Goal: Information Seeking & Learning: Learn about a topic

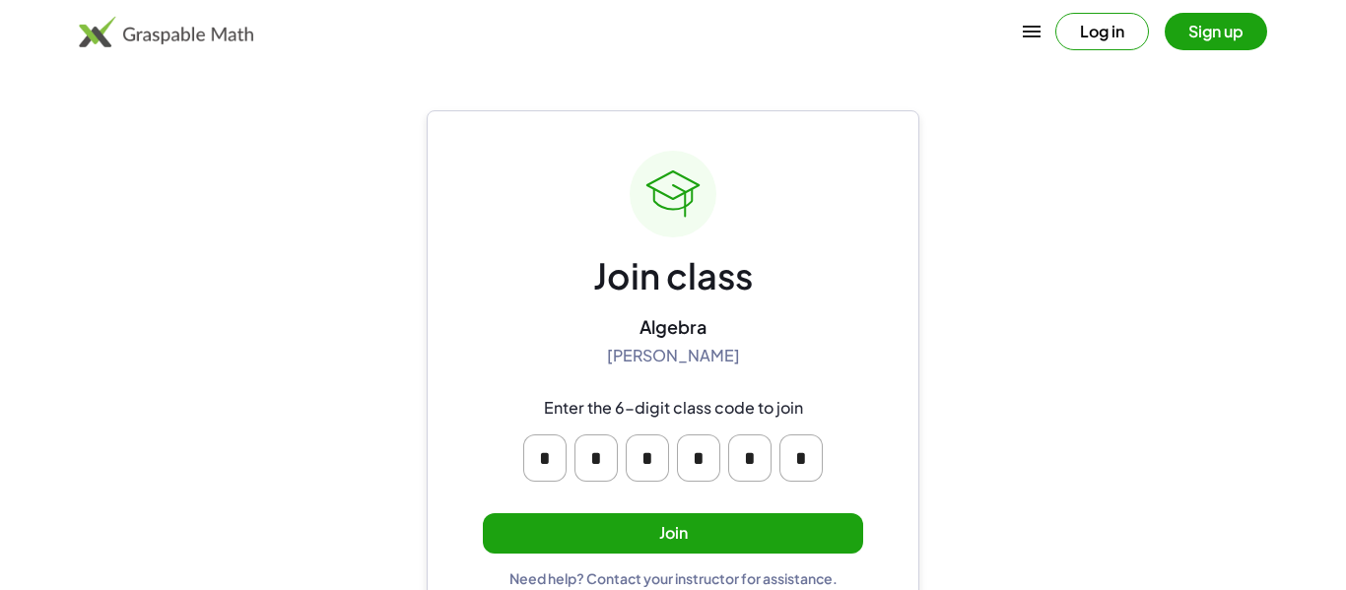
scroll to position [37, 0]
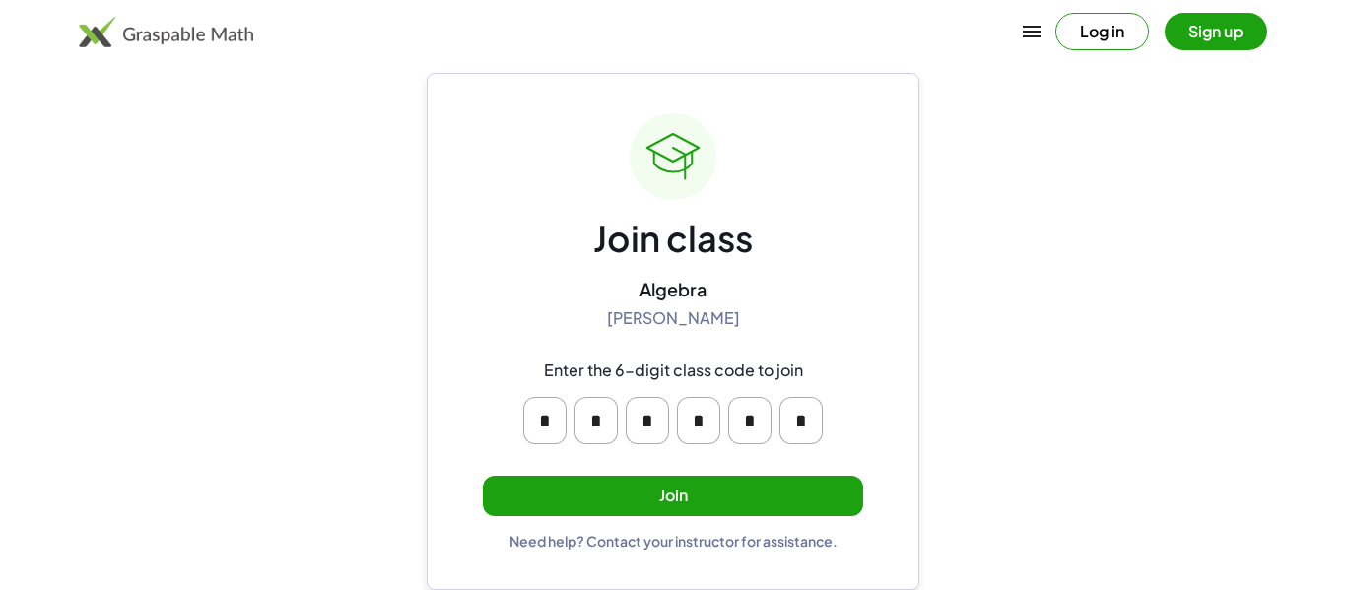
click at [684, 505] on button "Join" at bounding box center [673, 496] width 380 height 40
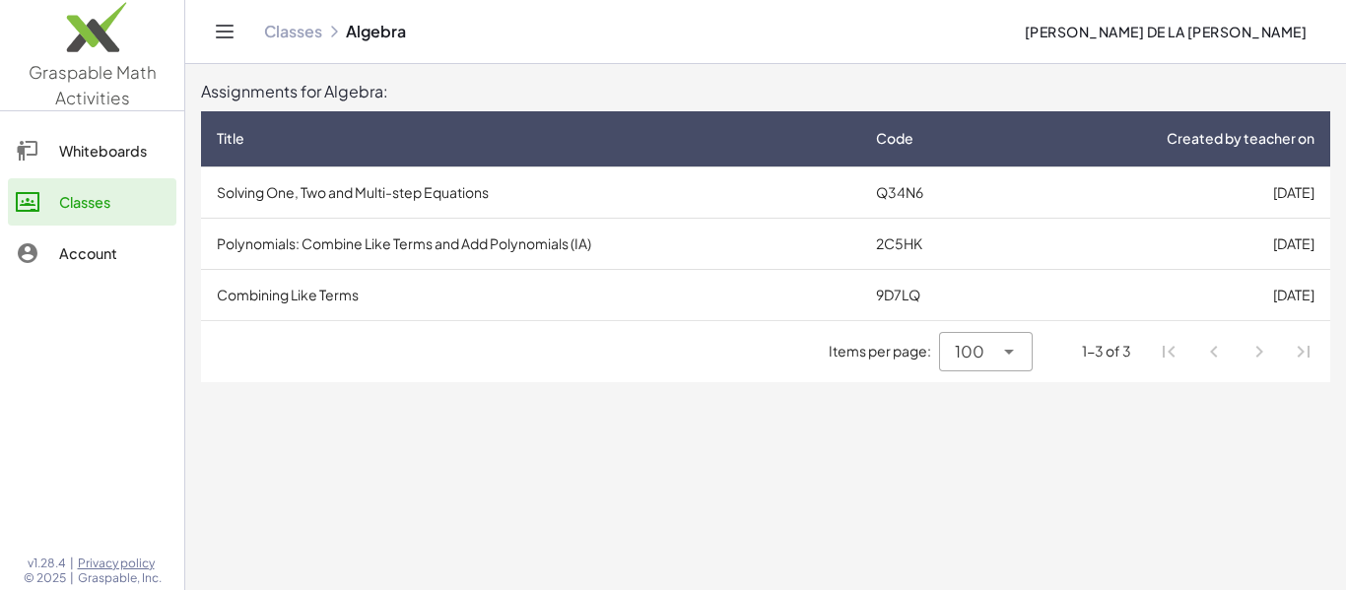
click at [732, 174] on td "Solving One, Two and Multi-step Equations" at bounding box center [530, 192] width 659 height 51
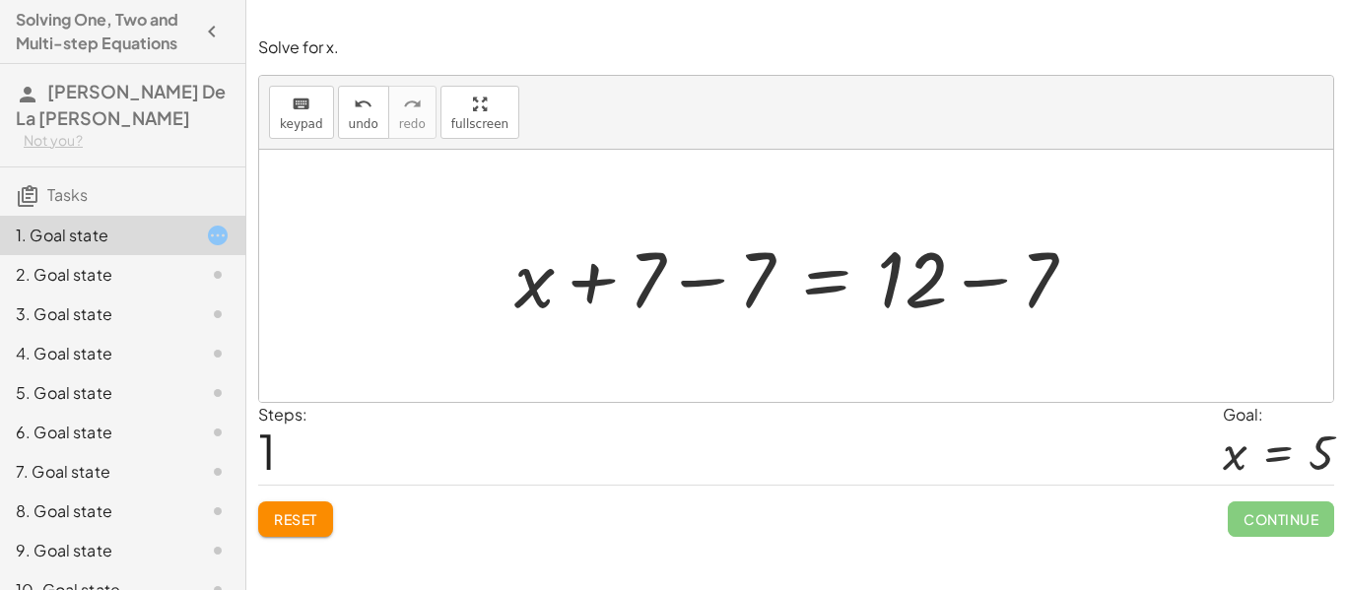
click at [712, 287] on div at bounding box center [803, 277] width 597 height 102
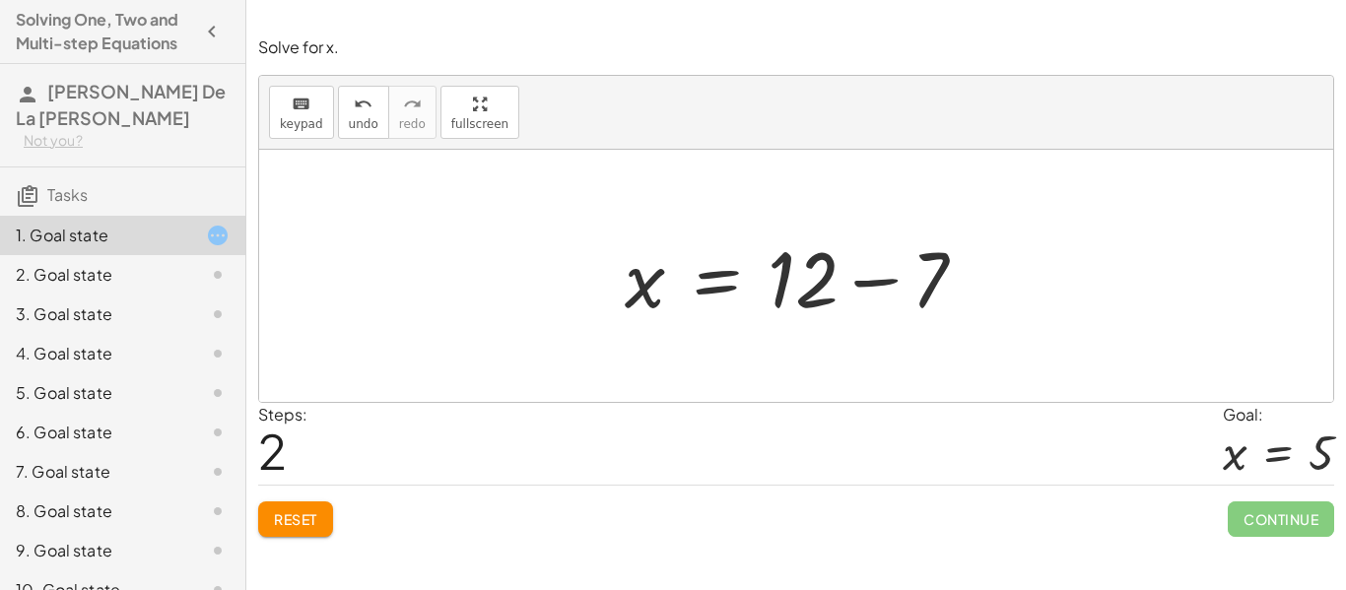
click at [815, 283] on div at bounding box center [803, 277] width 377 height 102
click at [856, 281] on div at bounding box center [803, 277] width 377 height 102
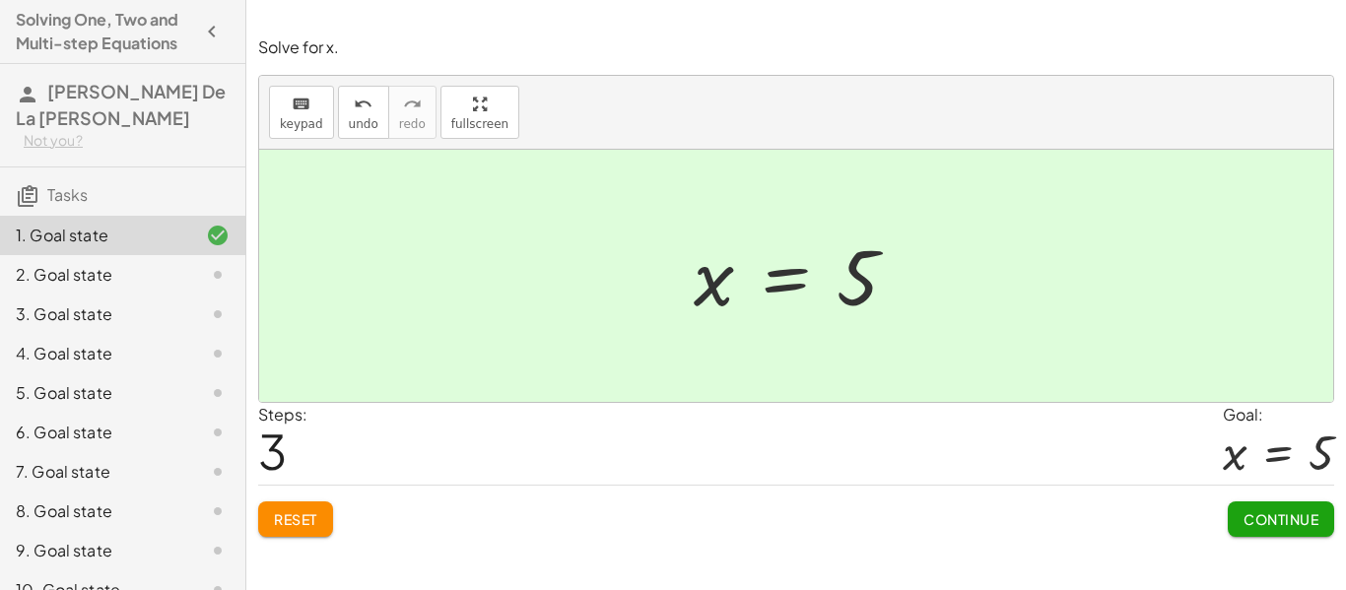
click at [98, 579] on div "10. Goal state" at bounding box center [95, 591] width 159 height 24
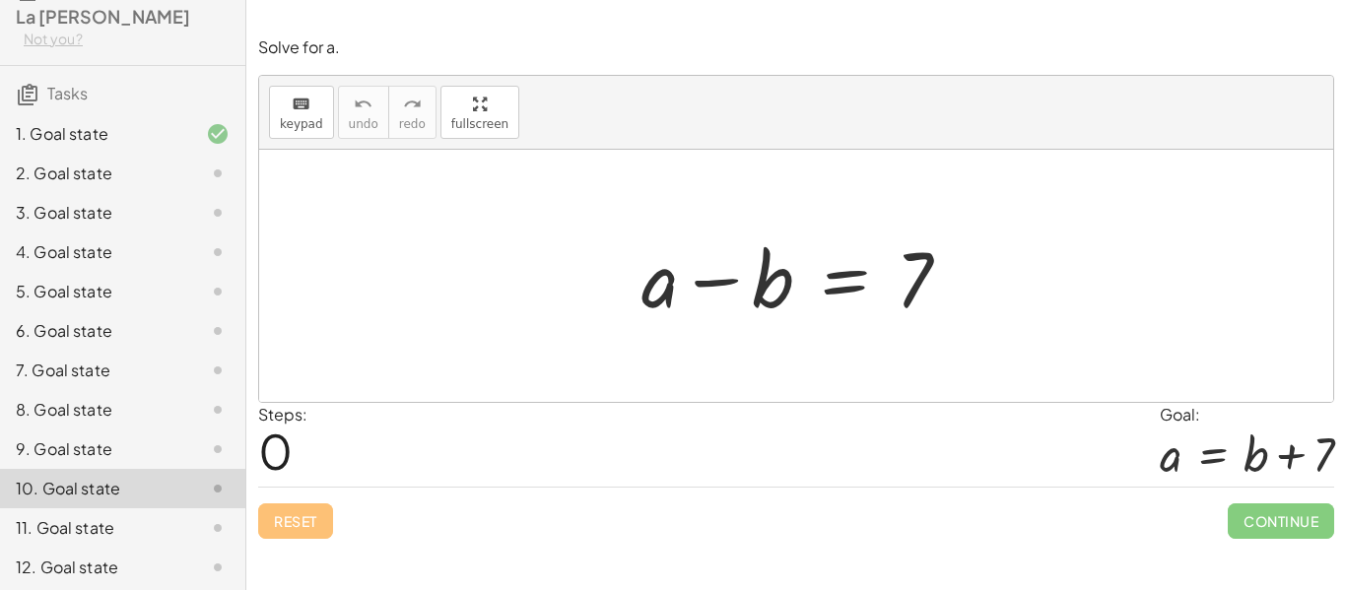
scroll to position [121, 0]
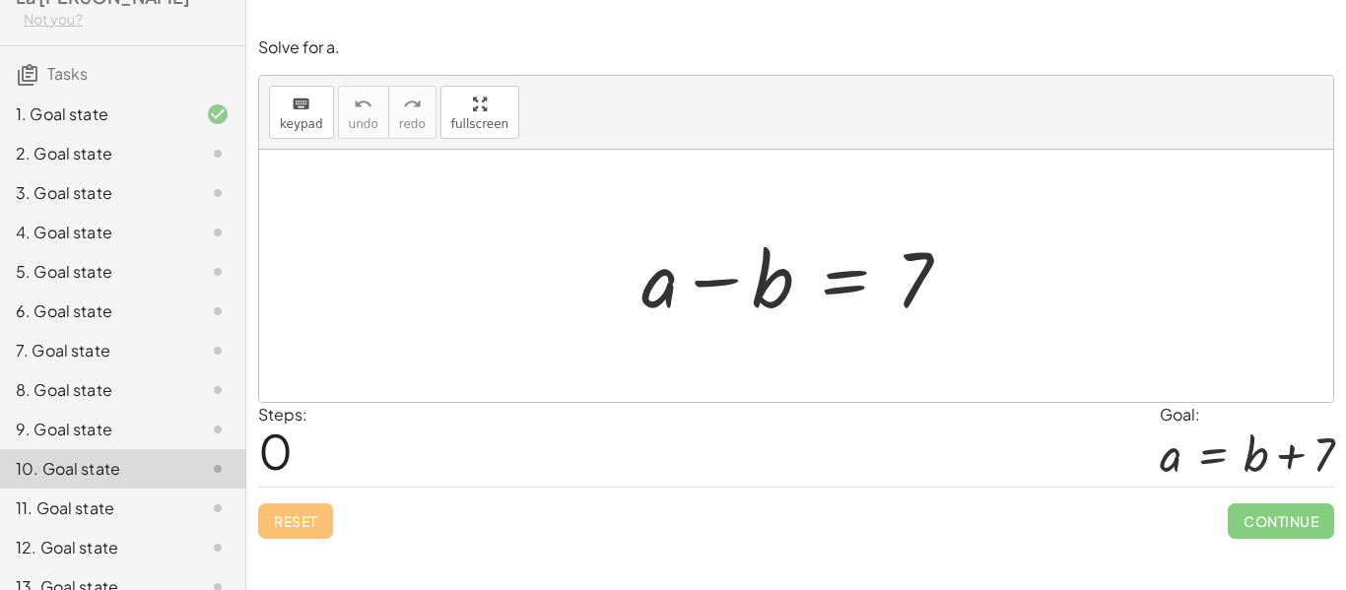
click at [121, 536] on div "12. Goal state" at bounding box center [95, 548] width 159 height 24
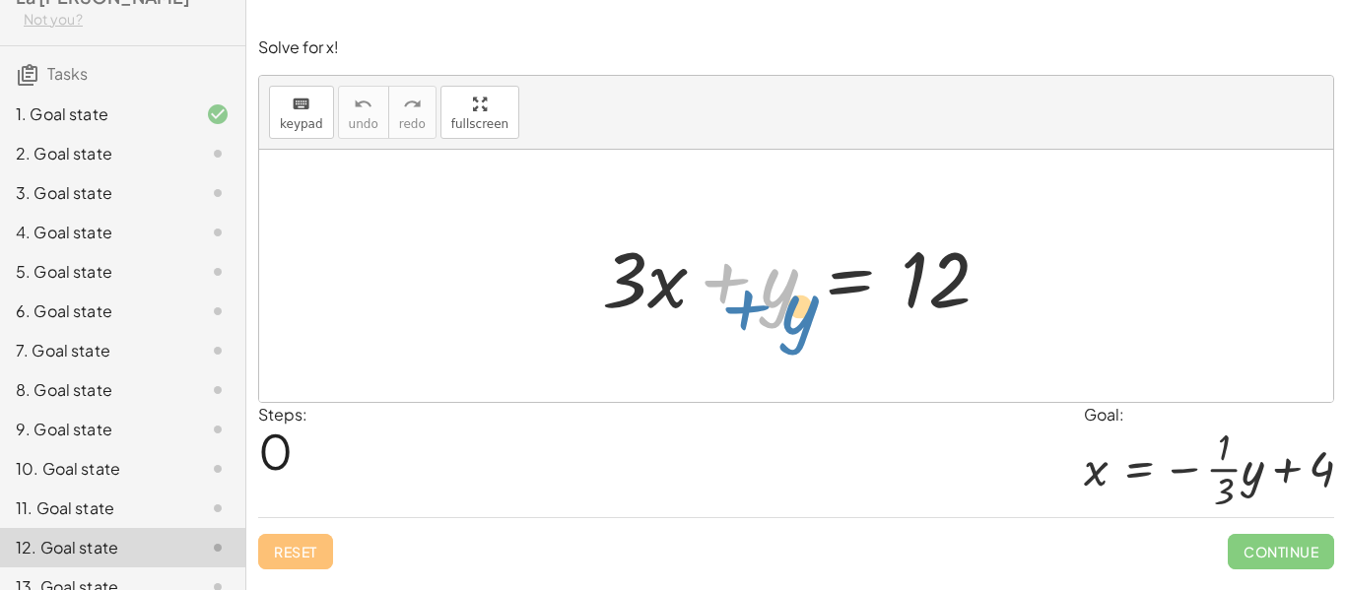
drag, startPoint x: 780, startPoint y: 288, endPoint x: 800, endPoint y: 314, distance: 33.7
click at [800, 314] on div at bounding box center [803, 277] width 423 height 102
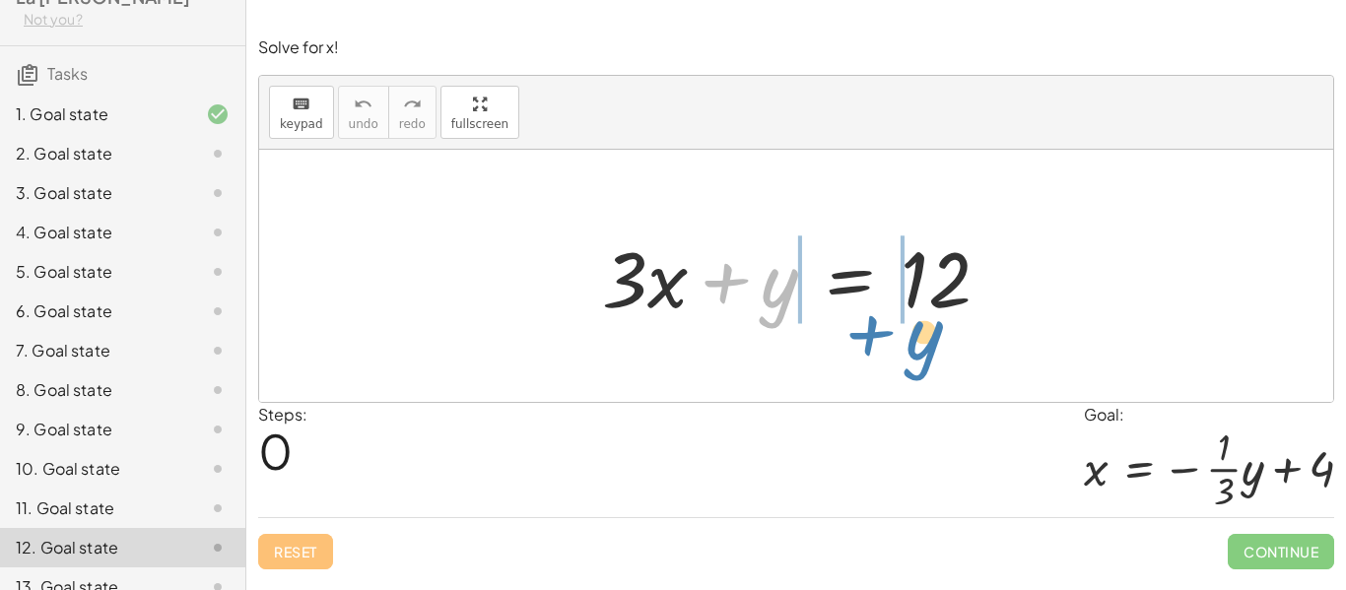
drag, startPoint x: 728, startPoint y: 283, endPoint x: 873, endPoint y: 335, distance: 154.0
click at [873, 335] on div "+ y + · 3 · x + y = 12" at bounding box center [796, 276] width 1074 height 252
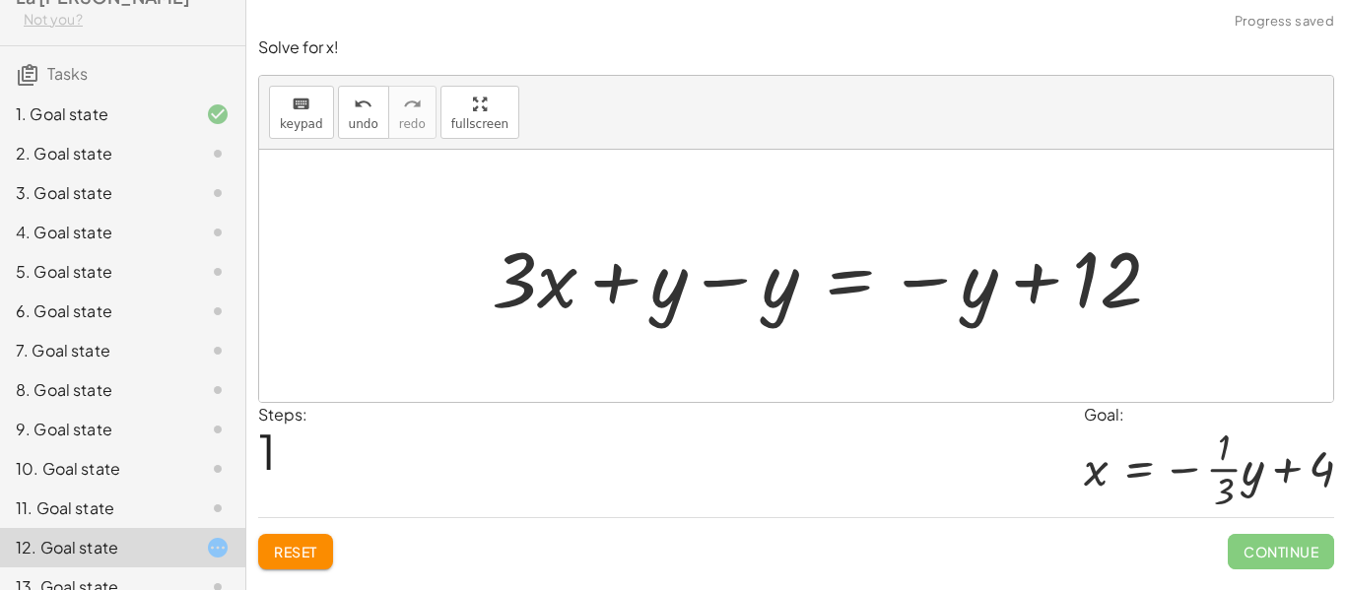
click at [316, 551] on span "Reset" at bounding box center [295, 552] width 43 height 18
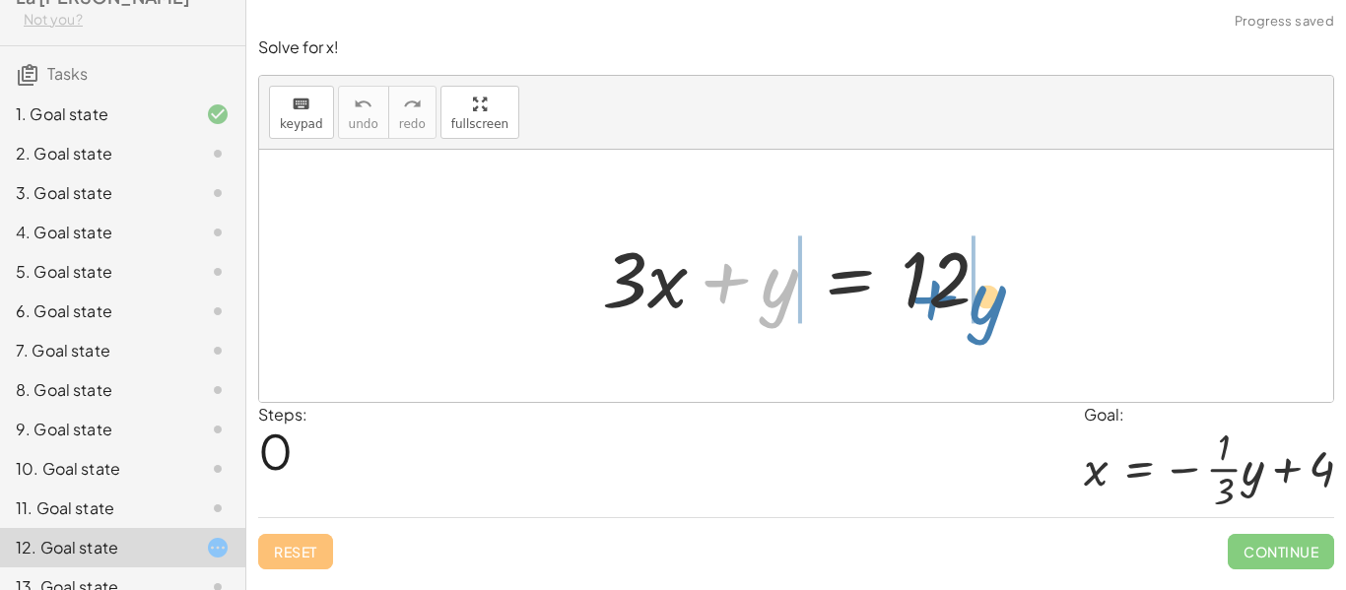
drag, startPoint x: 718, startPoint y: 275, endPoint x: 929, endPoint y: 288, distance: 212.3
click at [929, 288] on div at bounding box center [803, 277] width 423 height 102
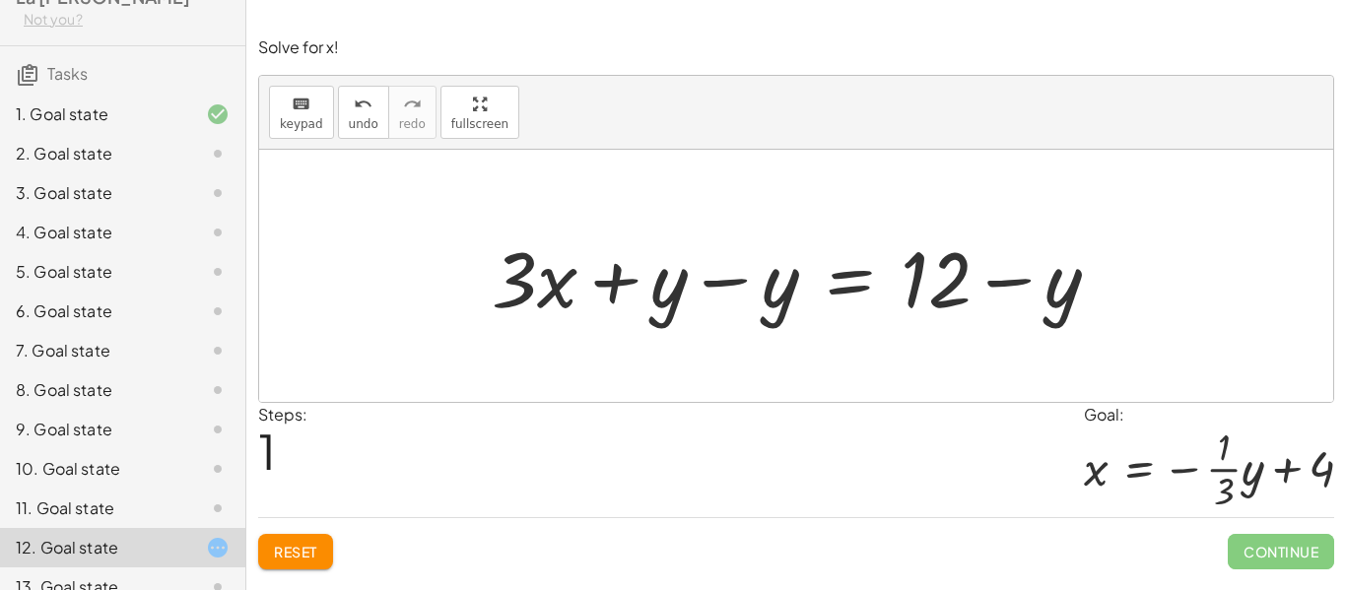
click at [744, 287] on div at bounding box center [804, 277] width 645 height 102
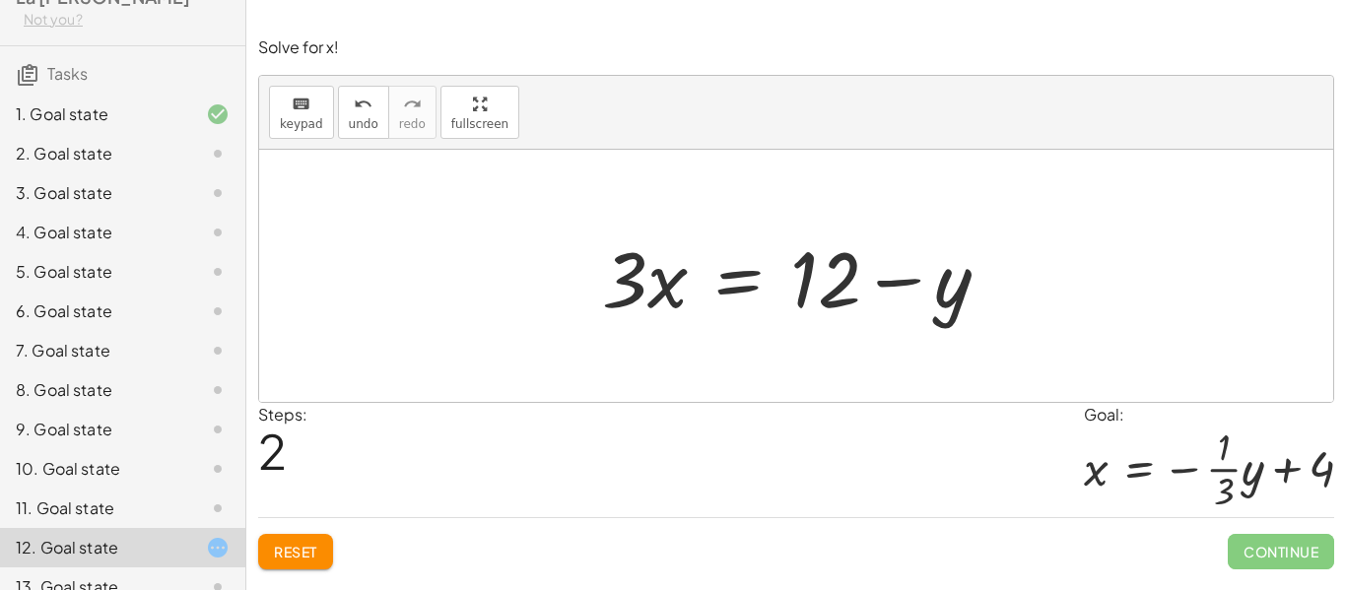
click at [884, 280] on div at bounding box center [803, 277] width 423 height 102
drag, startPoint x: 629, startPoint y: 269, endPoint x: 898, endPoint y: 358, distance: 283.3
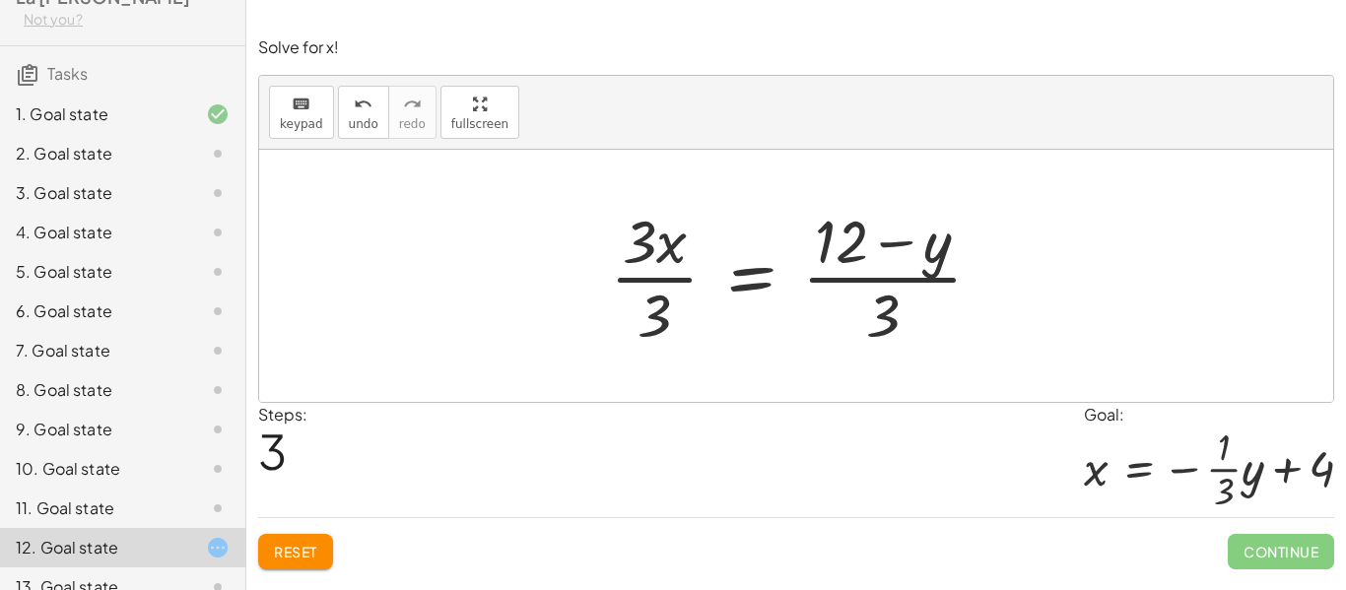
click at [647, 273] on div at bounding box center [804, 276] width 408 height 152
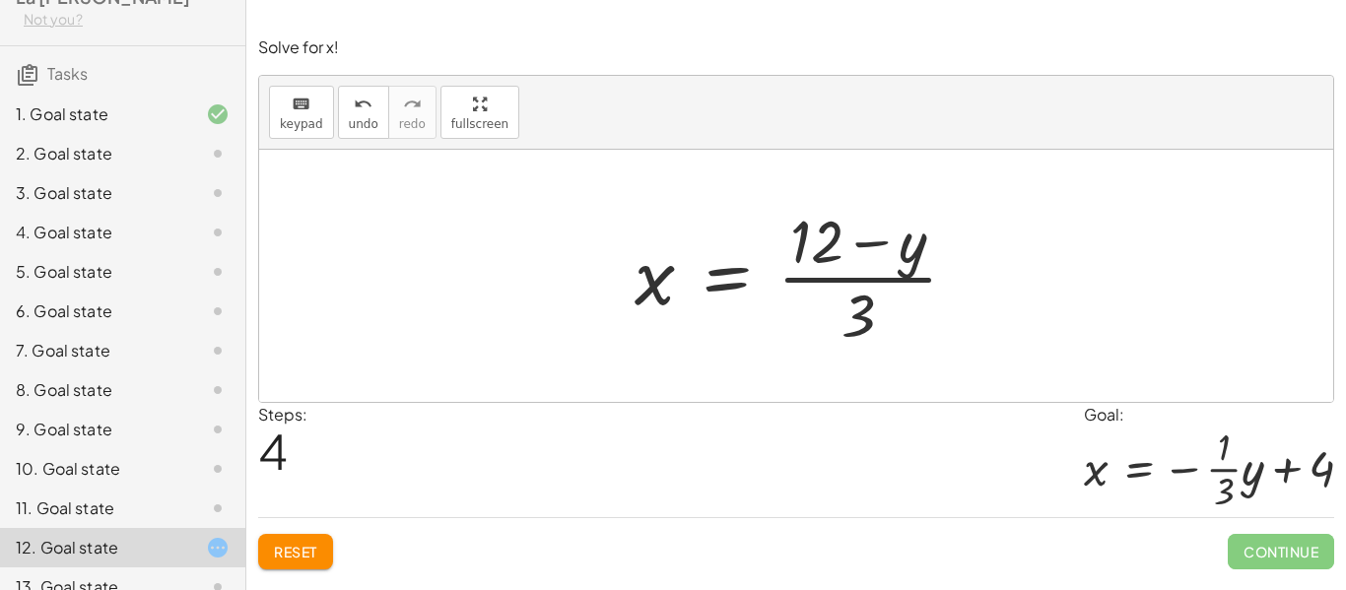
click at [870, 273] on div at bounding box center [804, 276] width 359 height 152
drag, startPoint x: 864, startPoint y: 326, endPoint x: 815, endPoint y: 288, distance: 62.5
click at [815, 288] on div at bounding box center [804, 276] width 359 height 152
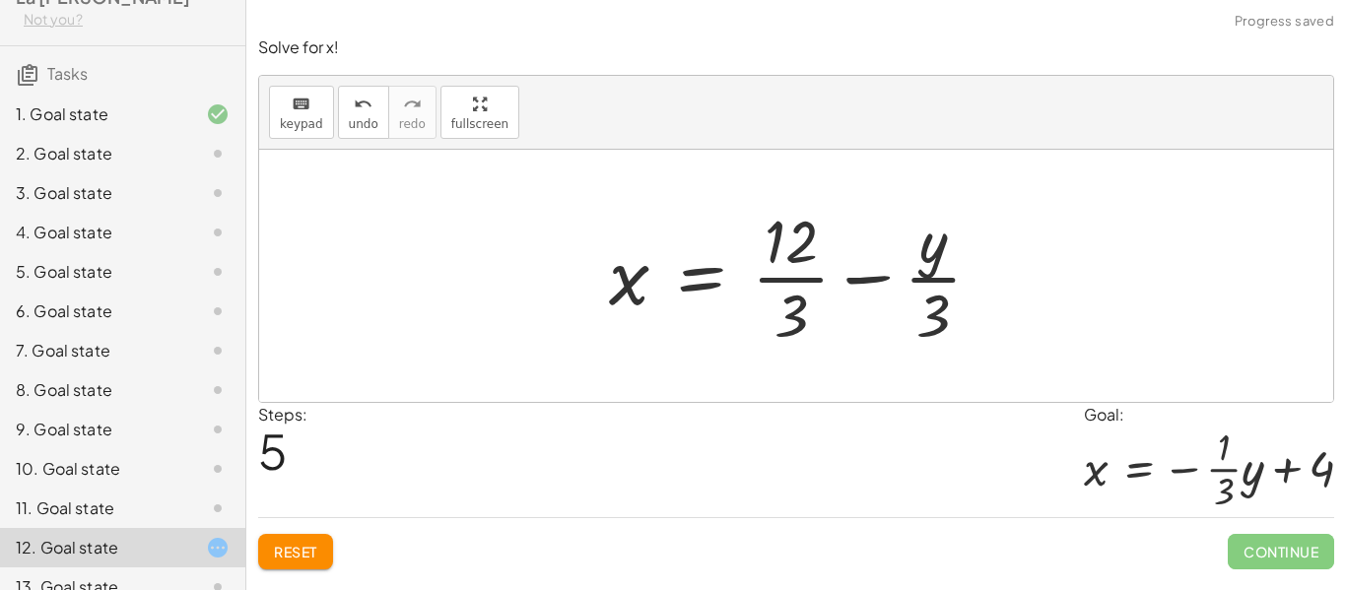
click at [801, 280] on div at bounding box center [803, 276] width 409 height 152
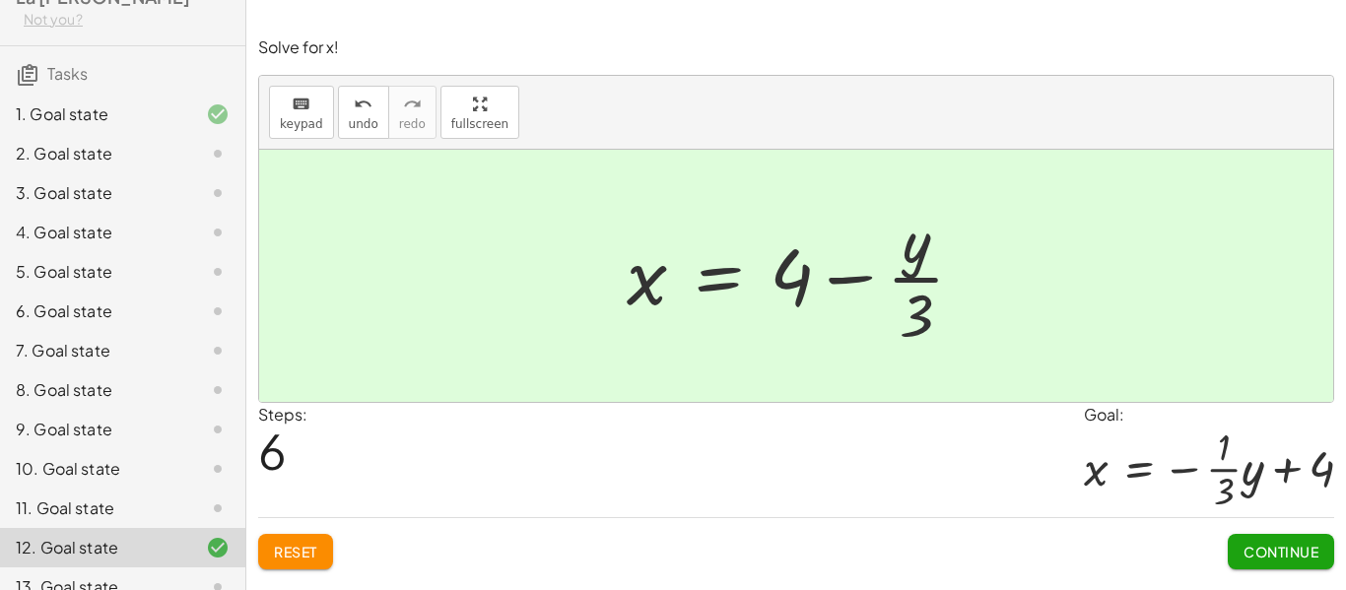
click at [225, 142] on icon at bounding box center [218, 154] width 24 height 24
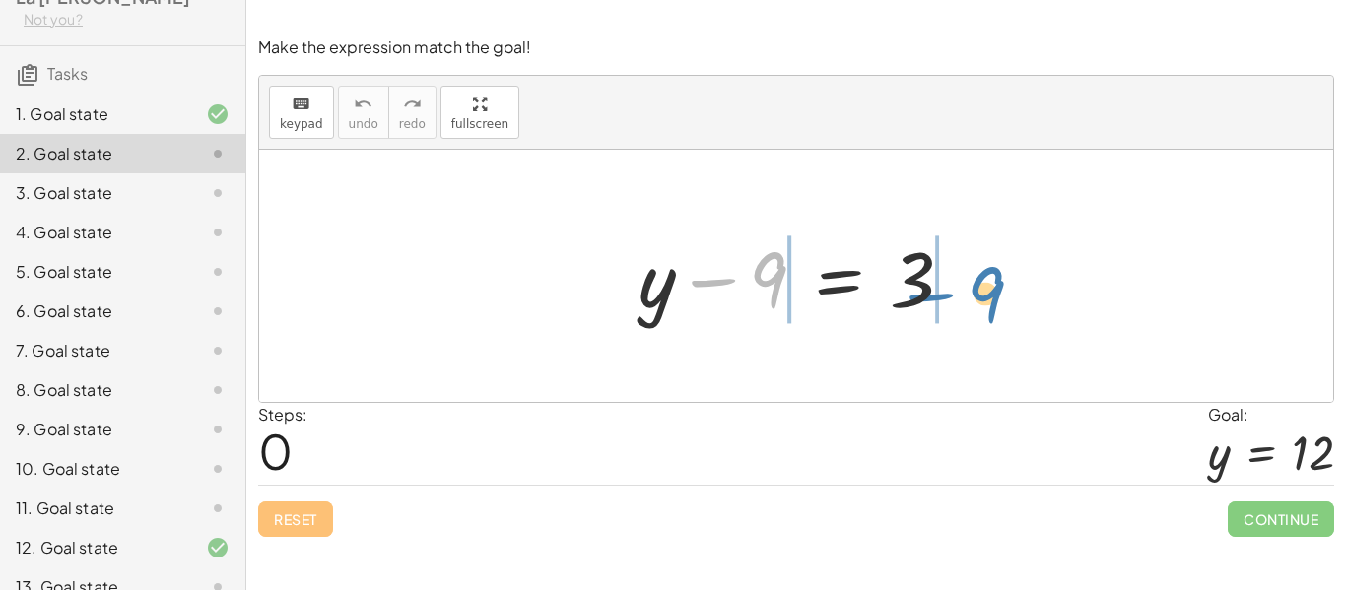
drag, startPoint x: 782, startPoint y: 278, endPoint x: 1012, endPoint y: 279, distance: 230.6
click at [1012, 279] on div "− 9 + y − 9 = 3" at bounding box center [796, 276] width 1074 height 252
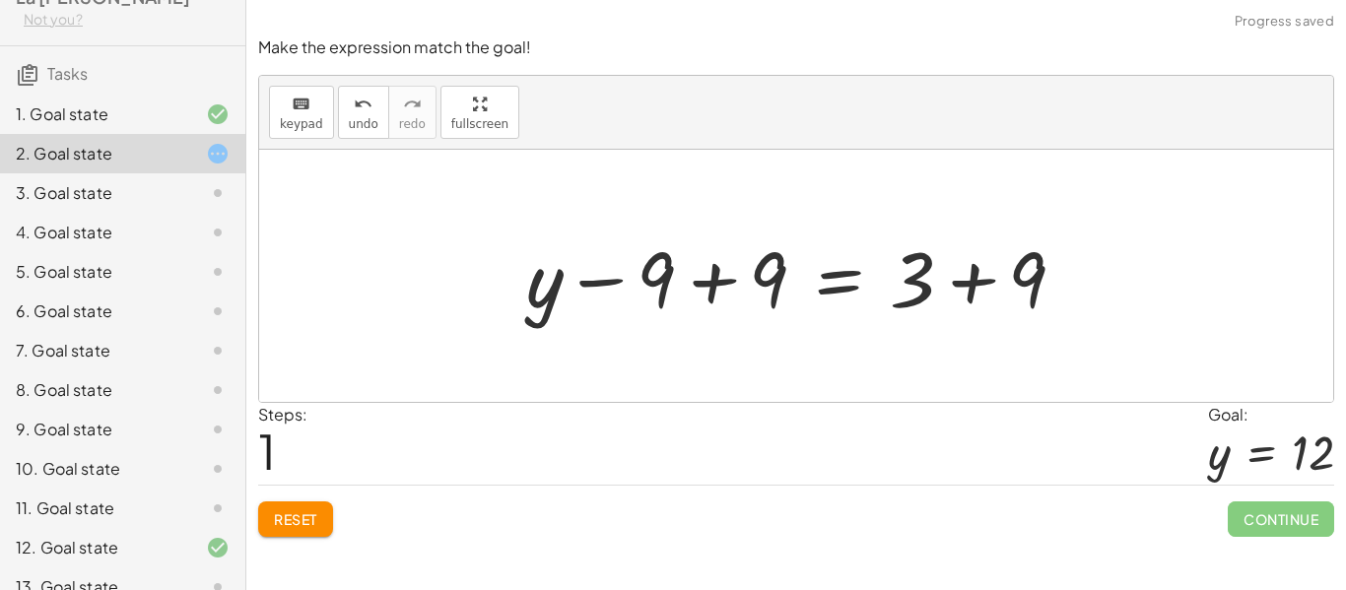
click at [714, 287] on div at bounding box center [803, 277] width 575 height 102
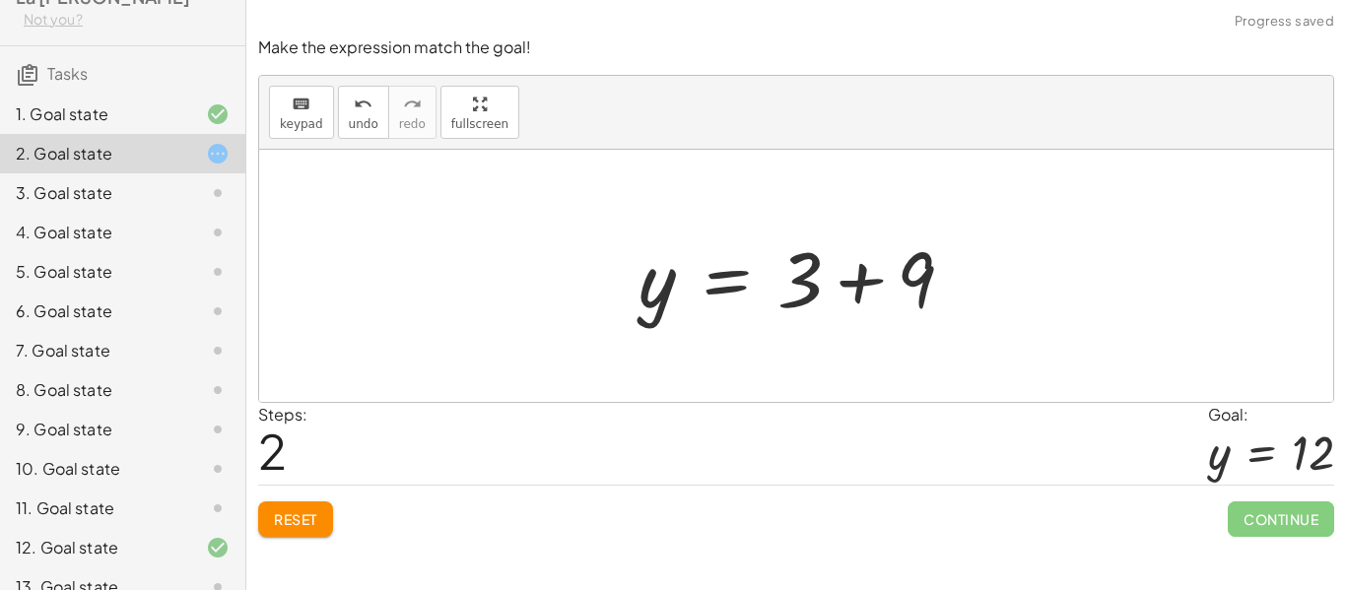
click at [860, 284] on div at bounding box center [804, 277] width 351 height 102
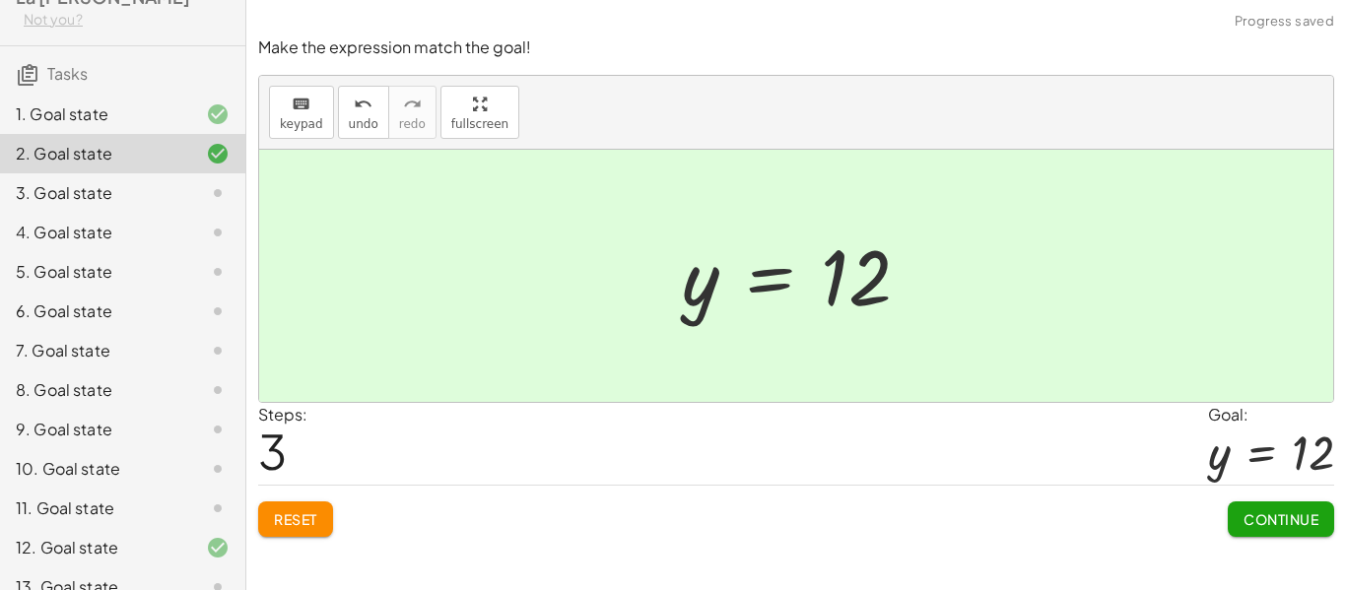
click at [1260, 519] on span "Continue" at bounding box center [1281, 520] width 75 height 18
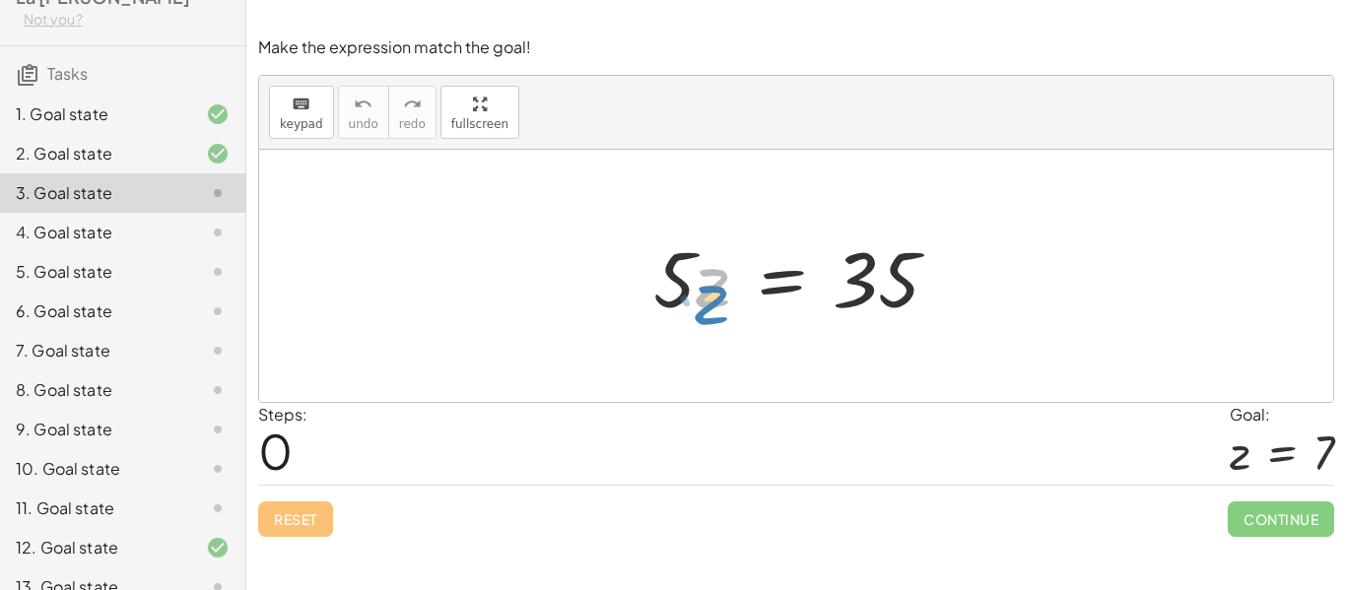
drag, startPoint x: 710, startPoint y: 283, endPoint x: 695, endPoint y: 286, distance: 15.1
click at [695, 286] on div at bounding box center [804, 277] width 321 height 102
drag, startPoint x: 678, startPoint y: 279, endPoint x: 871, endPoint y: 327, distance: 199.1
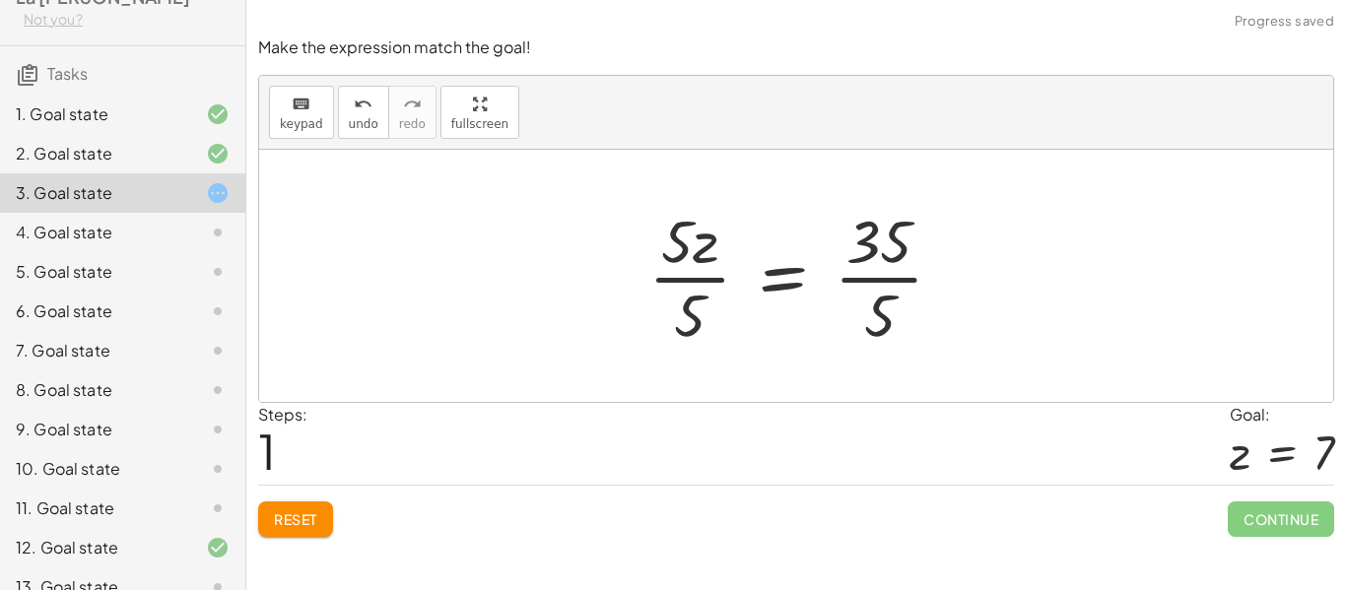
click at [669, 254] on div at bounding box center [804, 276] width 331 height 152
click at [674, 278] on div at bounding box center [804, 276] width 331 height 152
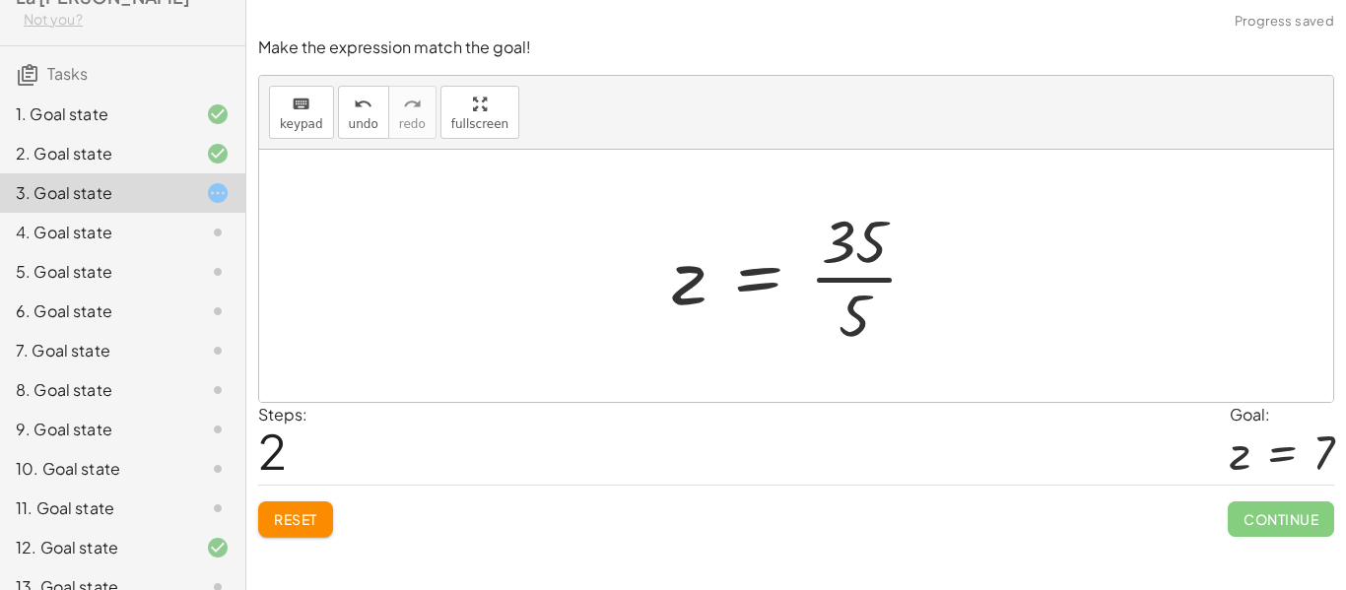
click at [871, 278] on div at bounding box center [803, 276] width 283 height 152
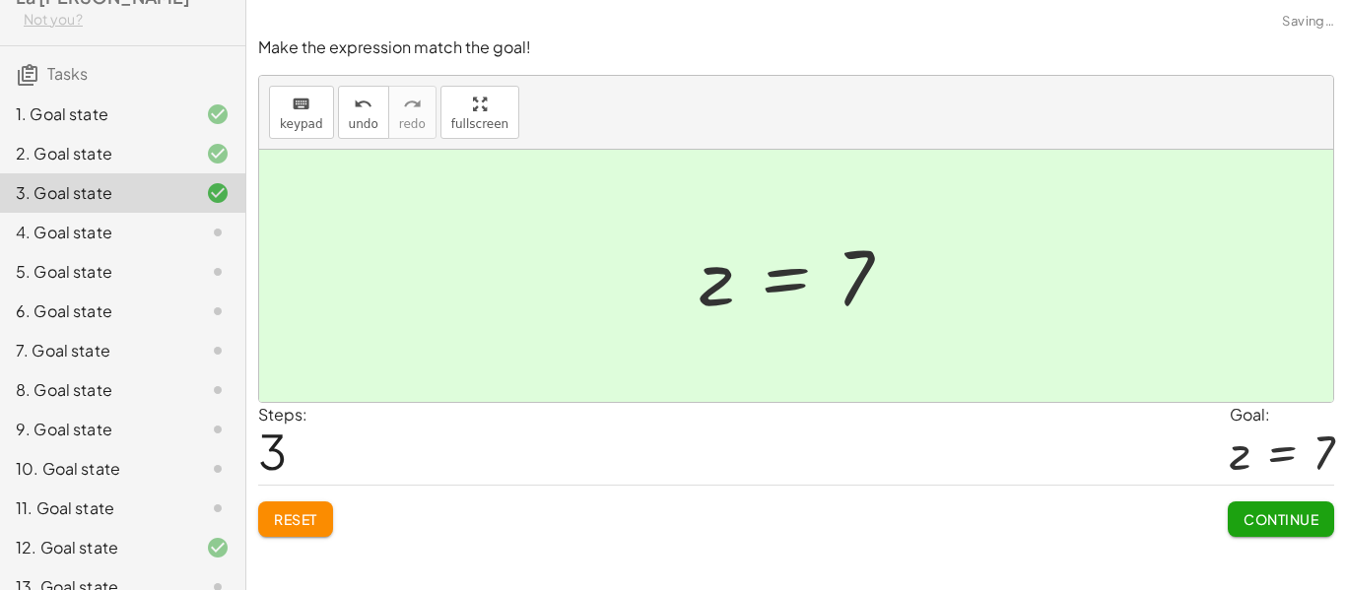
click at [1258, 515] on span "Continue" at bounding box center [1281, 520] width 75 height 18
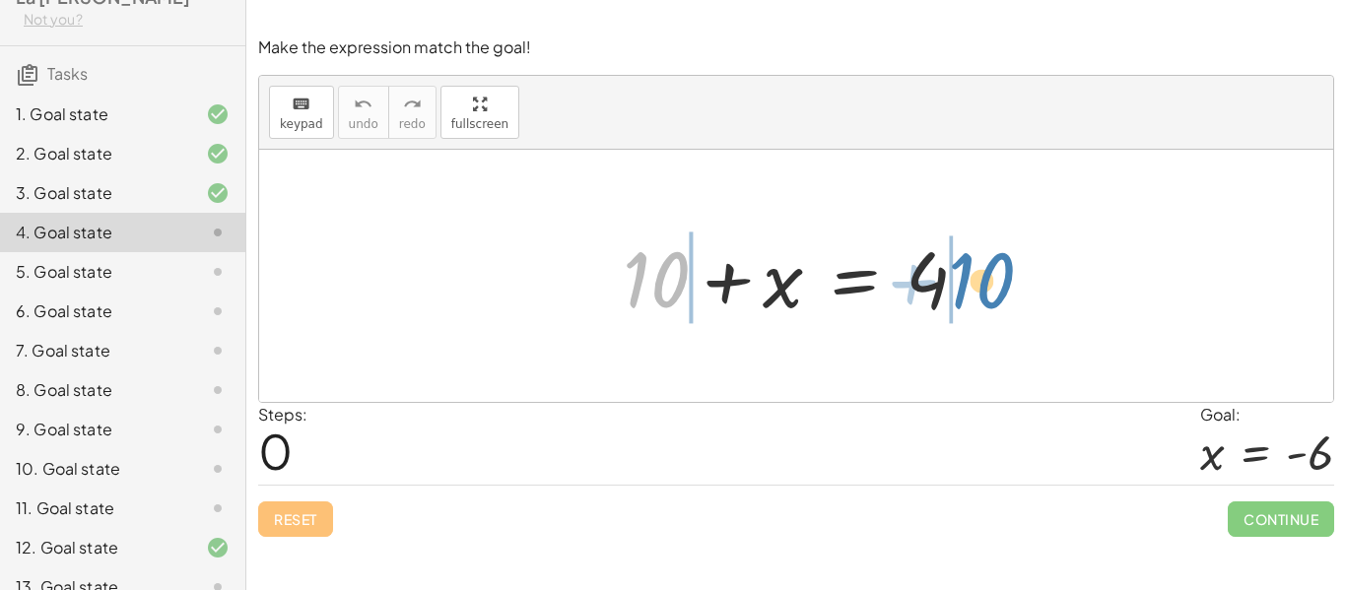
drag, startPoint x: 660, startPoint y: 288, endPoint x: 1022, endPoint y: 288, distance: 361.7
click at [1022, 288] on div "+ 10 + 10 + x = 4" at bounding box center [796, 276] width 1074 height 252
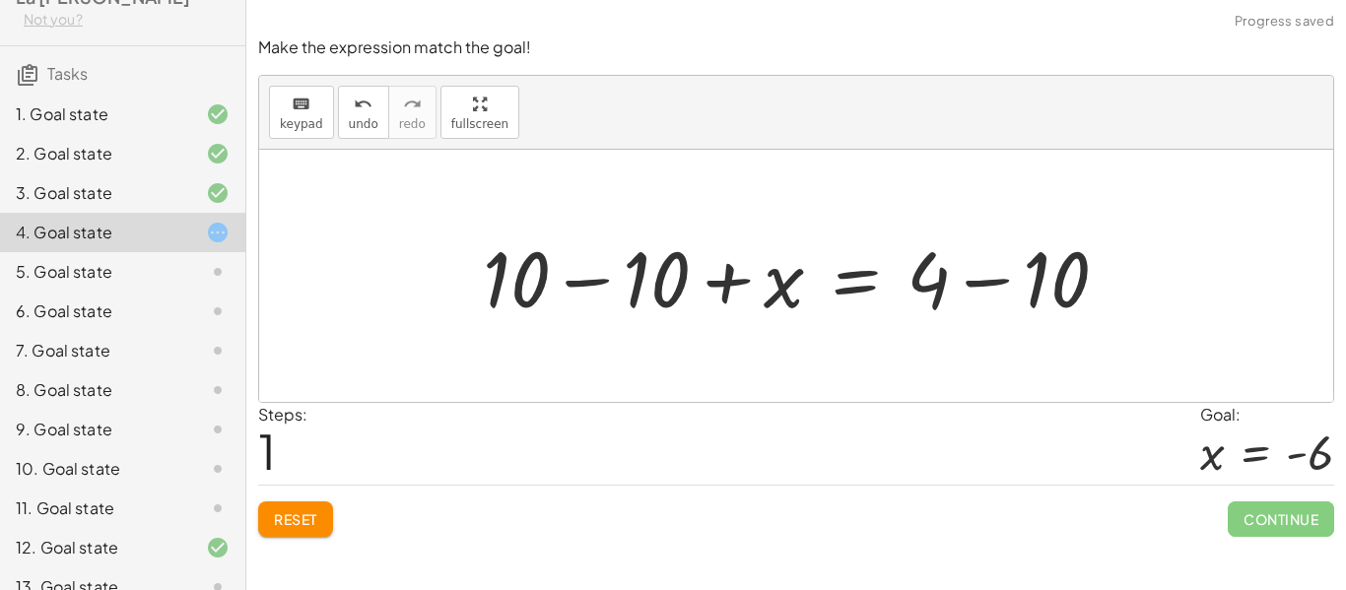
click at [576, 282] on div at bounding box center [803, 277] width 661 height 102
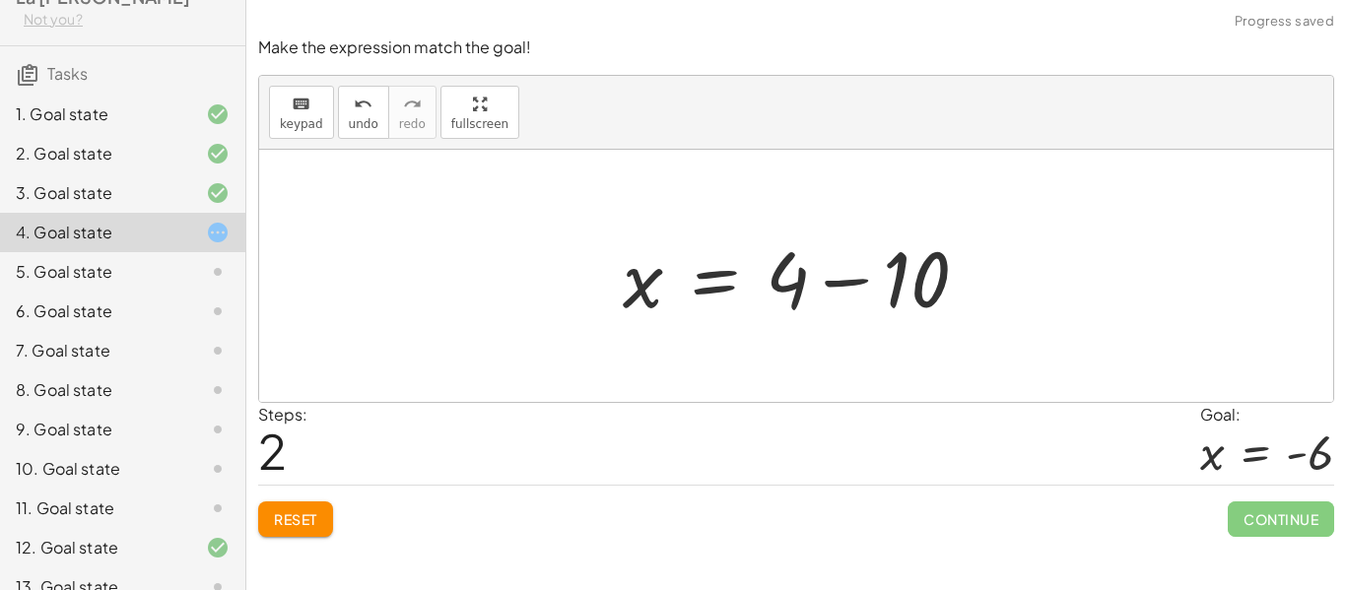
click at [863, 279] on div at bounding box center [803, 277] width 380 height 102
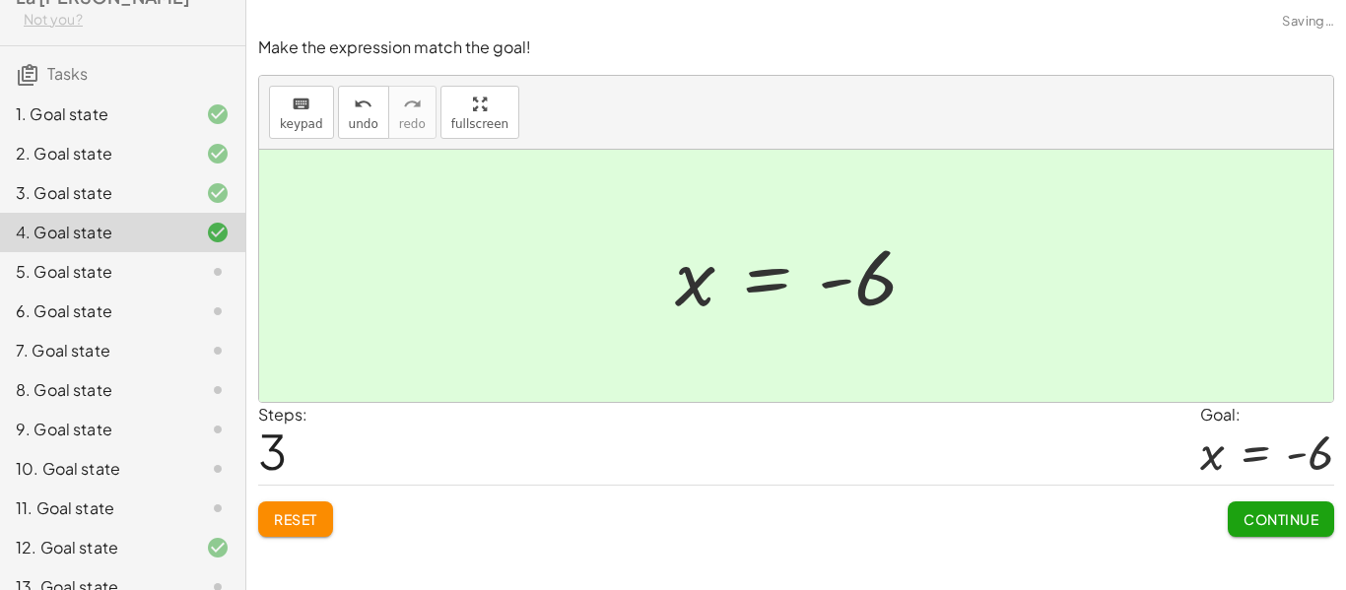
click at [1242, 504] on button "Continue" at bounding box center [1281, 519] width 106 height 35
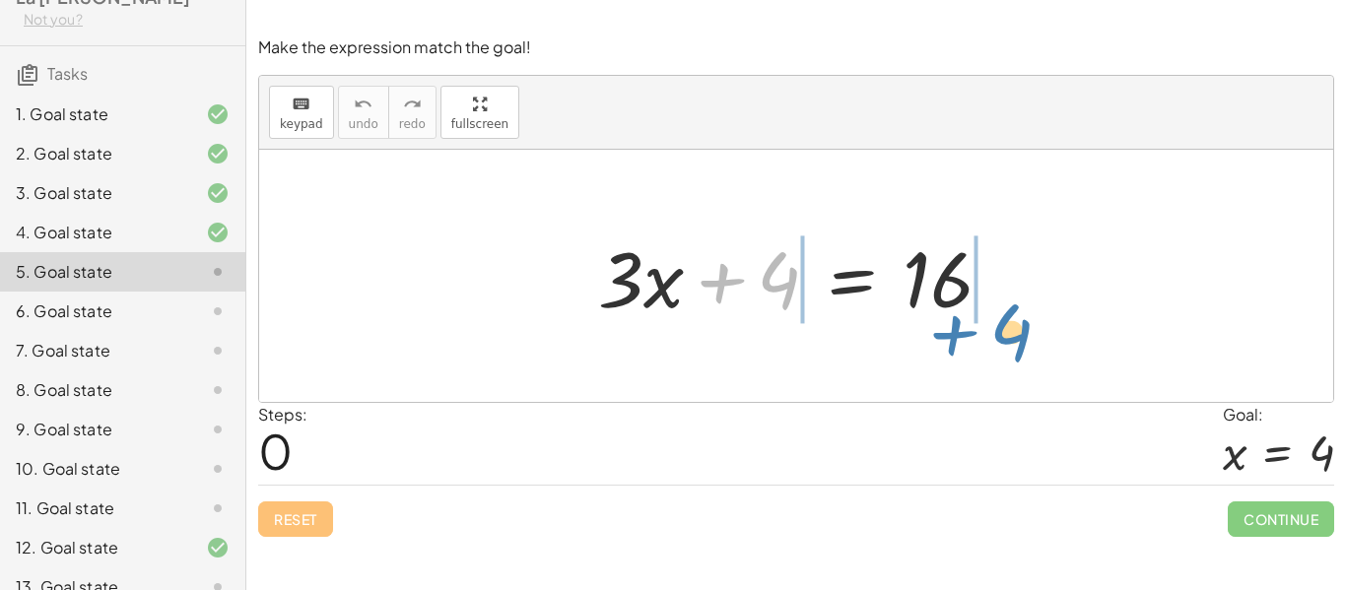
drag, startPoint x: 768, startPoint y: 275, endPoint x: 1037, endPoint y: 303, distance: 270.5
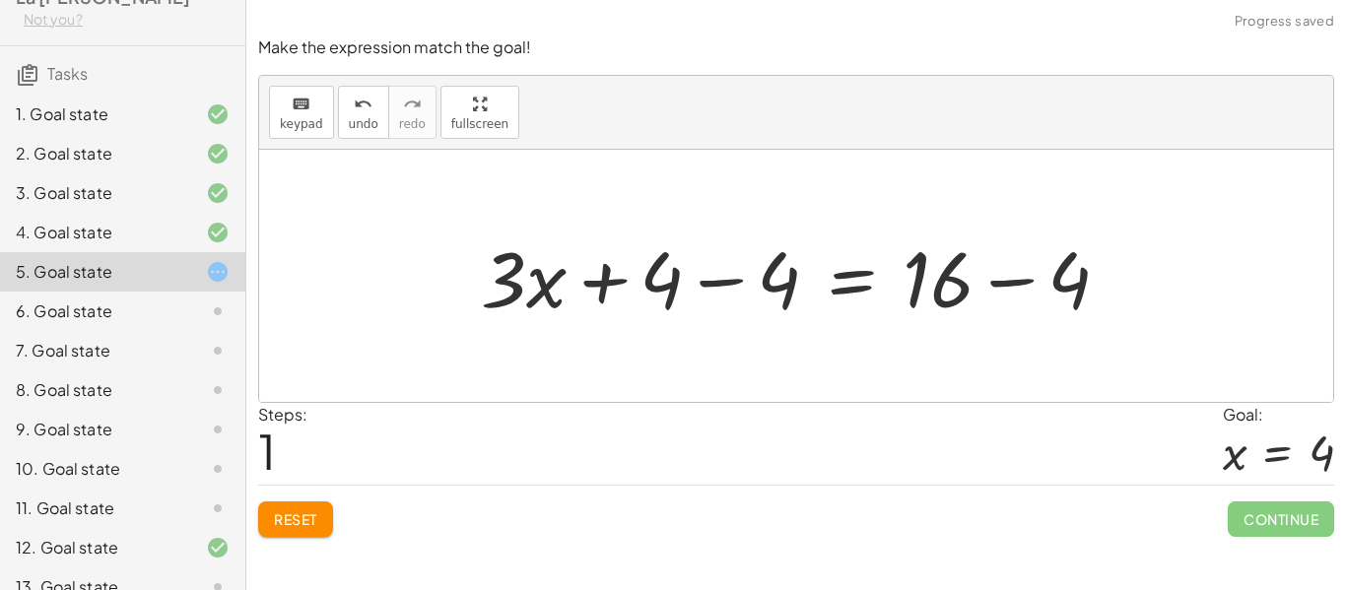
click at [737, 281] on div at bounding box center [803, 277] width 664 height 102
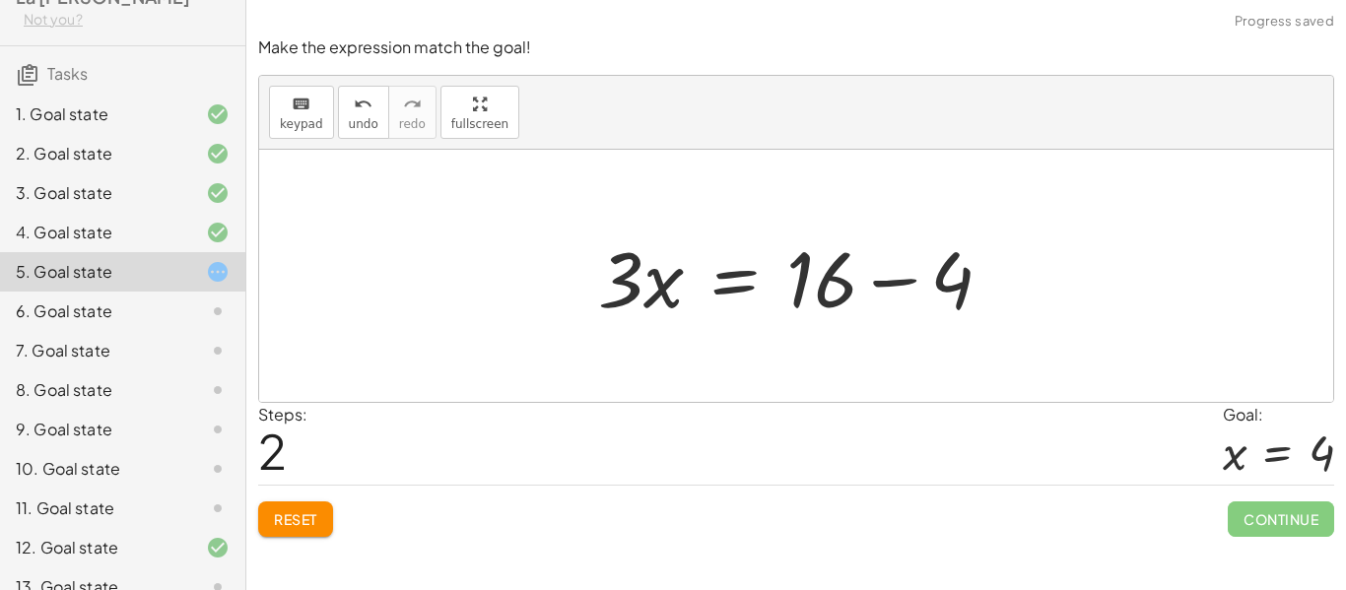
click at [885, 283] on div at bounding box center [803, 277] width 431 height 102
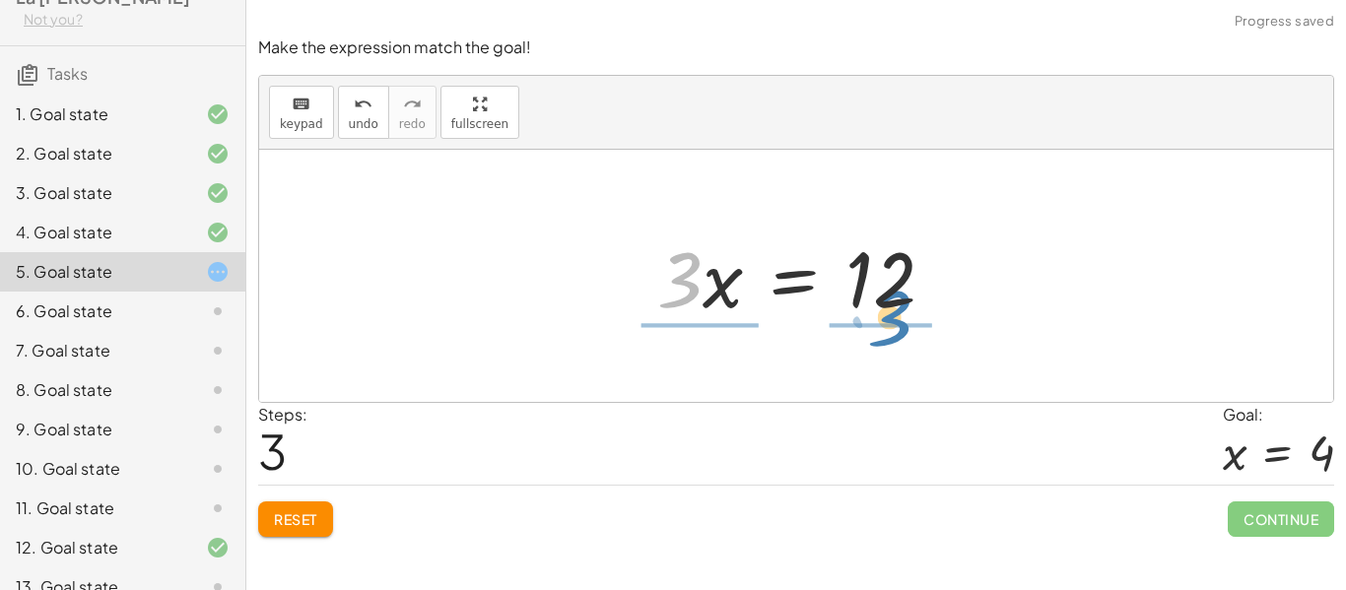
drag, startPoint x: 677, startPoint y: 296, endPoint x: 891, endPoint y: 333, distance: 217.1
click at [891, 333] on div "+ · 3 · x + 4 = 16 + · 3 · x + 4 − 4 = + 16 − 4 + · 3 · x + 0 = + 16 − 4 · 3 · …" at bounding box center [796, 276] width 1074 height 252
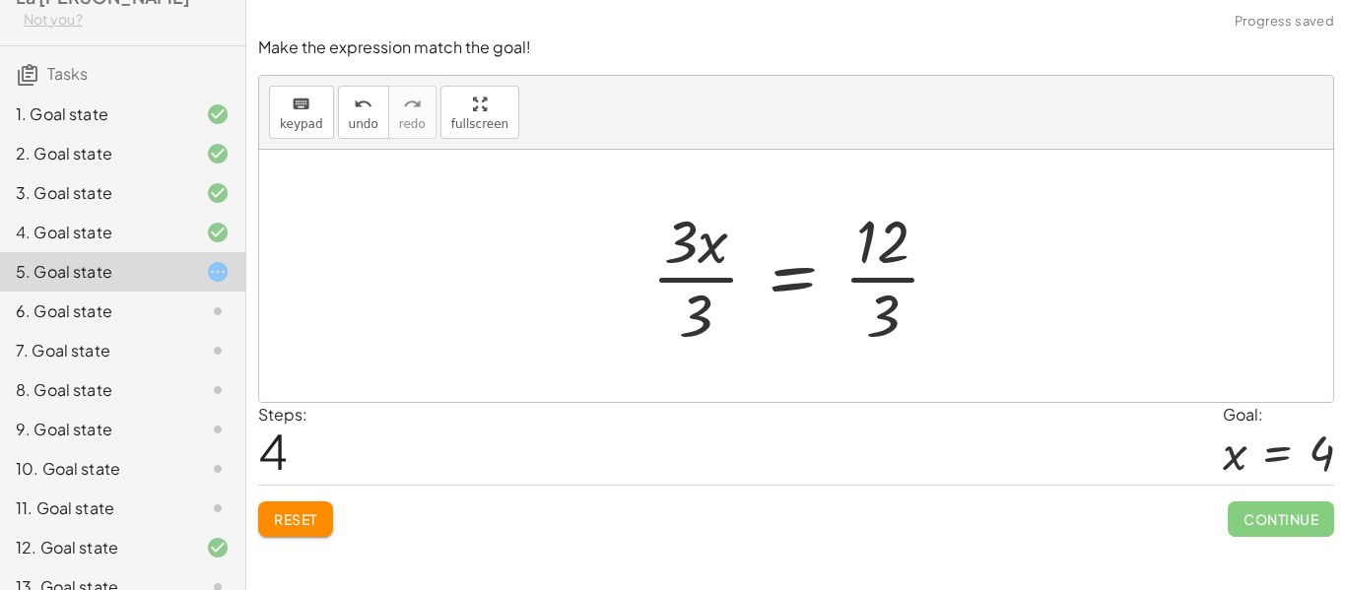
click at [668, 275] on div at bounding box center [804, 276] width 325 height 152
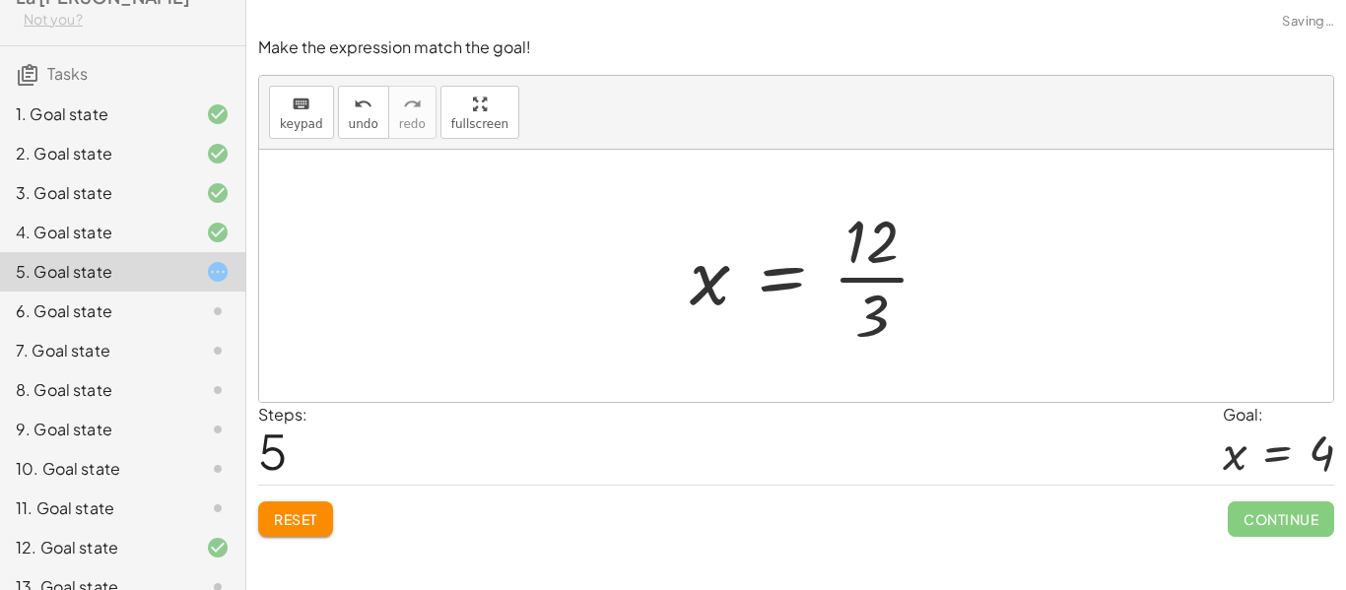
click at [878, 280] on div at bounding box center [818, 276] width 276 height 152
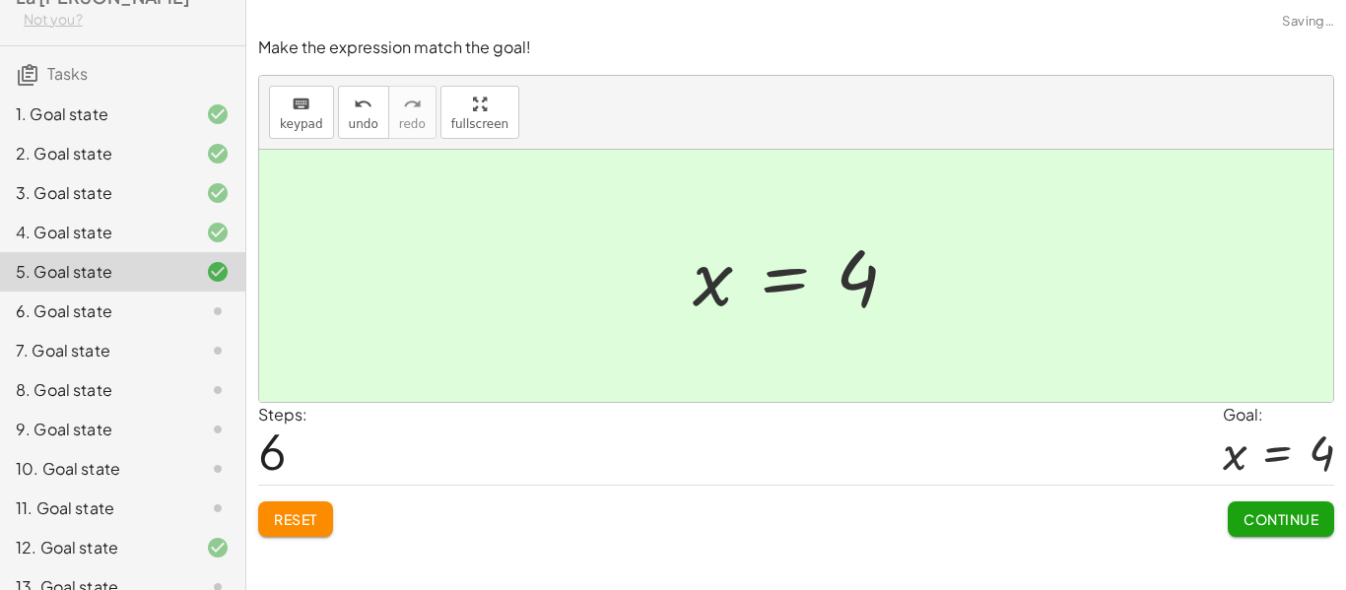
click at [1234, 515] on button "Continue" at bounding box center [1281, 519] width 106 height 35
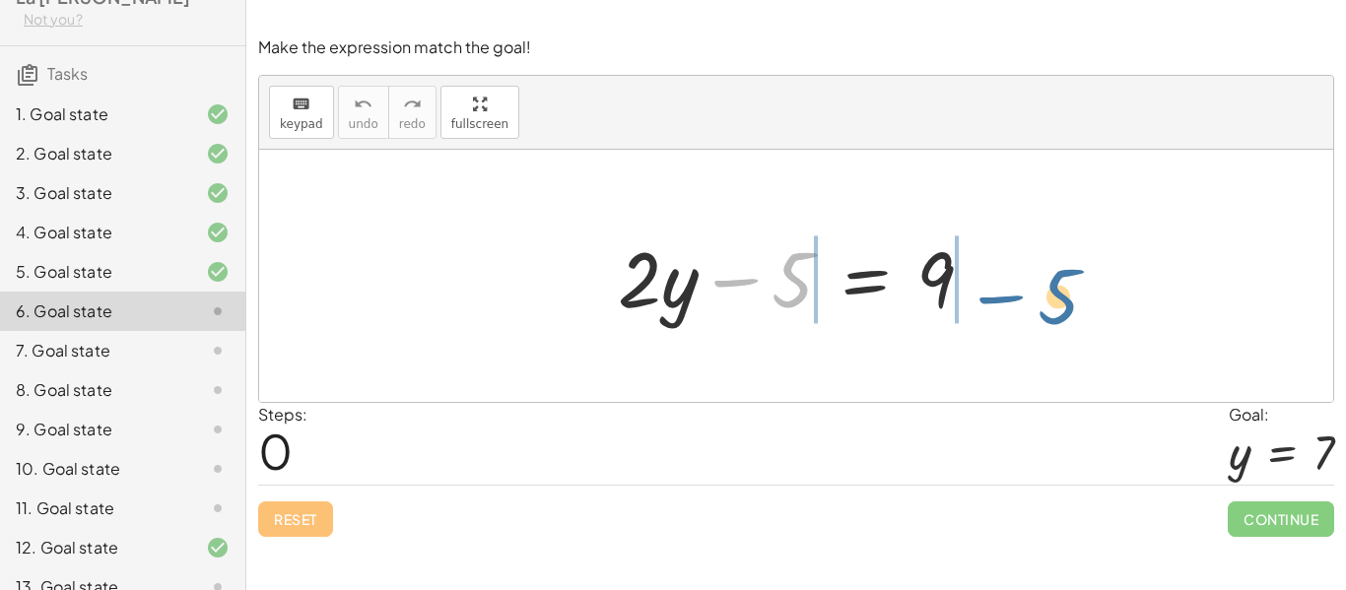
drag, startPoint x: 790, startPoint y: 283, endPoint x: 1073, endPoint y: 277, distance: 282.9
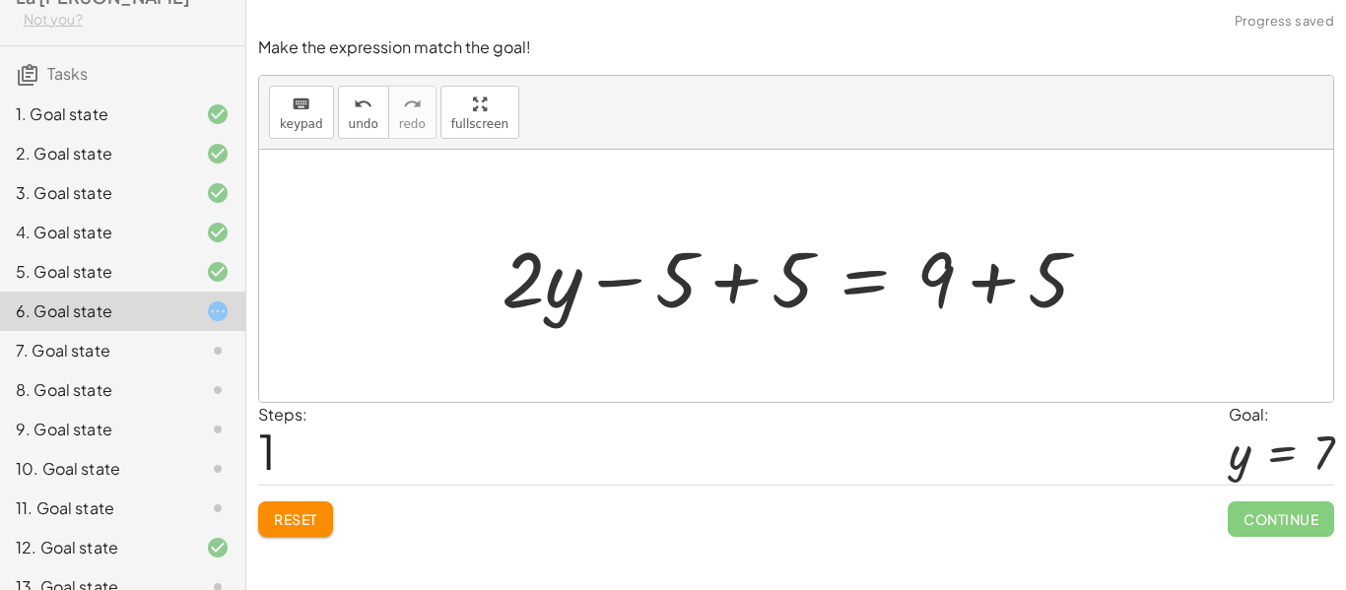
click at [719, 284] on div at bounding box center [803, 277] width 623 height 102
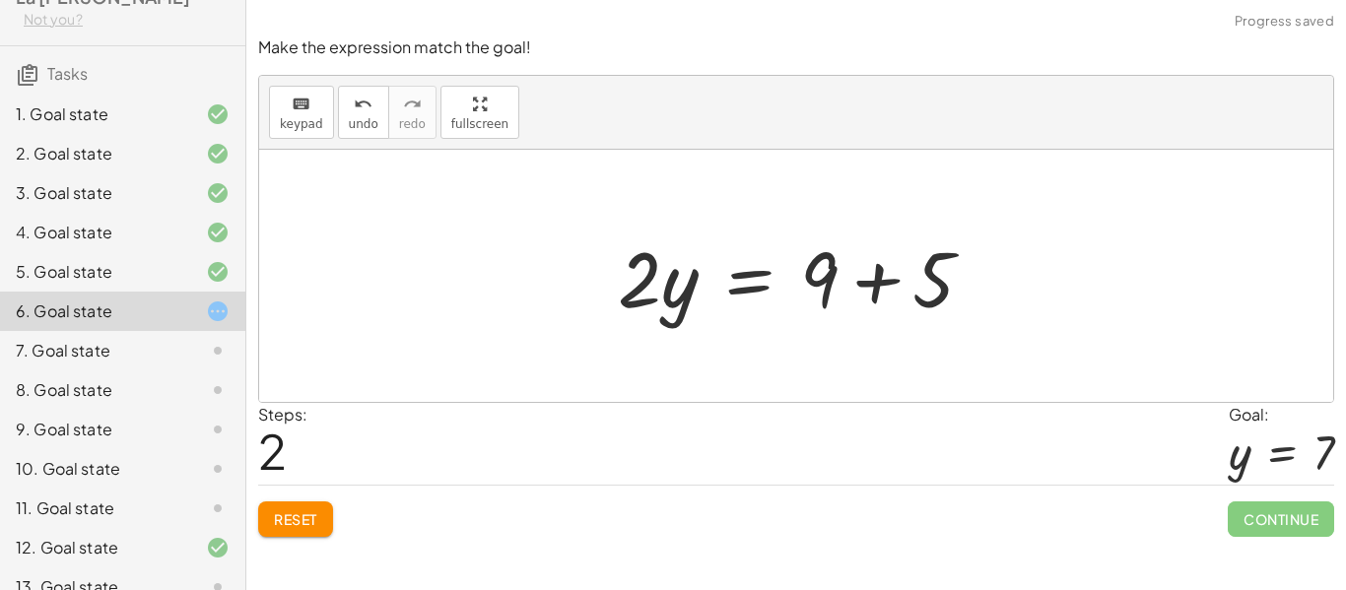
click at [886, 285] on div at bounding box center [803, 277] width 391 height 102
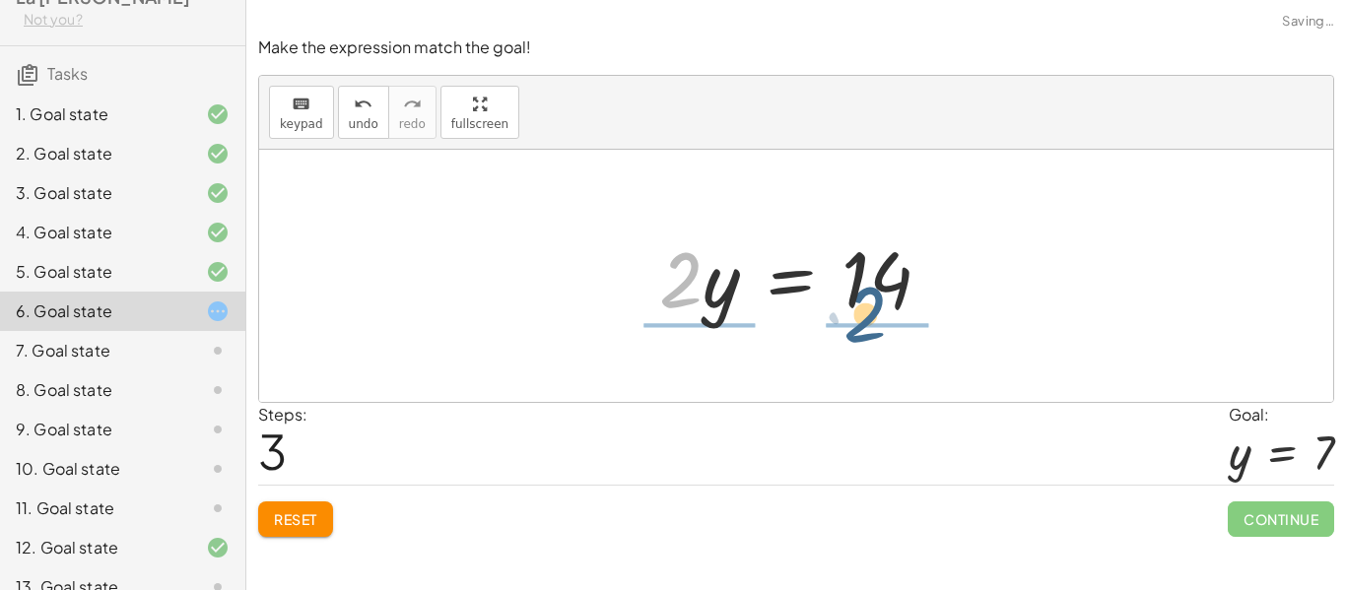
drag, startPoint x: 675, startPoint y: 308, endPoint x: 875, endPoint y: 348, distance: 204.1
click at [875, 348] on div "+ · 2 · y − 5 = 9 + · 2 · y − 5 + 5 = + 9 + 5 + · 2 · y + 0 = + 9 + 5 · 2 · y =…" at bounding box center [796, 276] width 1074 height 252
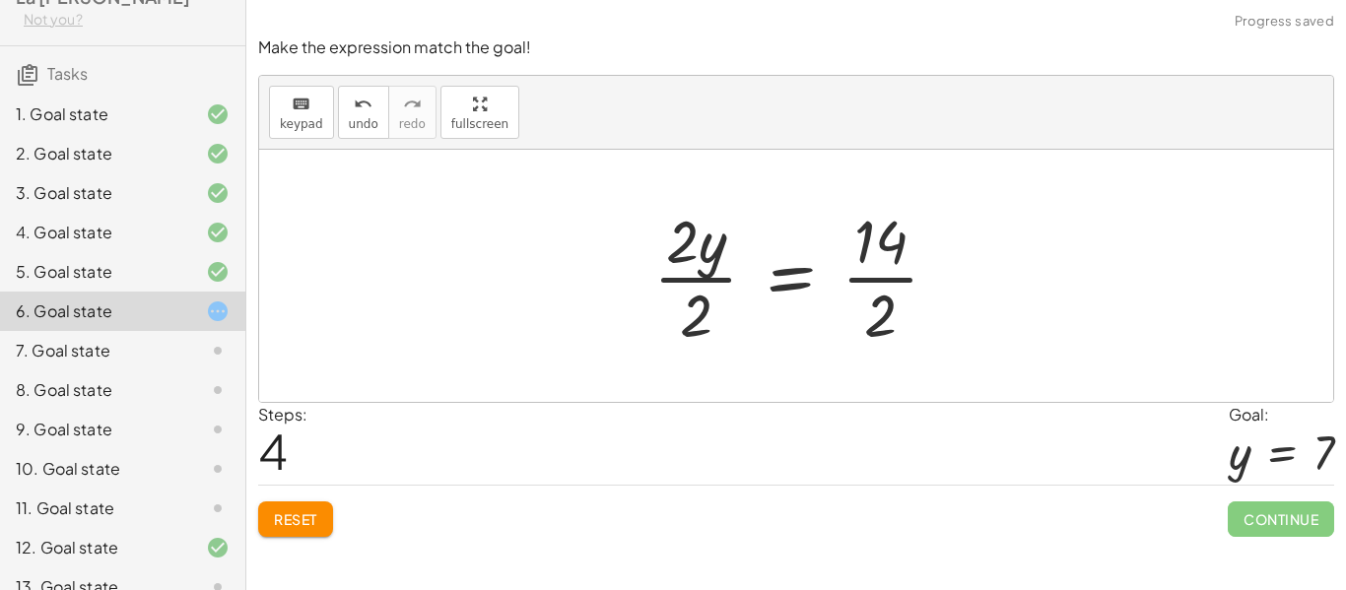
click at [680, 280] on div at bounding box center [804, 276] width 321 height 152
click at [878, 284] on div at bounding box center [828, 276] width 272 height 152
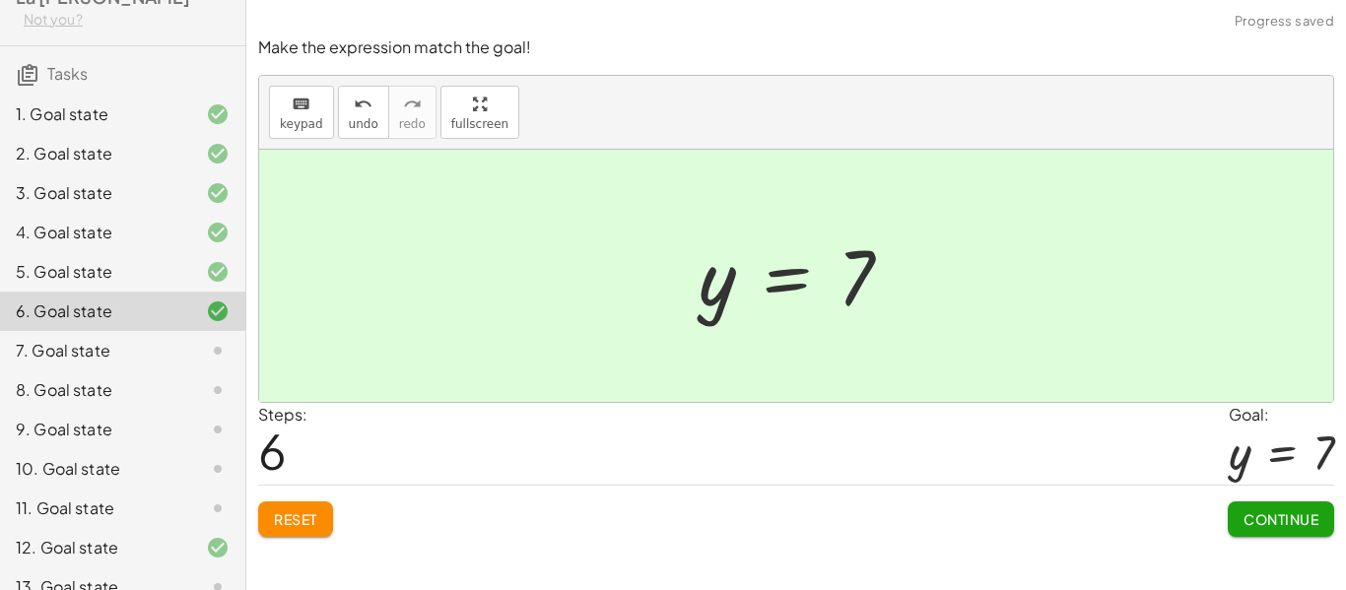
click at [1253, 513] on span "Continue" at bounding box center [1281, 520] width 75 height 18
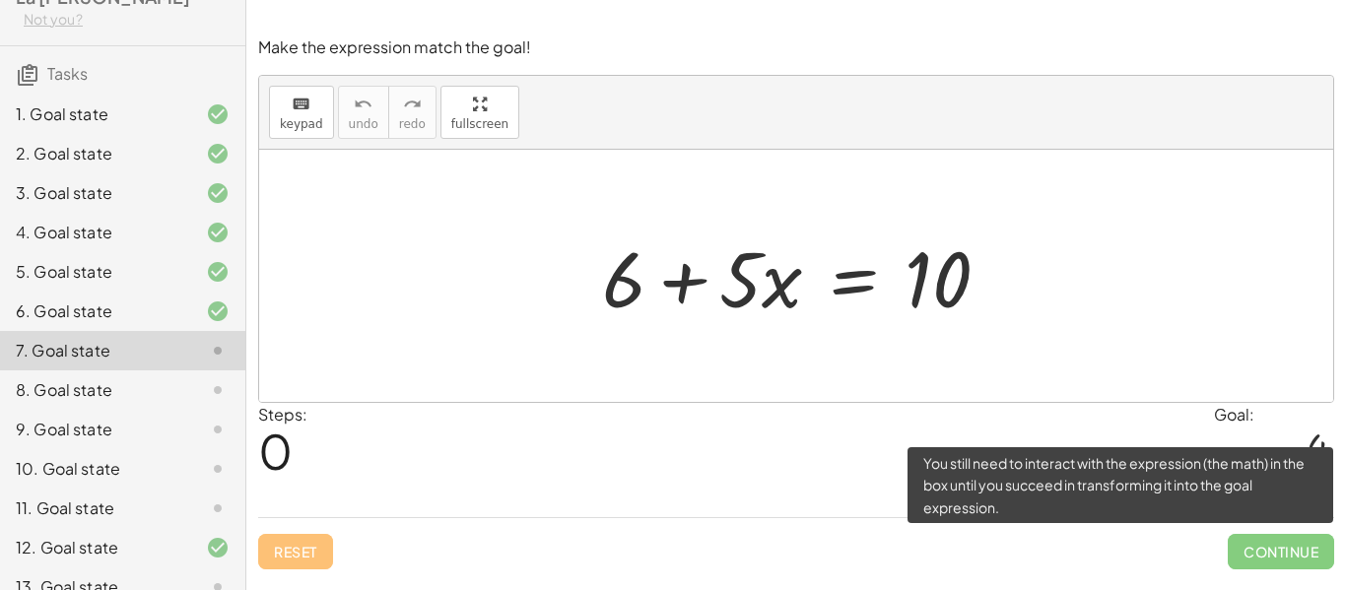
click at [1291, 561] on span "Continue" at bounding box center [1281, 551] width 106 height 35
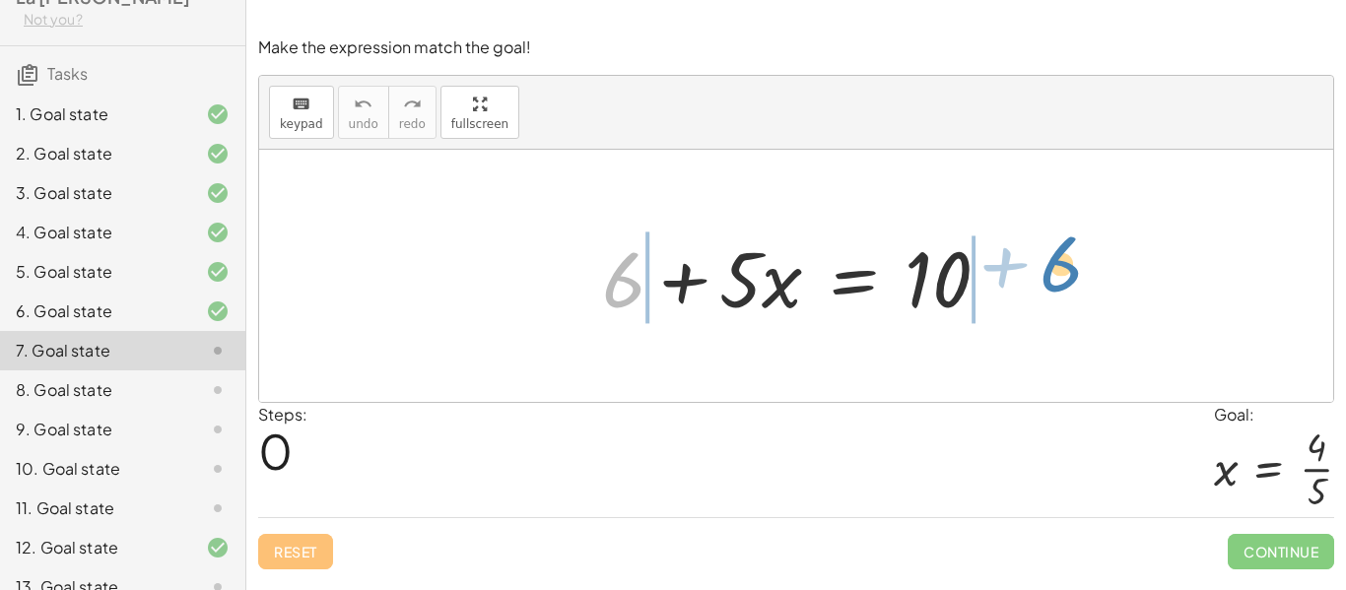
drag, startPoint x: 630, startPoint y: 291, endPoint x: 1068, endPoint y: 275, distance: 438.9
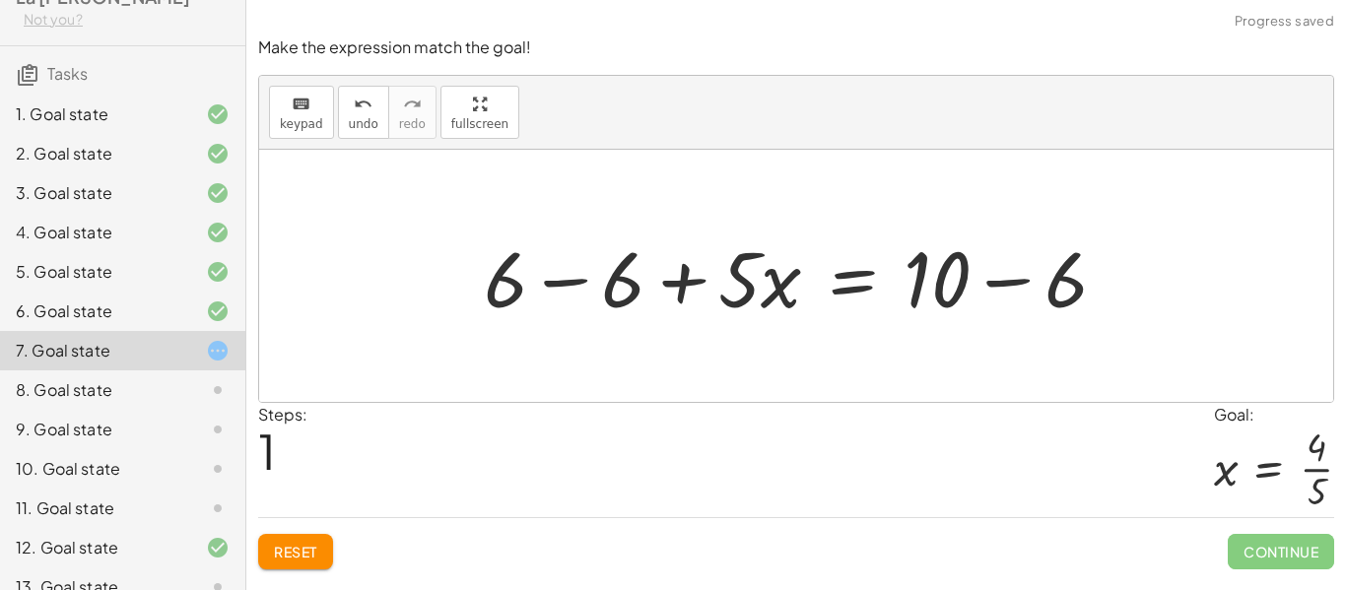
click at [569, 287] on div at bounding box center [803, 277] width 658 height 102
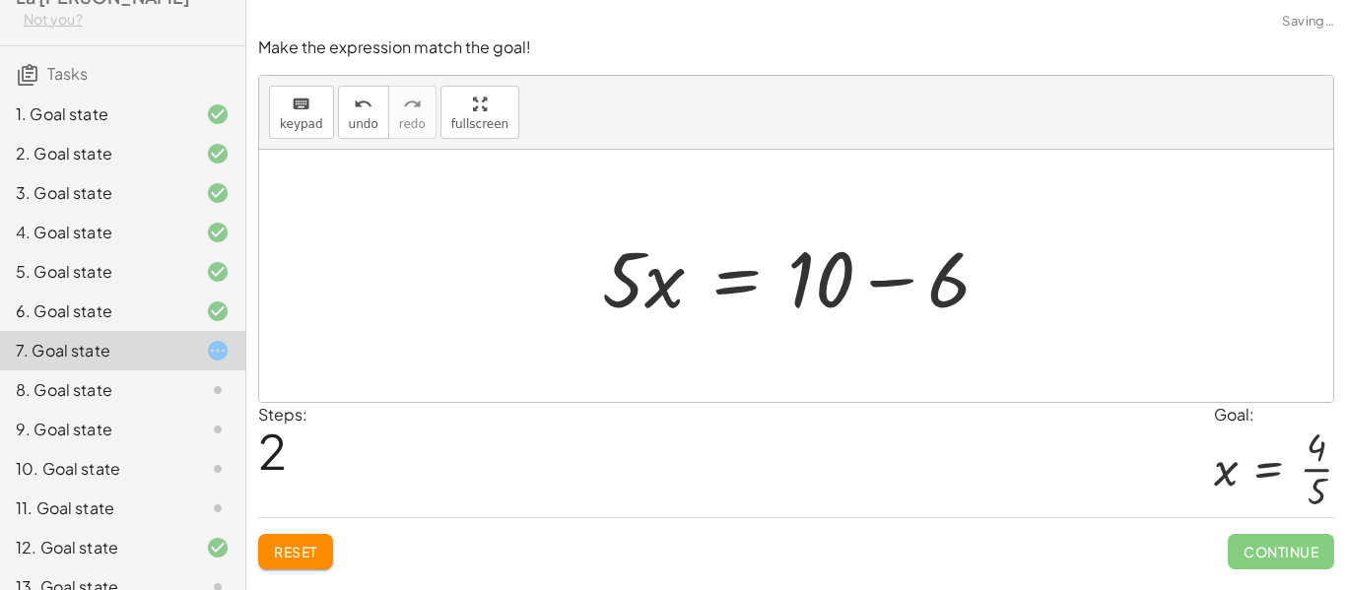
click at [895, 286] on div at bounding box center [804, 277] width 424 height 102
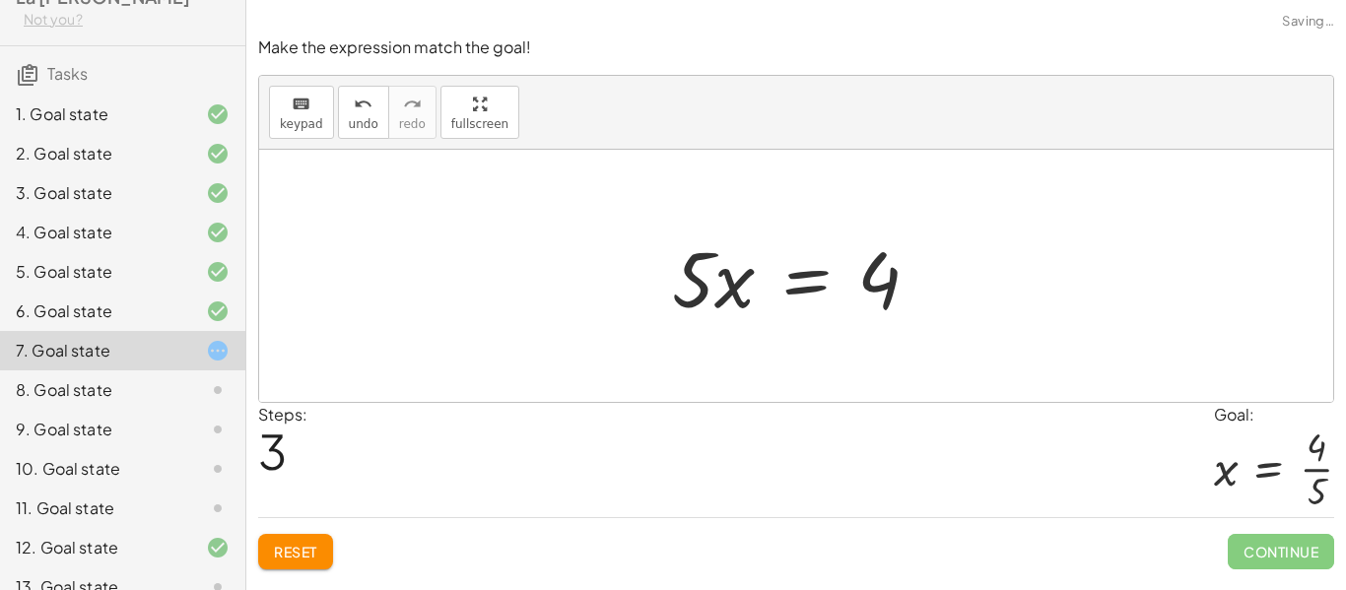
click at [632, 302] on div at bounding box center [796, 276] width 1074 height 252
drag, startPoint x: 690, startPoint y: 293, endPoint x: 889, endPoint y: 360, distance: 210.1
click at [889, 360] on div "+ 6 + · 5 · x = 10 + 6 − 6 + · 5 · x = + 10 − 6 + 0 + · 5 · x = + 10 − 6 · 5 · …" at bounding box center [796, 276] width 1074 height 252
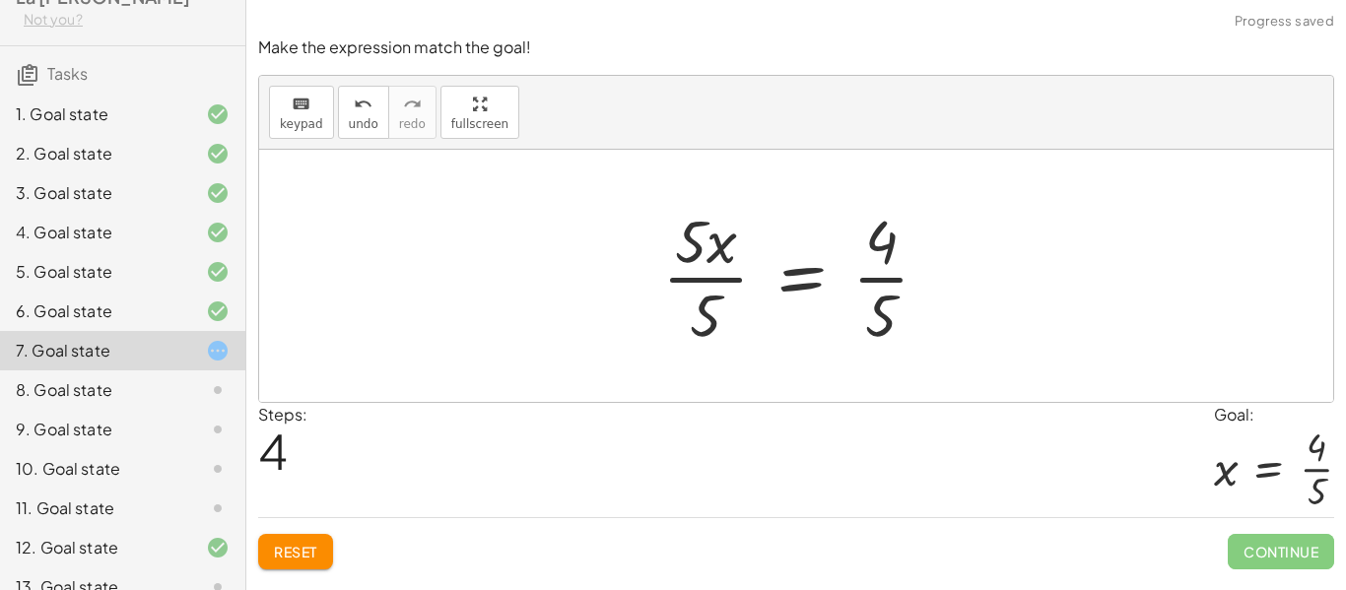
click at [696, 278] on div at bounding box center [803, 276] width 303 height 152
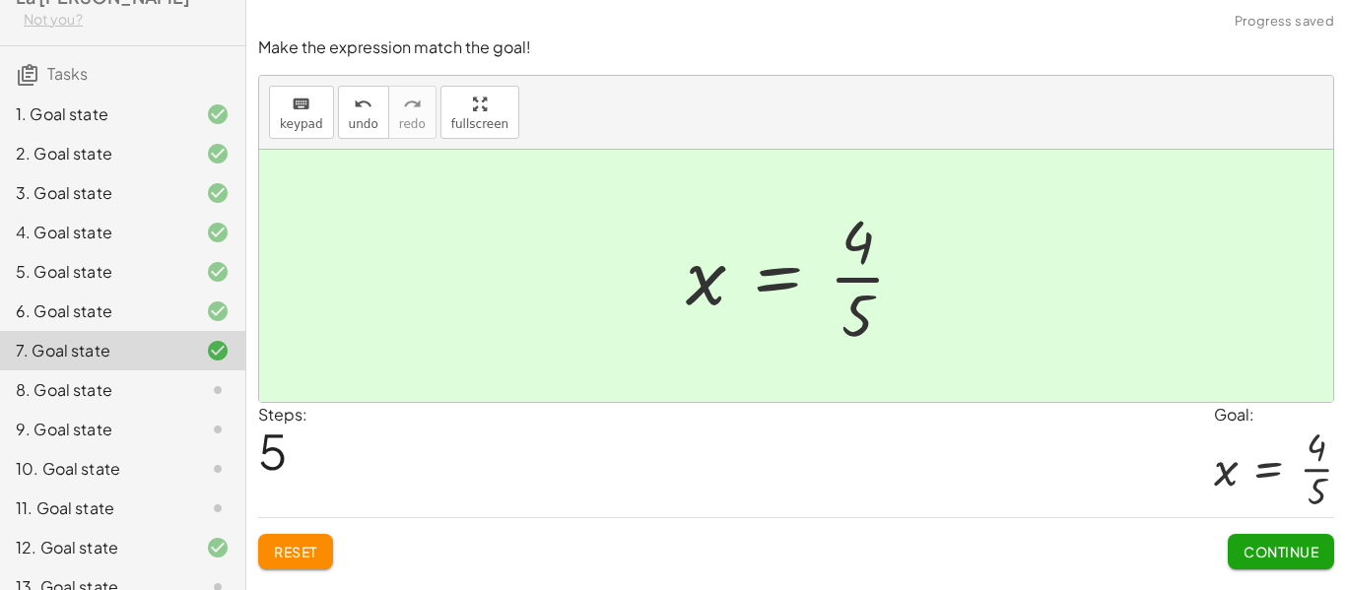
click at [1260, 543] on span "Continue" at bounding box center [1281, 552] width 75 height 18
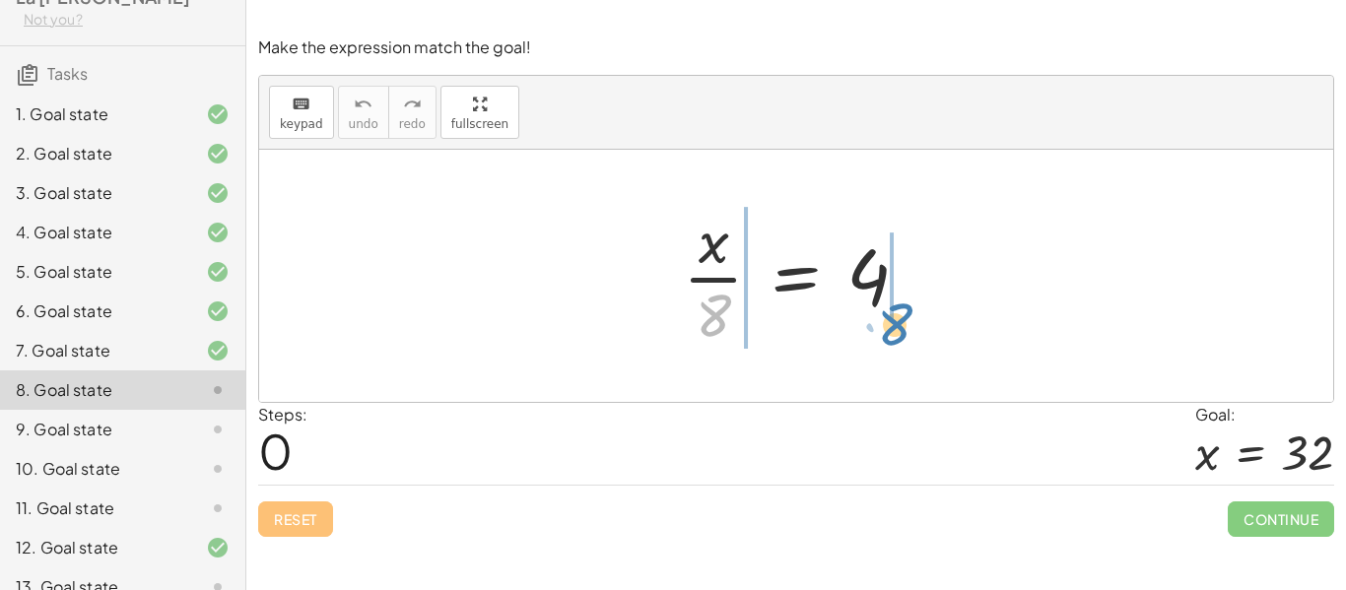
drag, startPoint x: 713, startPoint y: 313, endPoint x: 909, endPoint y: 313, distance: 196.1
click at [909, 313] on div at bounding box center [803, 276] width 261 height 152
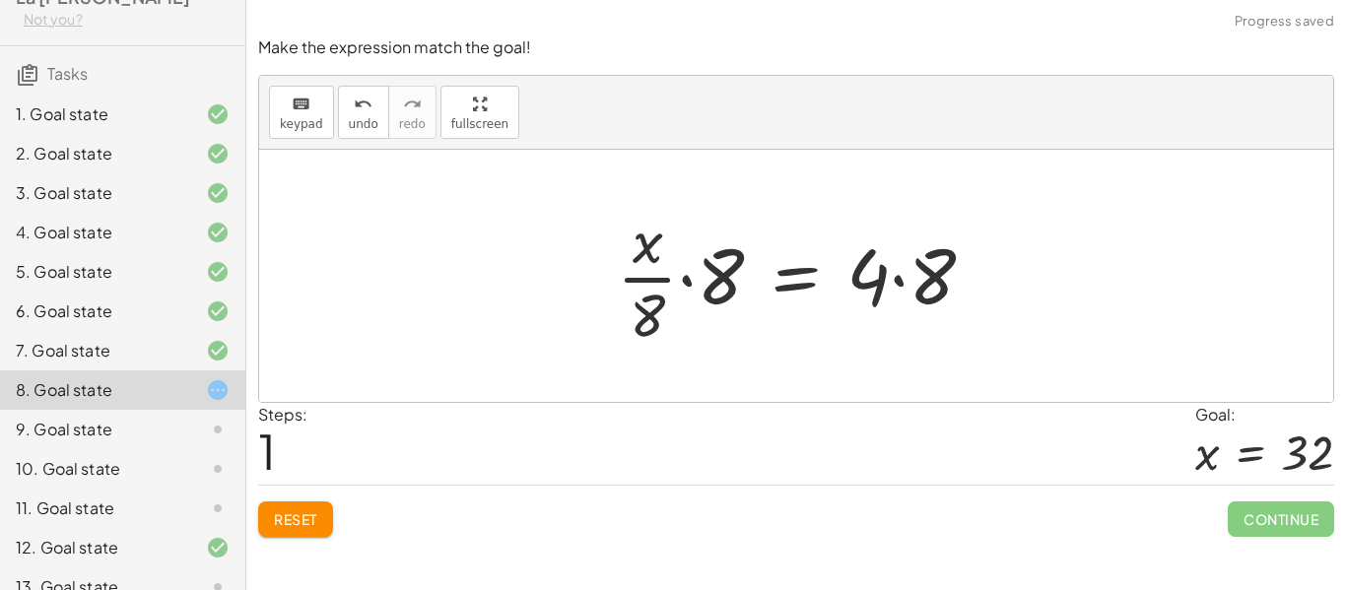
click at [690, 283] on div at bounding box center [803, 276] width 393 height 152
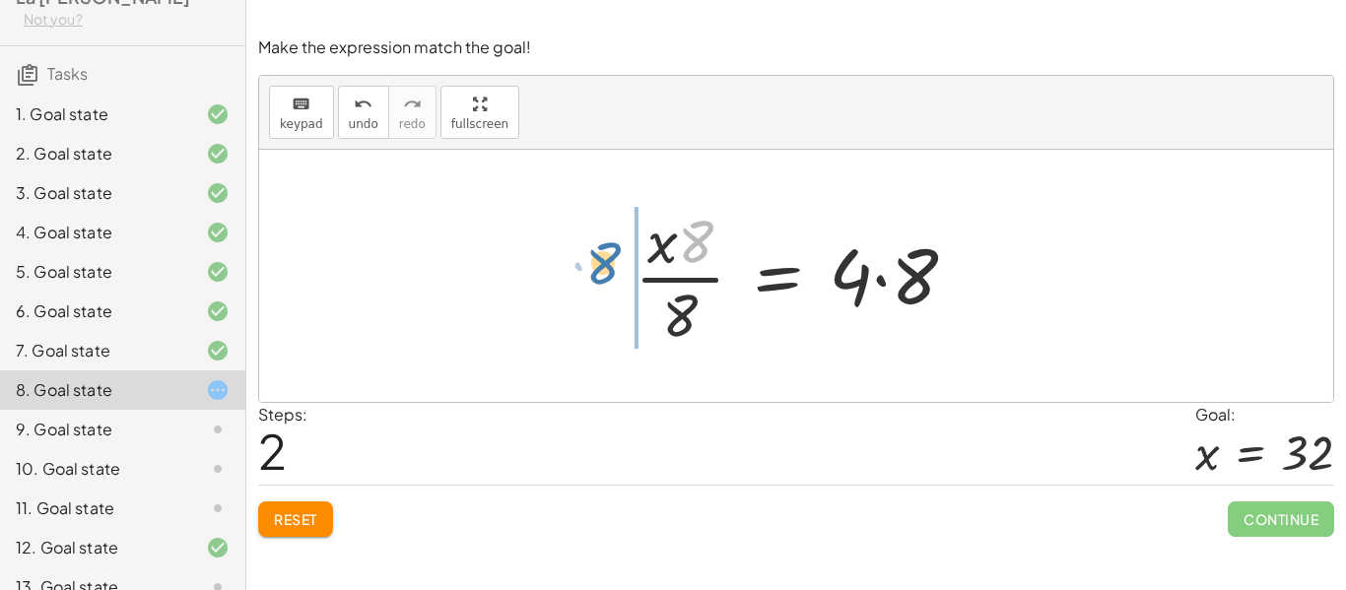
drag, startPoint x: 690, startPoint y: 244, endPoint x: 593, endPoint y: 267, distance: 99.2
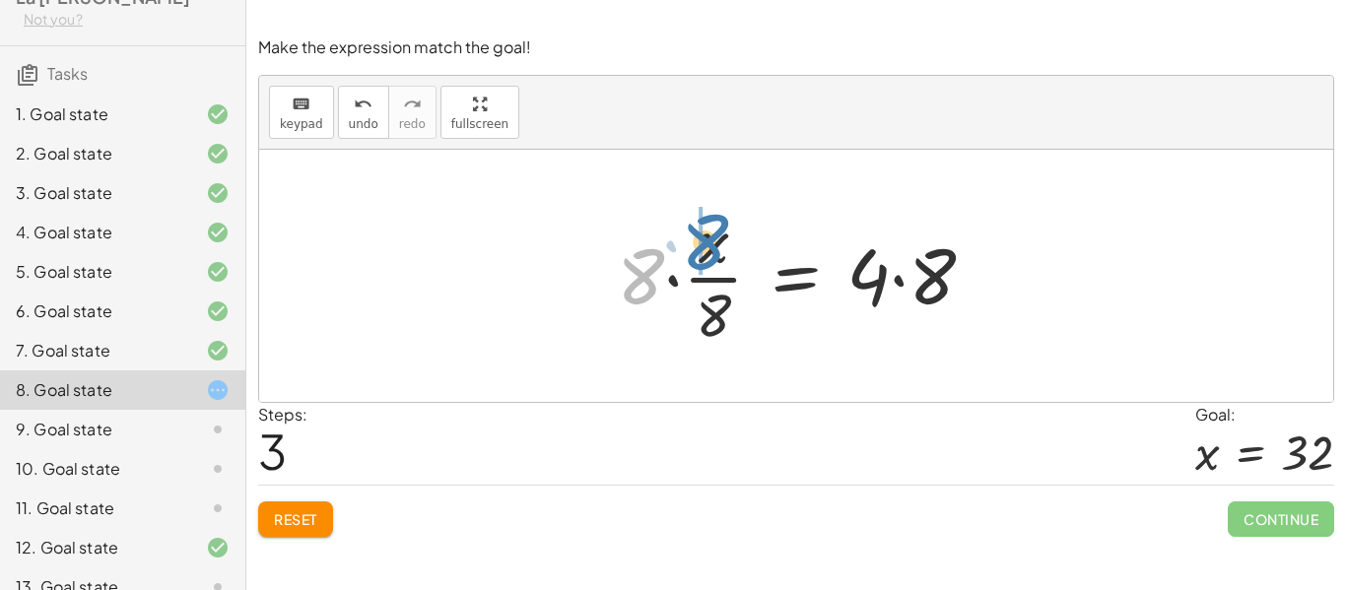
drag, startPoint x: 638, startPoint y: 258, endPoint x: 702, endPoint y: 224, distance: 72.8
click at [702, 224] on div at bounding box center [803, 276] width 393 height 152
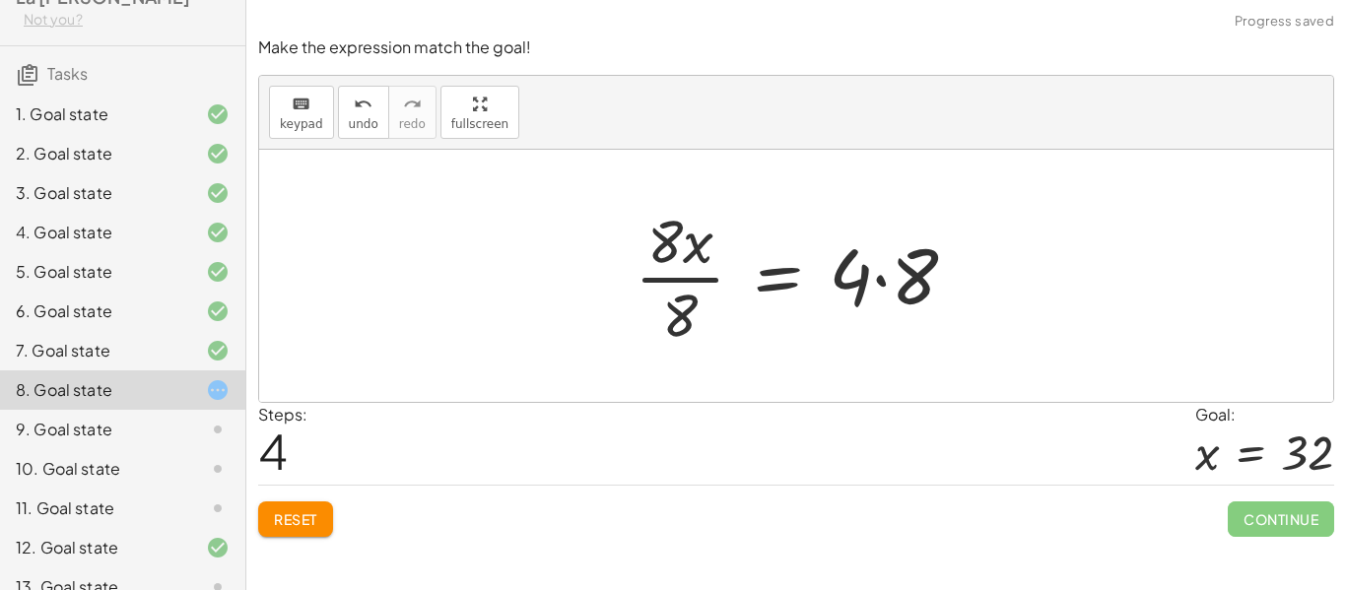
click at [682, 286] on div at bounding box center [804, 276] width 358 height 152
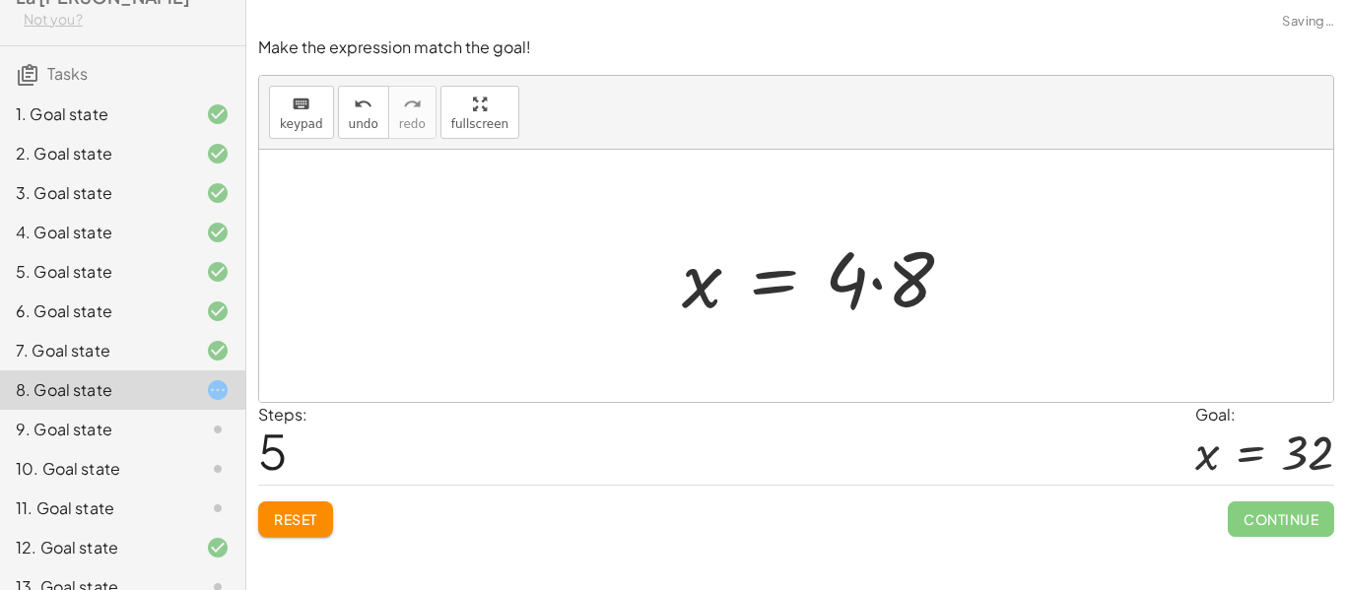
click at [883, 280] on div at bounding box center [825, 277] width 307 height 102
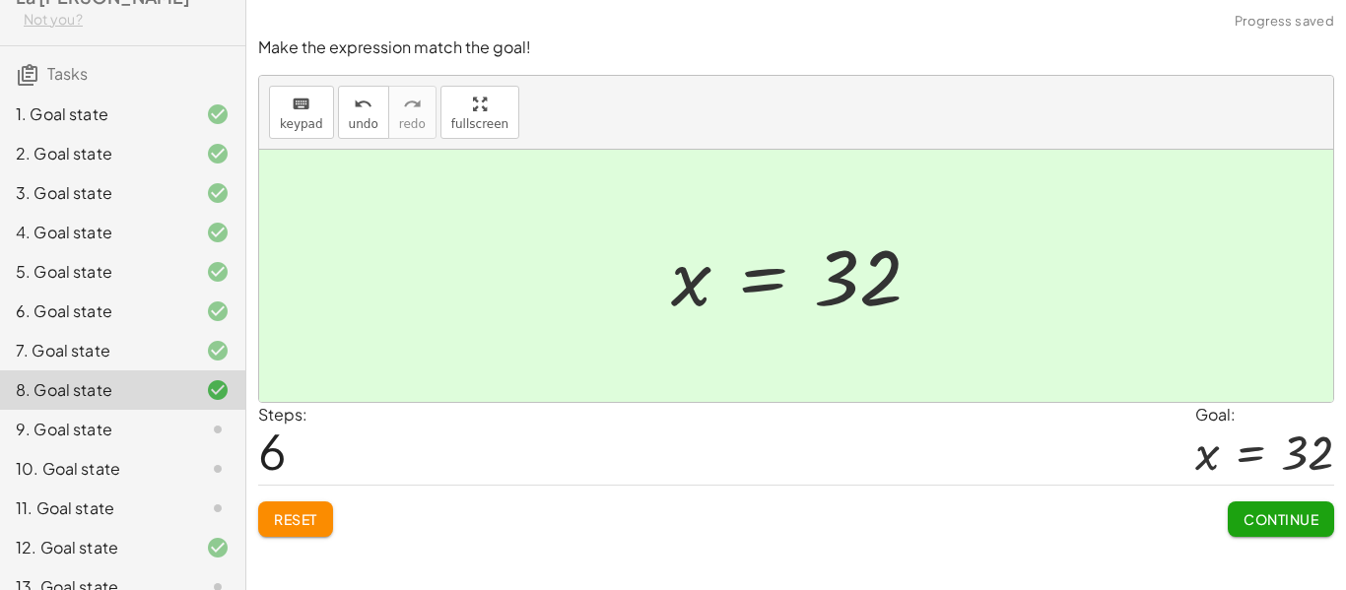
click at [1285, 526] on span "Continue" at bounding box center [1281, 520] width 75 height 18
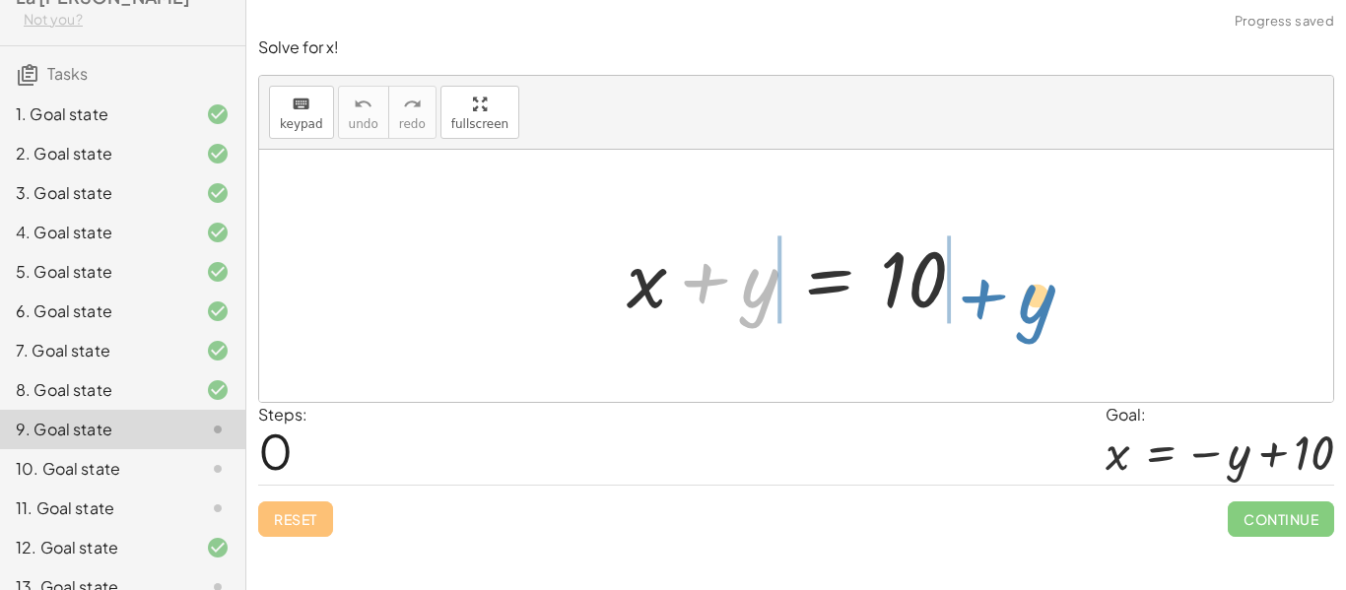
drag, startPoint x: 705, startPoint y: 285, endPoint x: 1005, endPoint y: 287, distance: 300.6
click at [1005, 287] on div "+ y + x + y = 10" at bounding box center [796, 276] width 1074 height 252
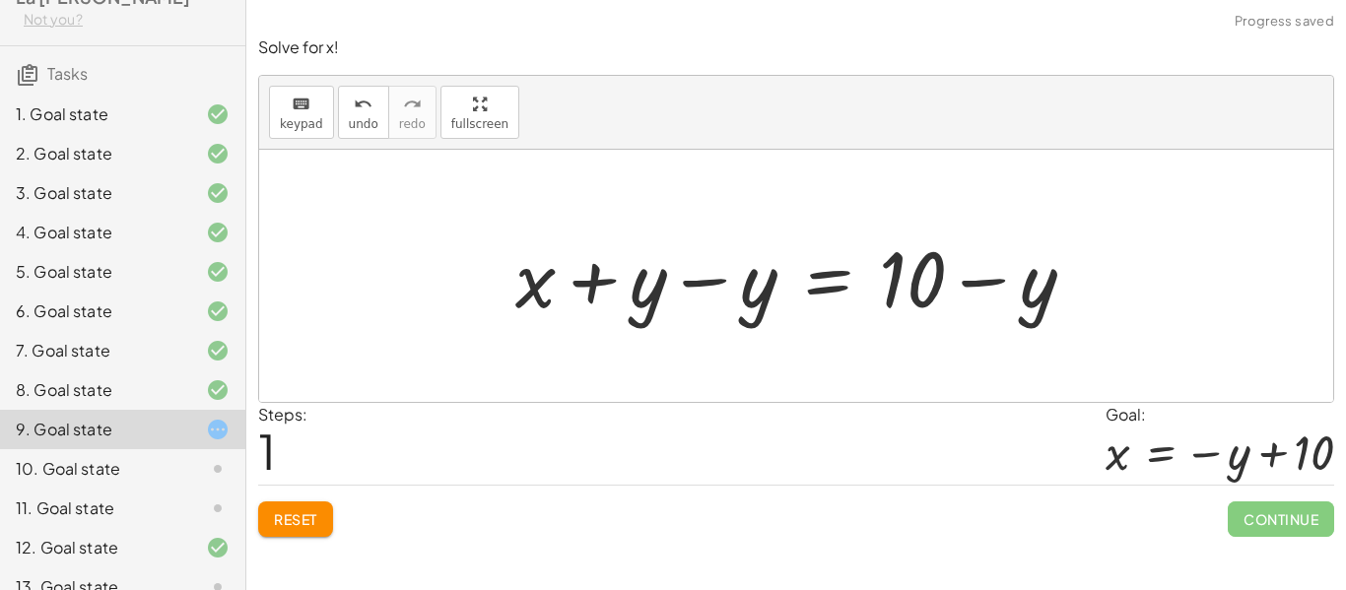
click at [690, 286] on div at bounding box center [803, 277] width 595 height 102
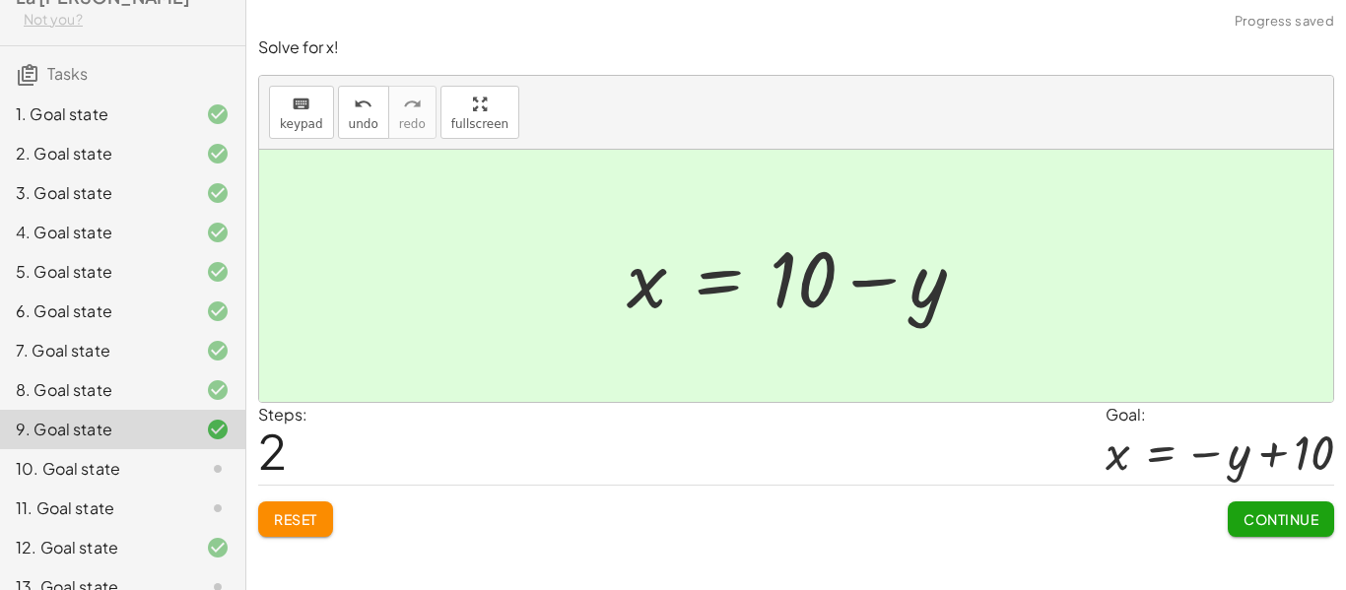
click at [1299, 512] on span "Continue" at bounding box center [1281, 520] width 75 height 18
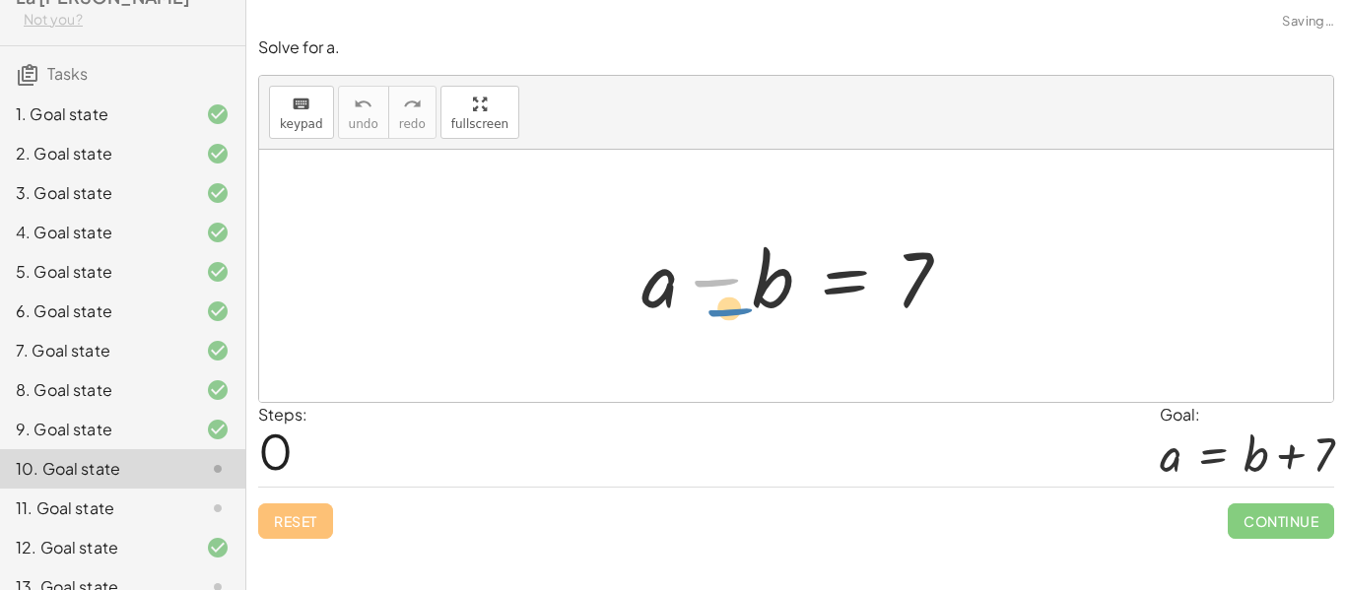
drag, startPoint x: 719, startPoint y: 282, endPoint x: 732, endPoint y: 310, distance: 31.7
click at [732, 310] on div at bounding box center [804, 277] width 345 height 102
drag, startPoint x: 760, startPoint y: 280, endPoint x: 1015, endPoint y: 298, distance: 255.9
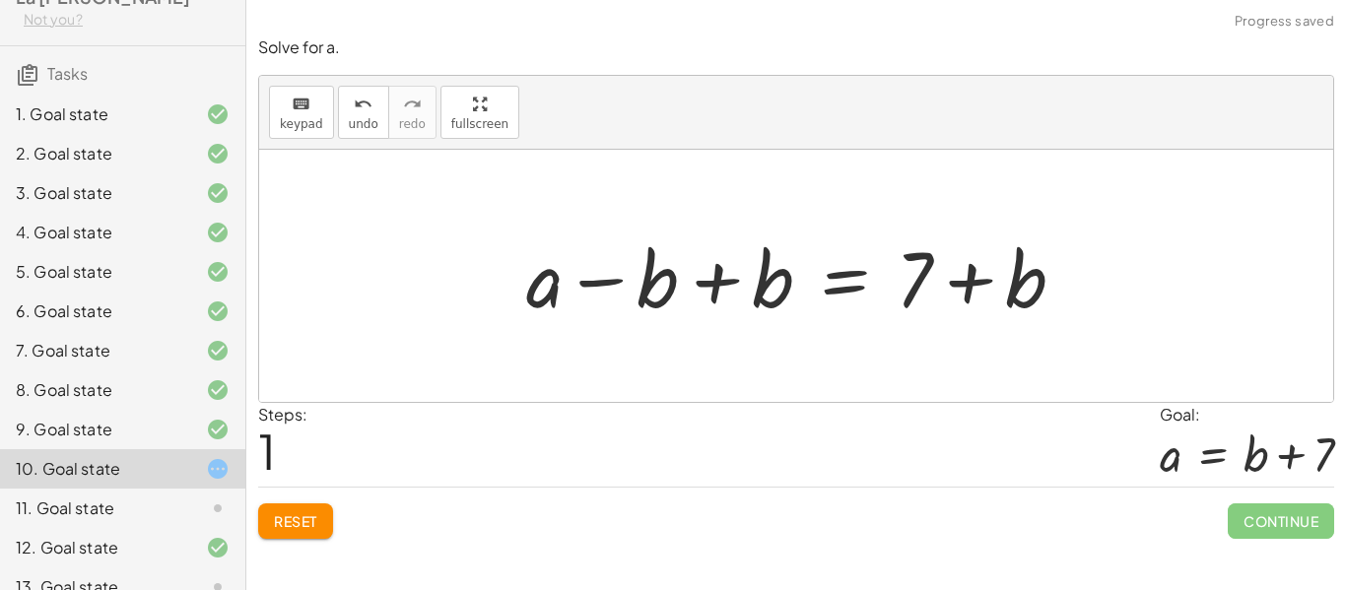
click at [706, 283] on div at bounding box center [803, 277] width 575 height 102
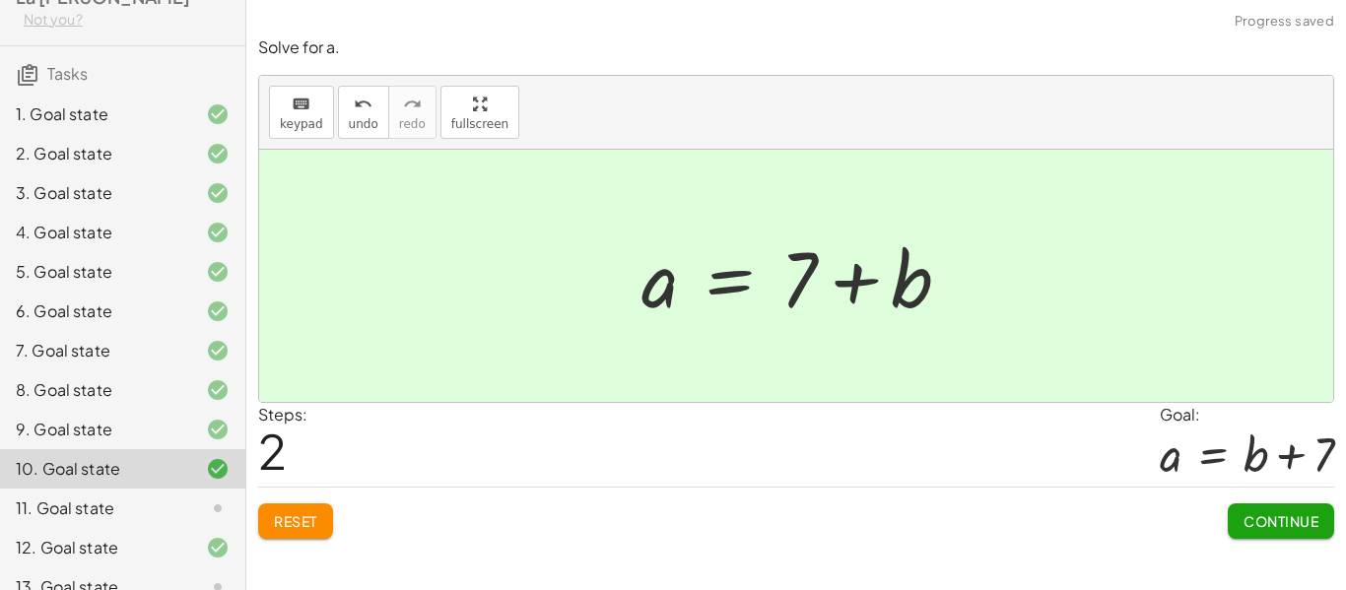
click at [1244, 515] on span "Continue" at bounding box center [1281, 522] width 75 height 18
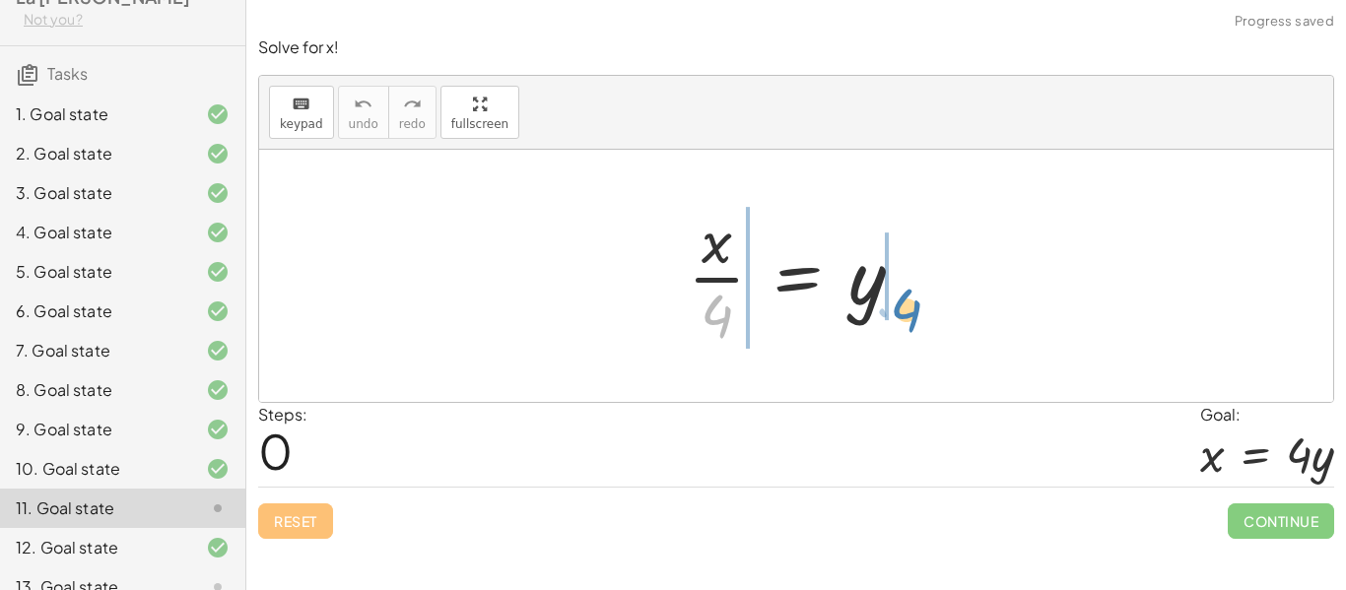
drag, startPoint x: 719, startPoint y: 308, endPoint x: 927, endPoint y: 296, distance: 208.3
click at [927, 296] on div at bounding box center [803, 276] width 251 height 152
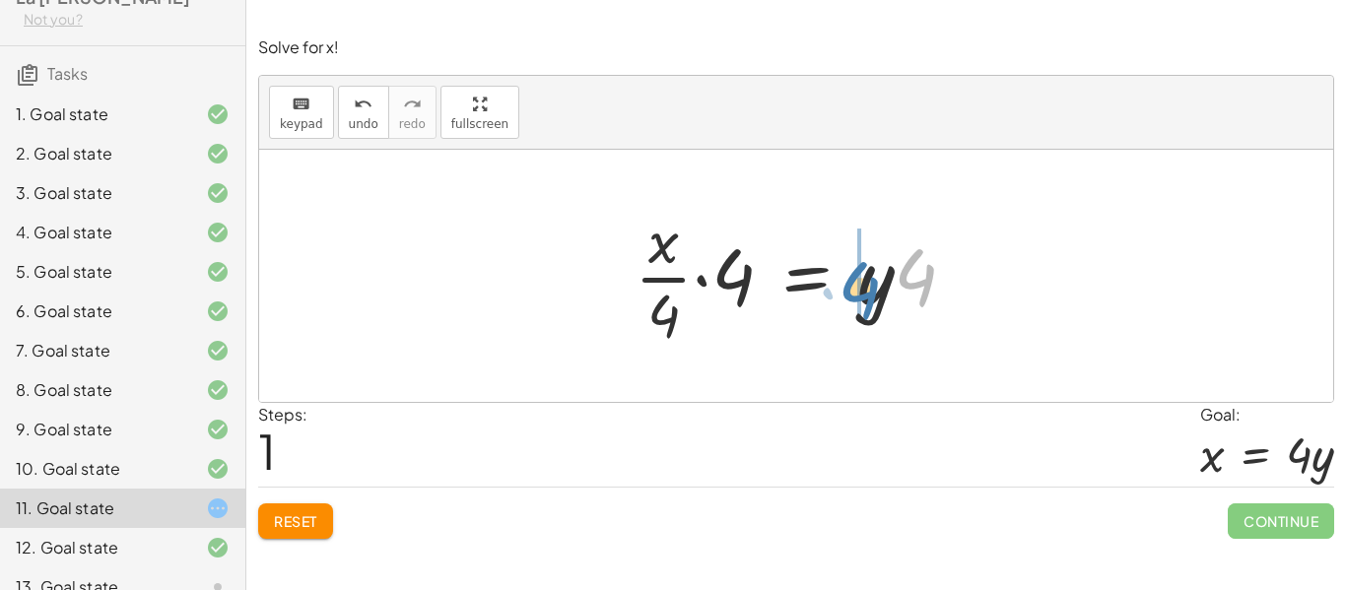
drag, startPoint x: 925, startPoint y: 271, endPoint x: 859, endPoint y: 288, distance: 67.2
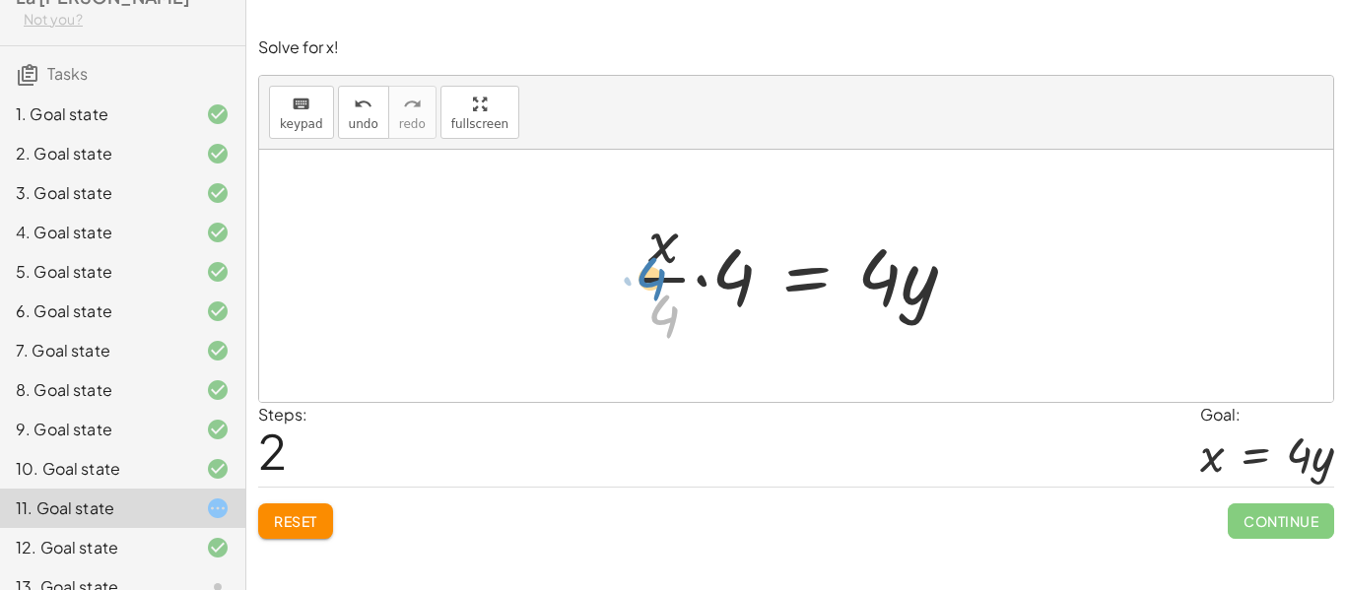
click at [666, 313] on div at bounding box center [804, 276] width 358 height 152
drag, startPoint x: 745, startPoint y: 274, endPoint x: 648, endPoint y: 247, distance: 101.1
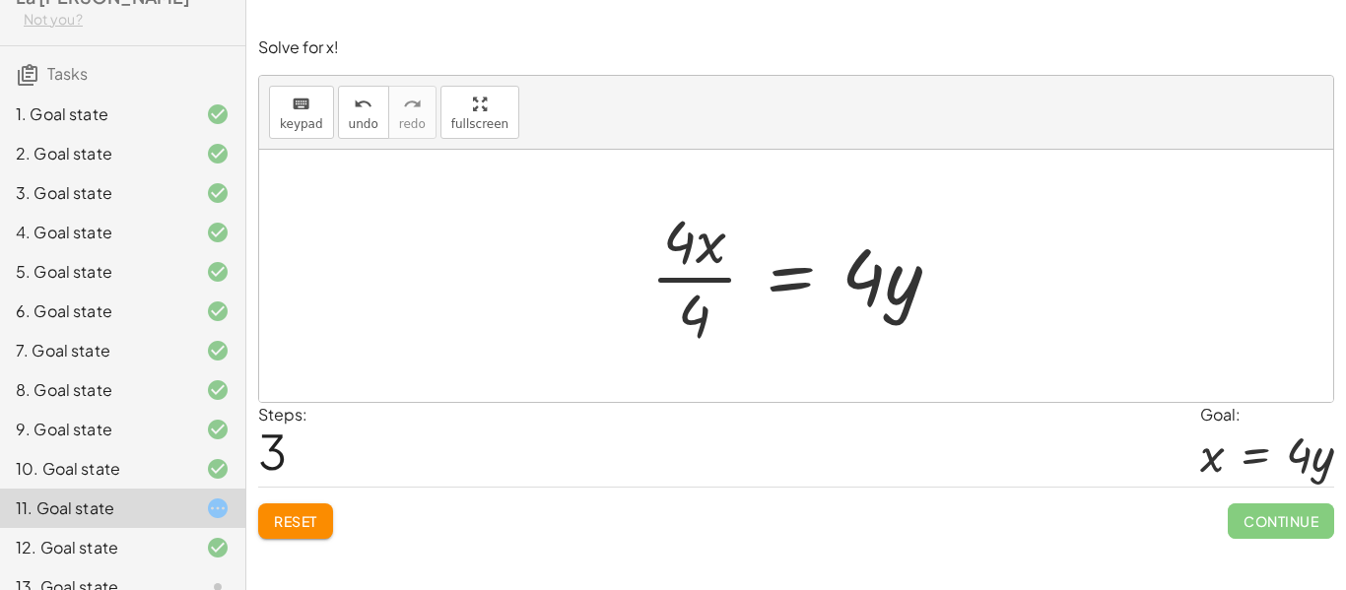
click at [696, 279] on div at bounding box center [803, 276] width 325 height 152
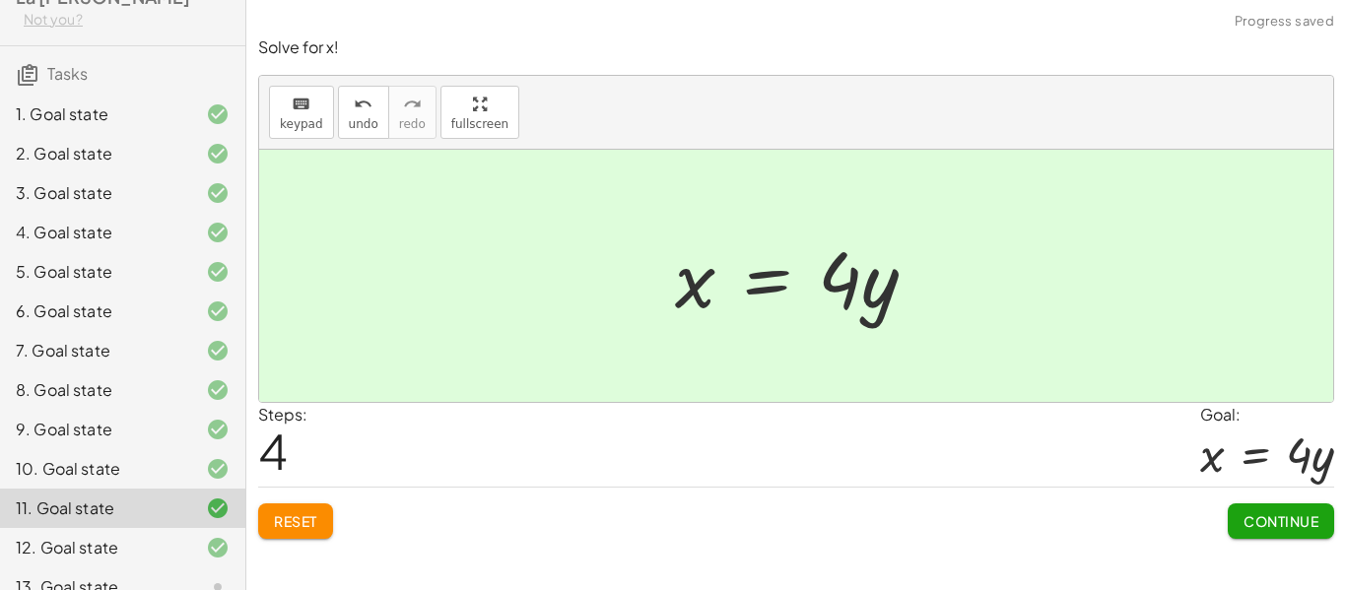
click at [1265, 514] on span "Continue" at bounding box center [1281, 522] width 75 height 18
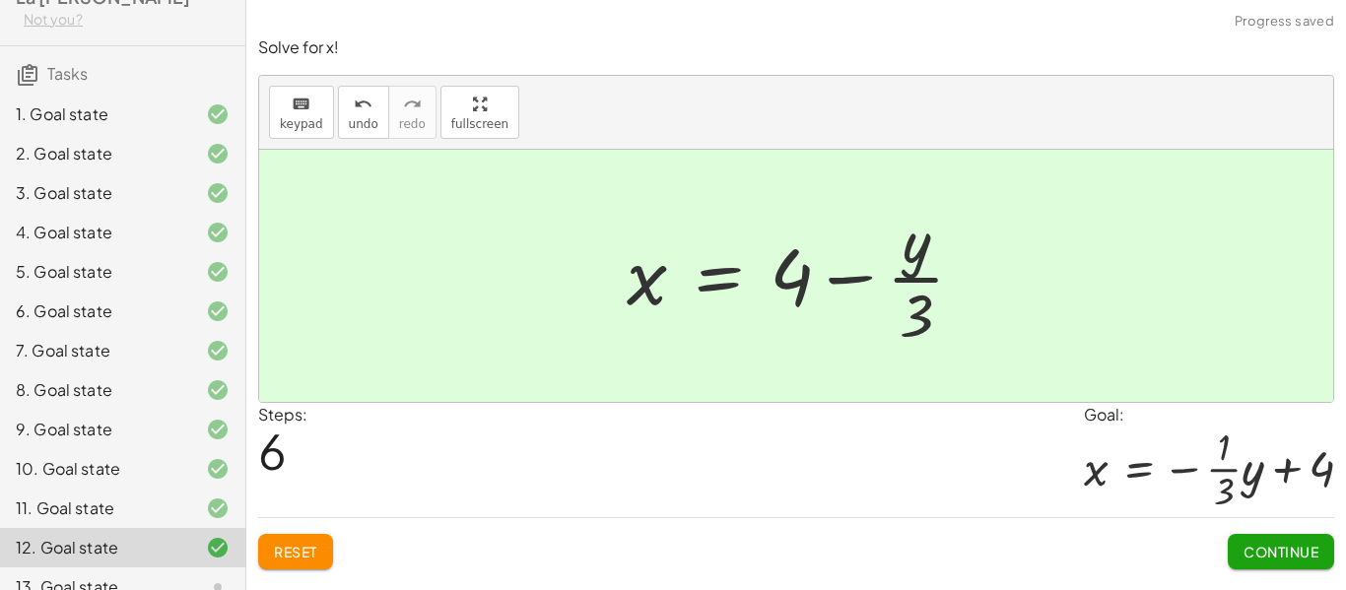
click at [169, 576] on div "13. Goal state" at bounding box center [95, 588] width 159 height 24
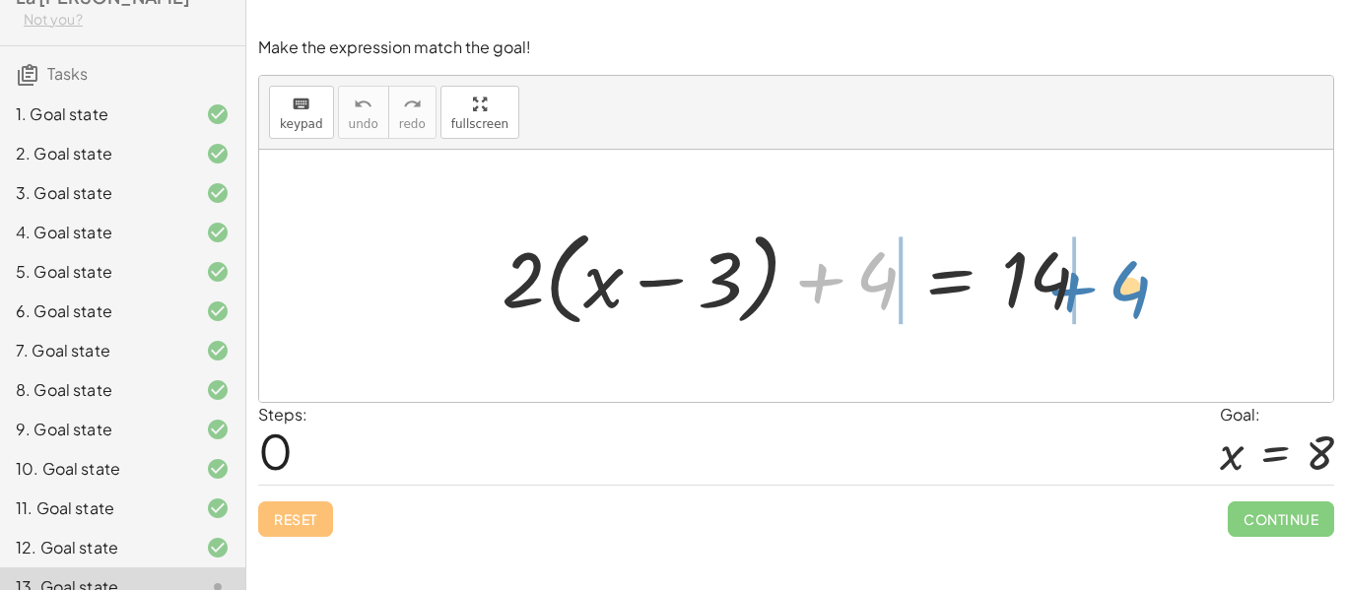
drag, startPoint x: 884, startPoint y: 277, endPoint x: 1172, endPoint y: 286, distance: 287.9
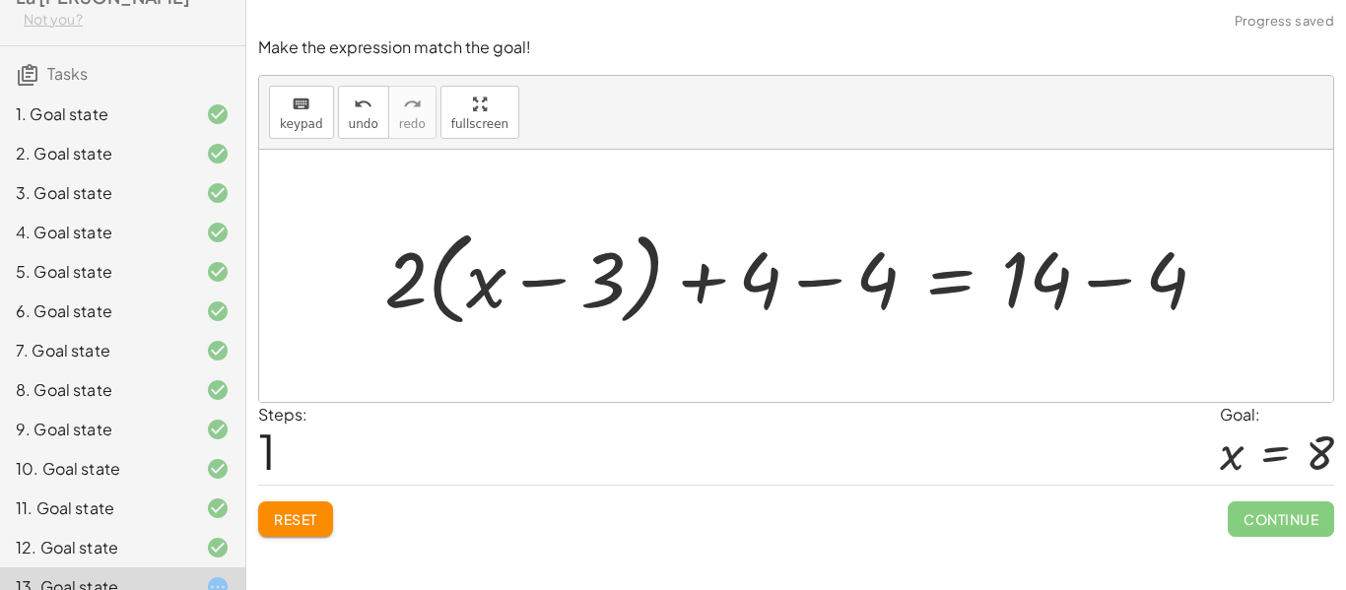
click at [808, 285] on div at bounding box center [804, 276] width 858 height 113
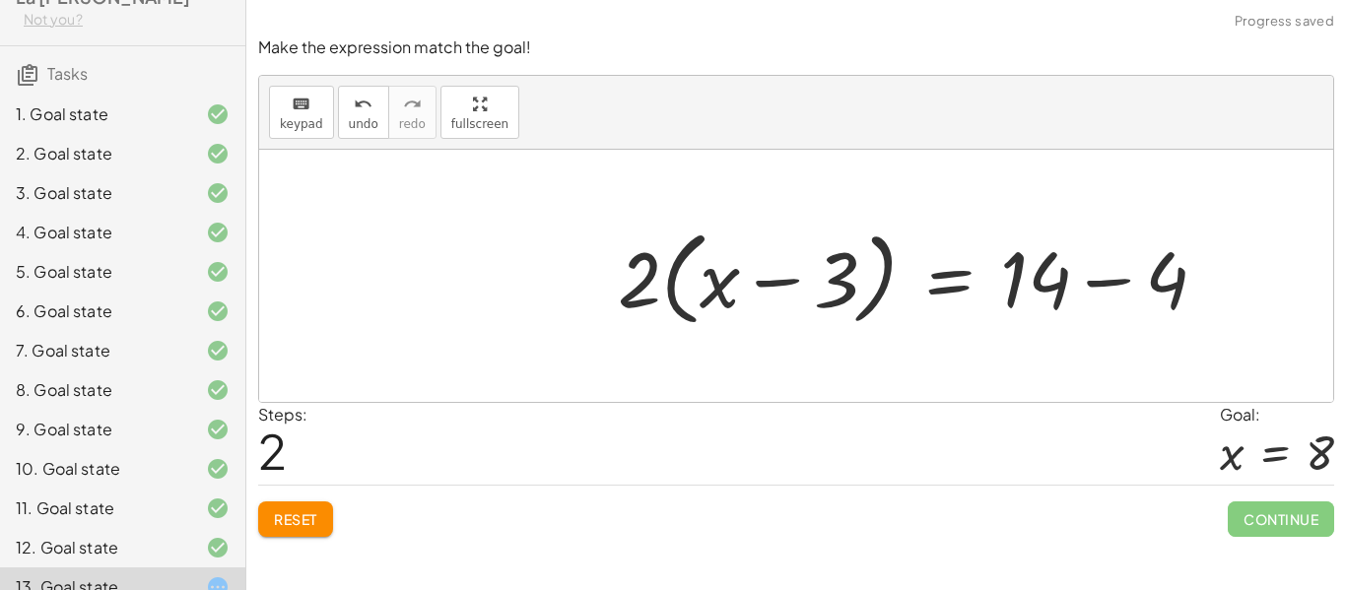
click at [1094, 283] on div at bounding box center [920, 276] width 625 height 113
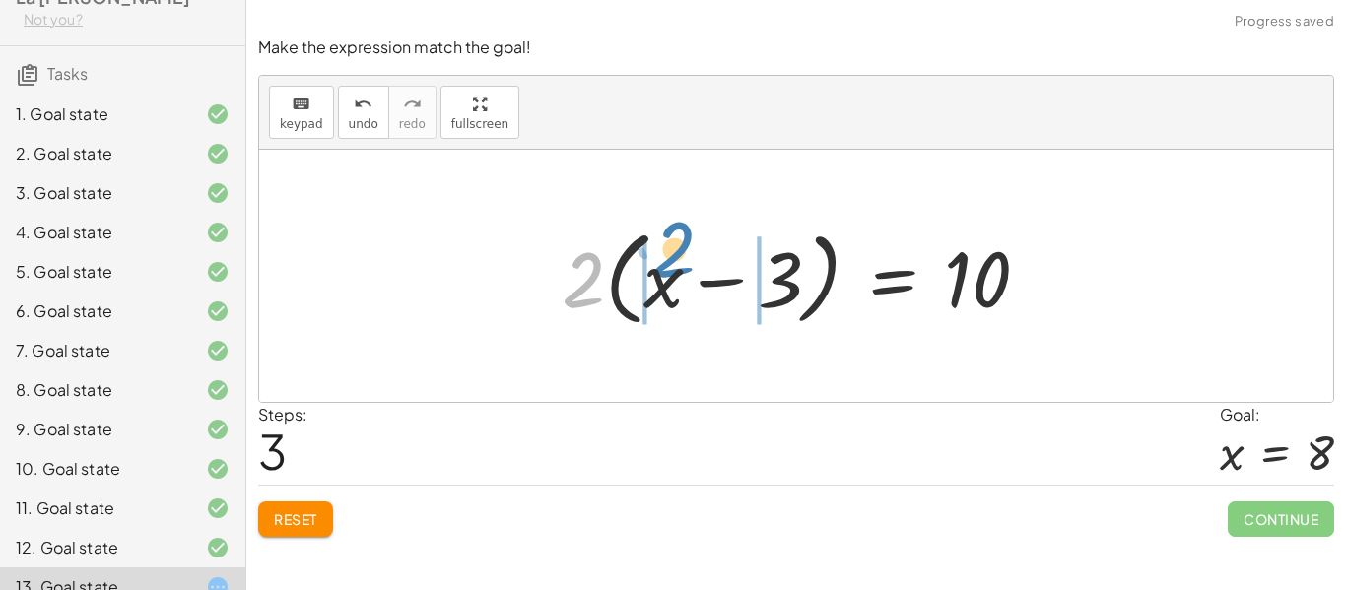
drag, startPoint x: 576, startPoint y: 277, endPoint x: 665, endPoint y: 246, distance: 94.8
click at [665, 246] on div at bounding box center [804, 276] width 504 height 113
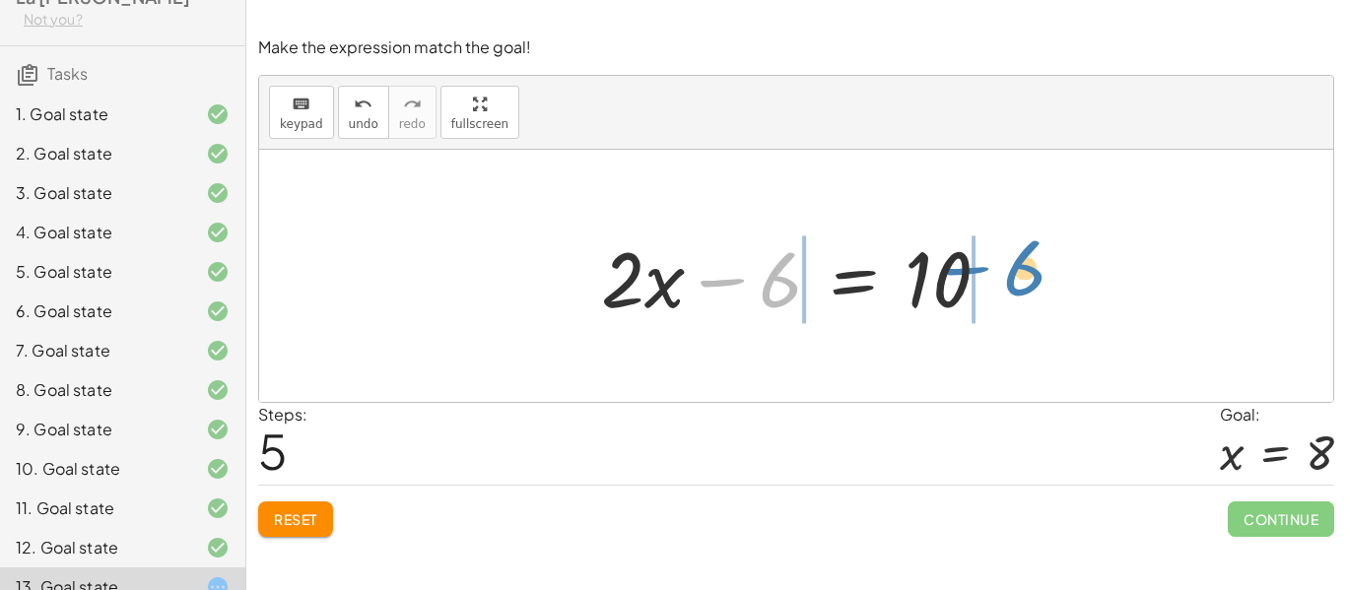
drag, startPoint x: 782, startPoint y: 285, endPoint x: 1053, endPoint y: 270, distance: 271.4
click at [1053, 270] on div "+ · 2 · ( + x − 3 ) + 4 = 14 + · 2 · ( + x − 3 ) + 4 − 4 = + 14 − 4 + · 2 · ( +…" at bounding box center [796, 276] width 1074 height 252
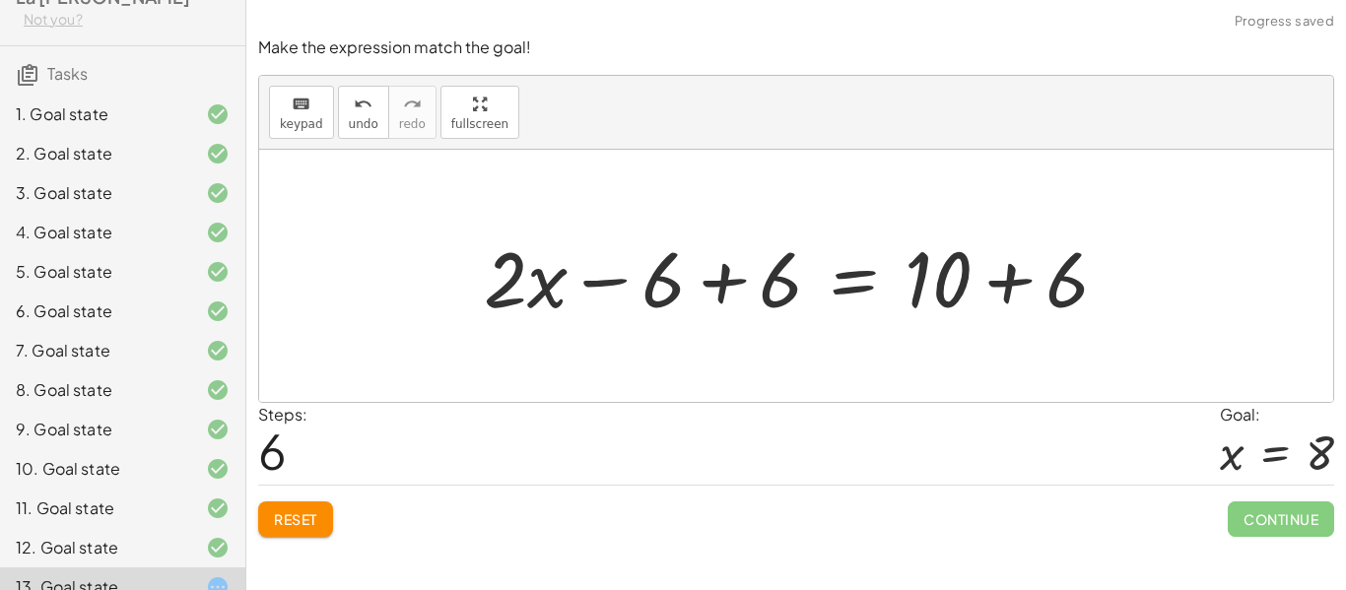
click at [736, 288] on div at bounding box center [803, 277] width 659 height 102
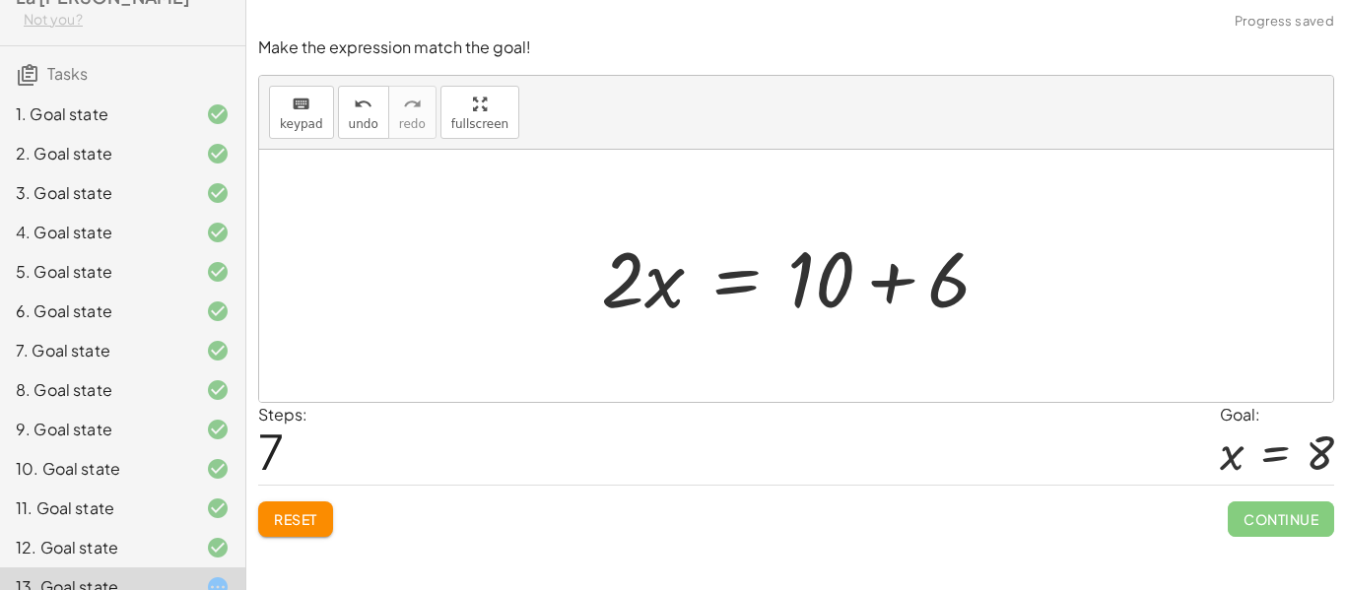
click at [902, 284] on div at bounding box center [803, 277] width 425 height 102
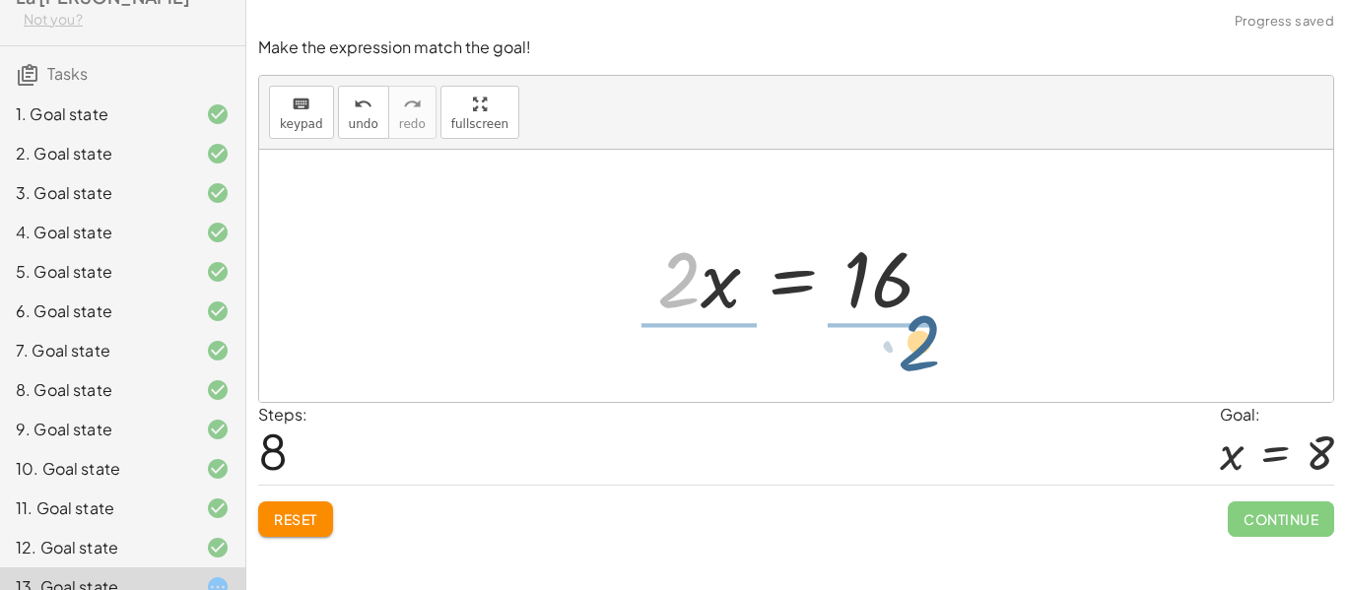
drag, startPoint x: 672, startPoint y: 294, endPoint x: 922, endPoint y: 355, distance: 256.7
click at [922, 355] on div "+ · 2 · ( + x − 3 ) + 4 = 14 + · 2 · ( + x − 3 ) + 4 − 4 = + 14 − 4 + · 2 · ( +…" at bounding box center [796, 276] width 1074 height 252
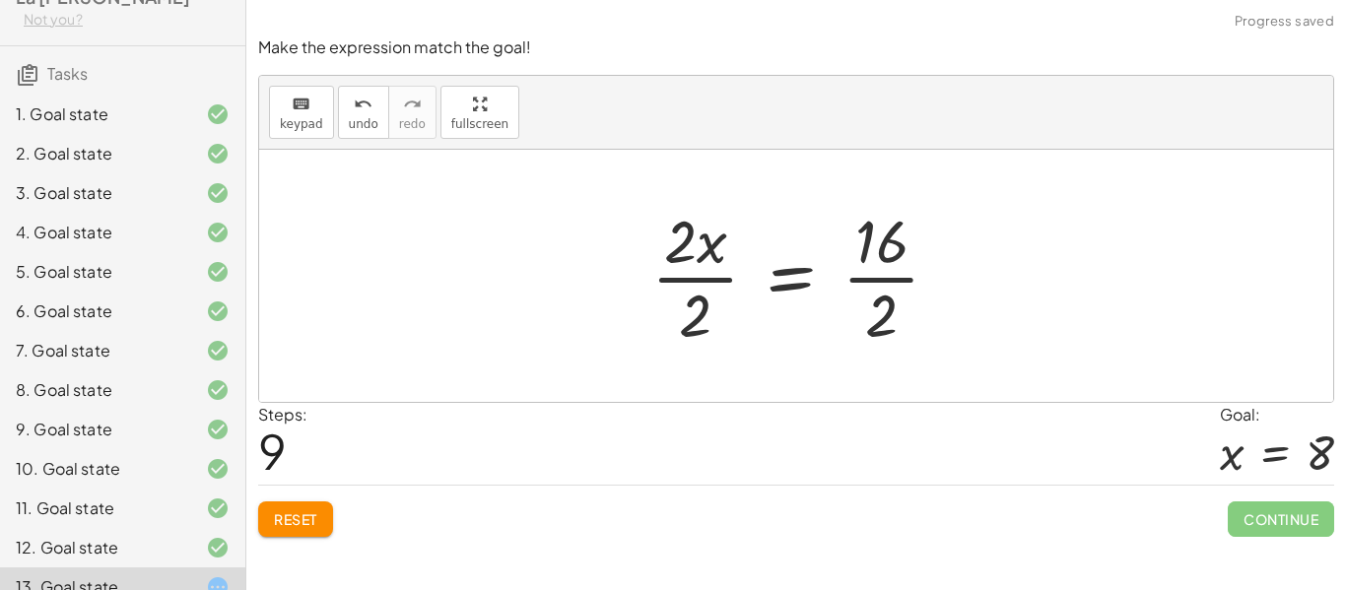
click at [692, 280] on div at bounding box center [804, 276] width 324 height 152
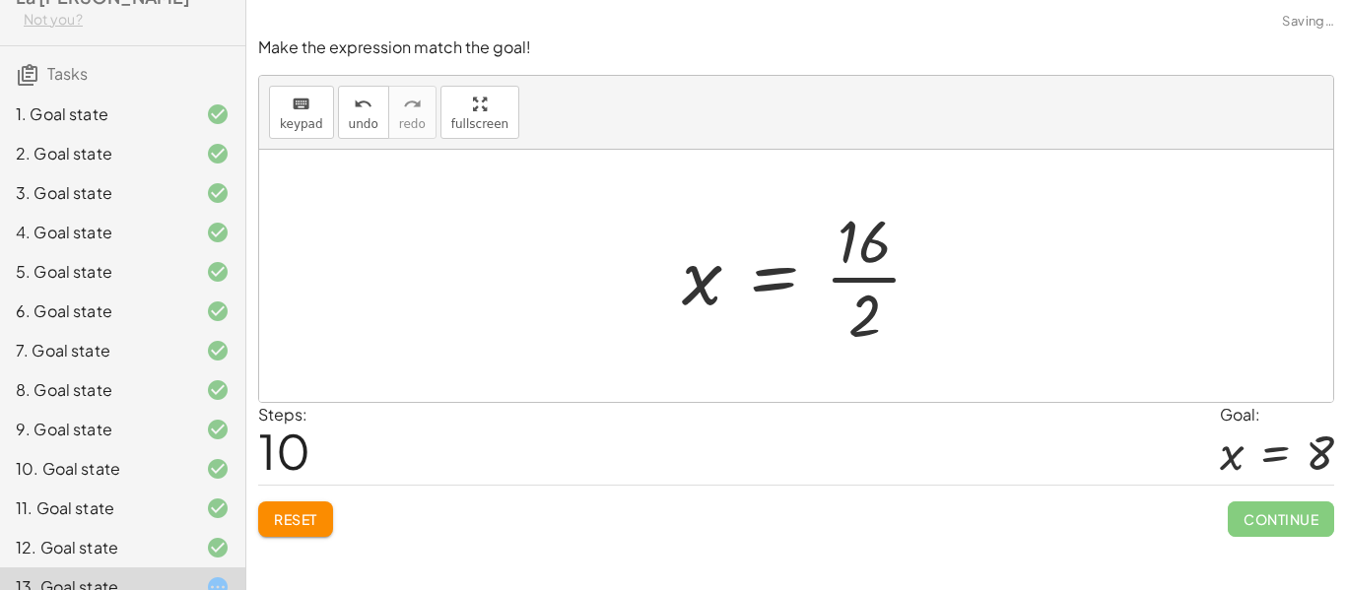
click at [906, 276] on div at bounding box center [810, 276] width 276 height 152
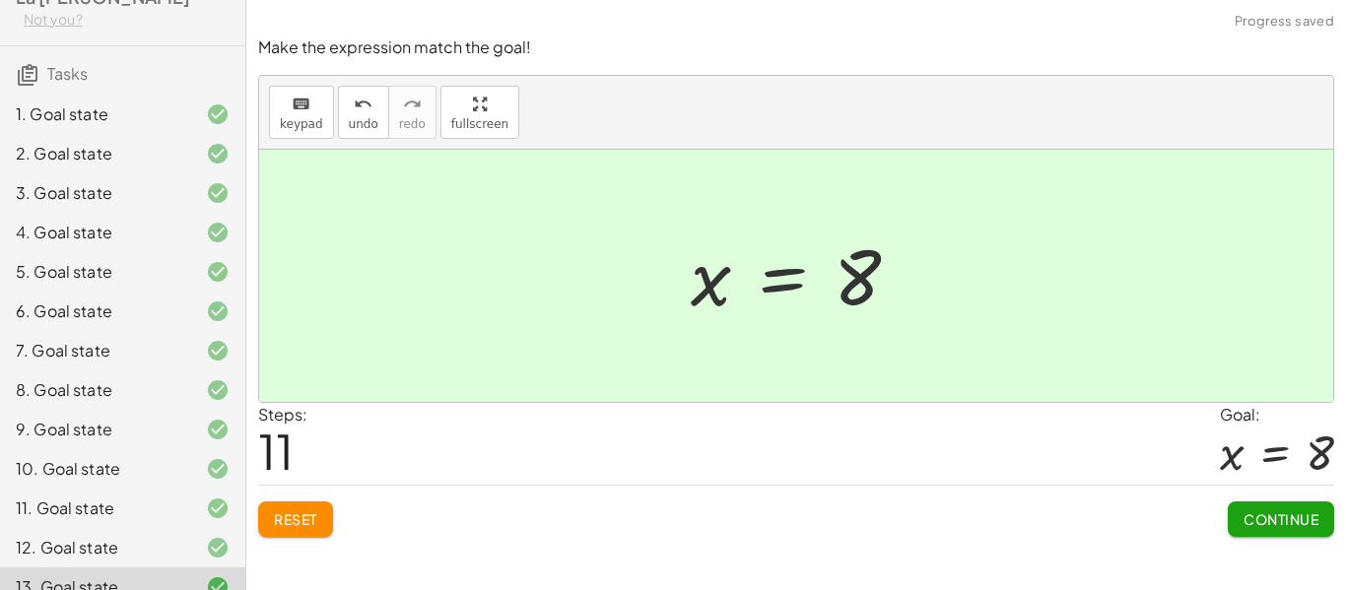
click at [1250, 512] on span "Continue" at bounding box center [1281, 520] width 75 height 18
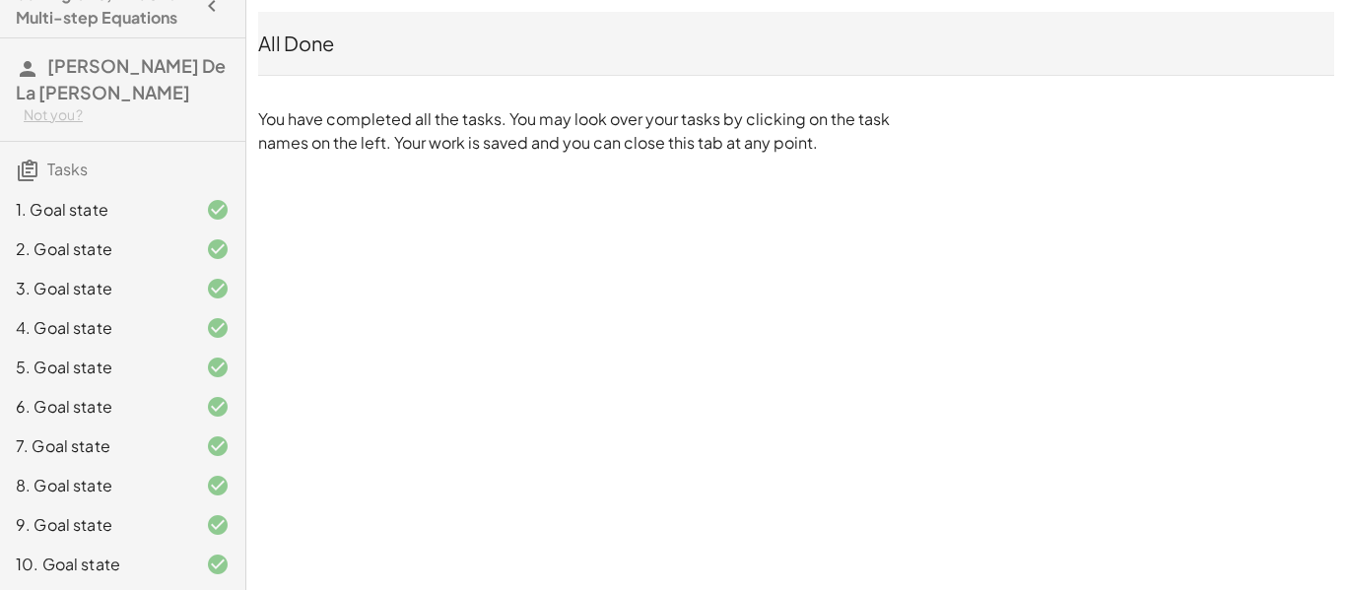
scroll to position [0, 0]
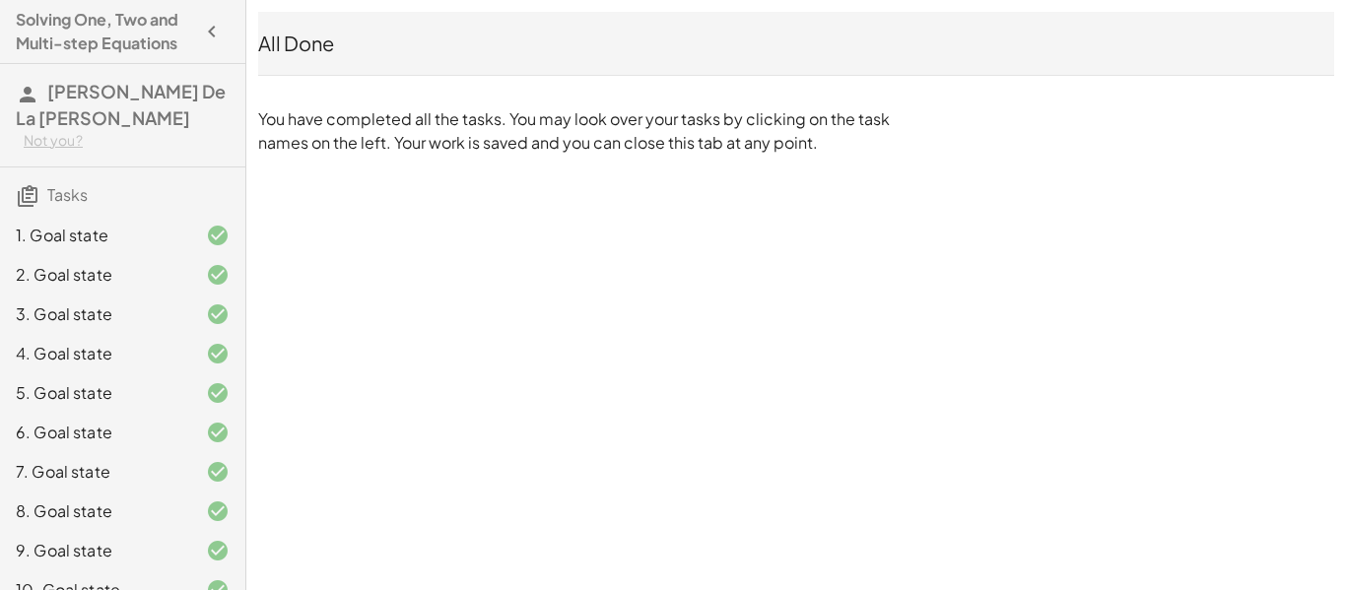
click at [212, 30] on icon "button" at bounding box center [212, 32] width 24 height 24
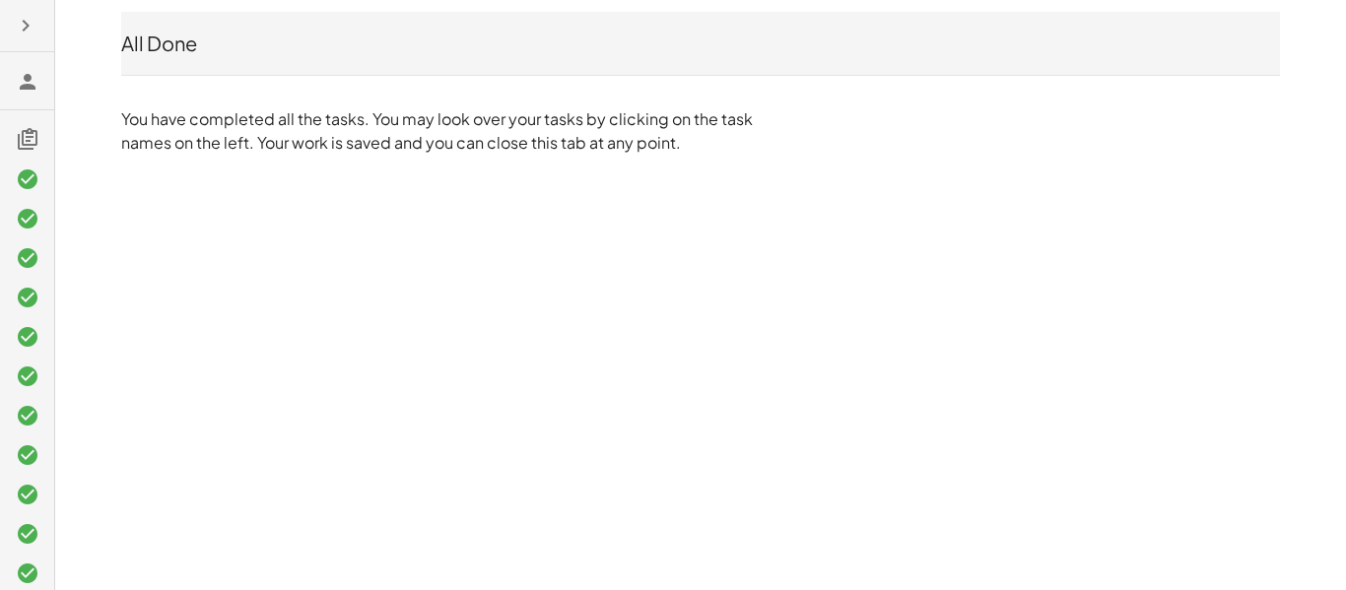
click at [34, 19] on icon "button" at bounding box center [26, 26] width 24 height 24
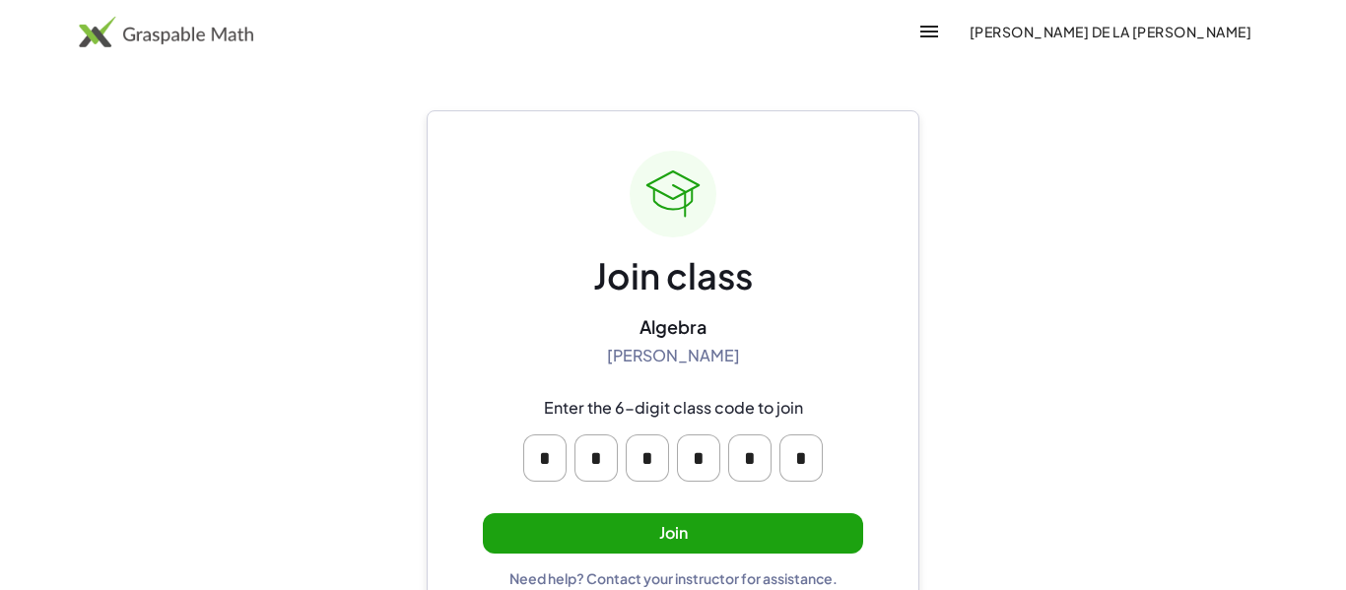
click at [695, 521] on button "Join" at bounding box center [673, 534] width 380 height 40
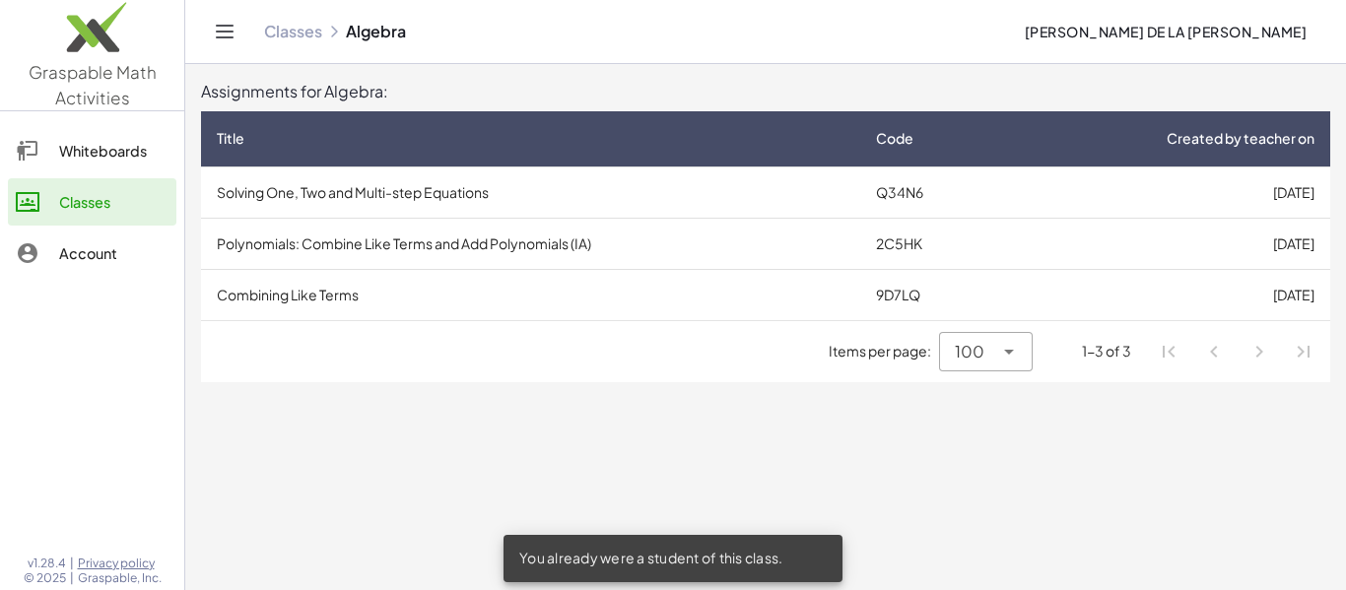
click at [702, 297] on td "Combining Like Terms" at bounding box center [530, 294] width 659 height 51
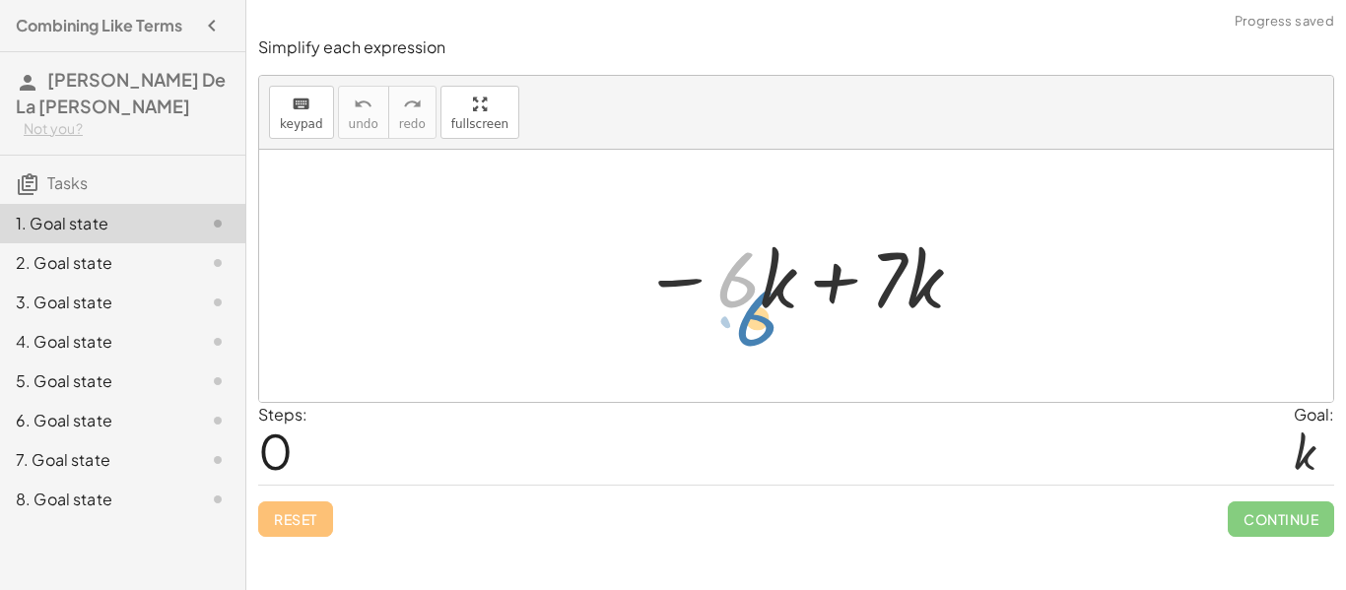
drag, startPoint x: 726, startPoint y: 294, endPoint x: 739, endPoint y: 317, distance: 26.9
click at [739, 317] on div at bounding box center [804, 277] width 342 height 102
click at [826, 292] on div at bounding box center [804, 277] width 342 height 102
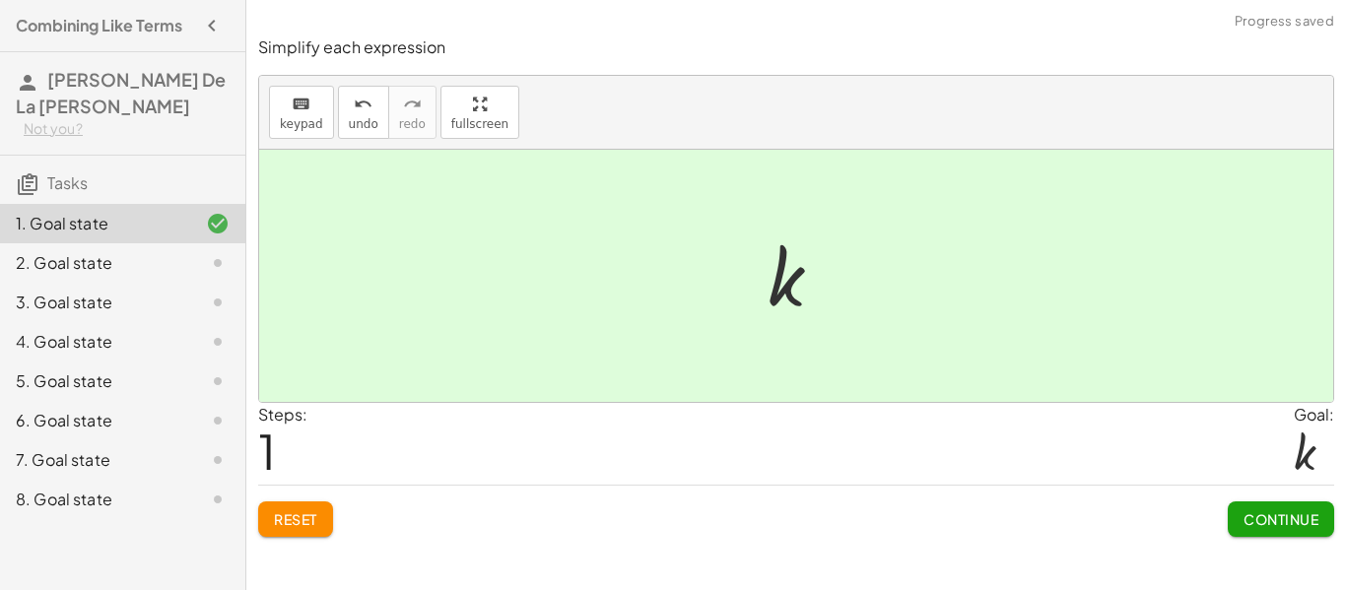
click at [1289, 515] on span "Continue" at bounding box center [1281, 520] width 75 height 18
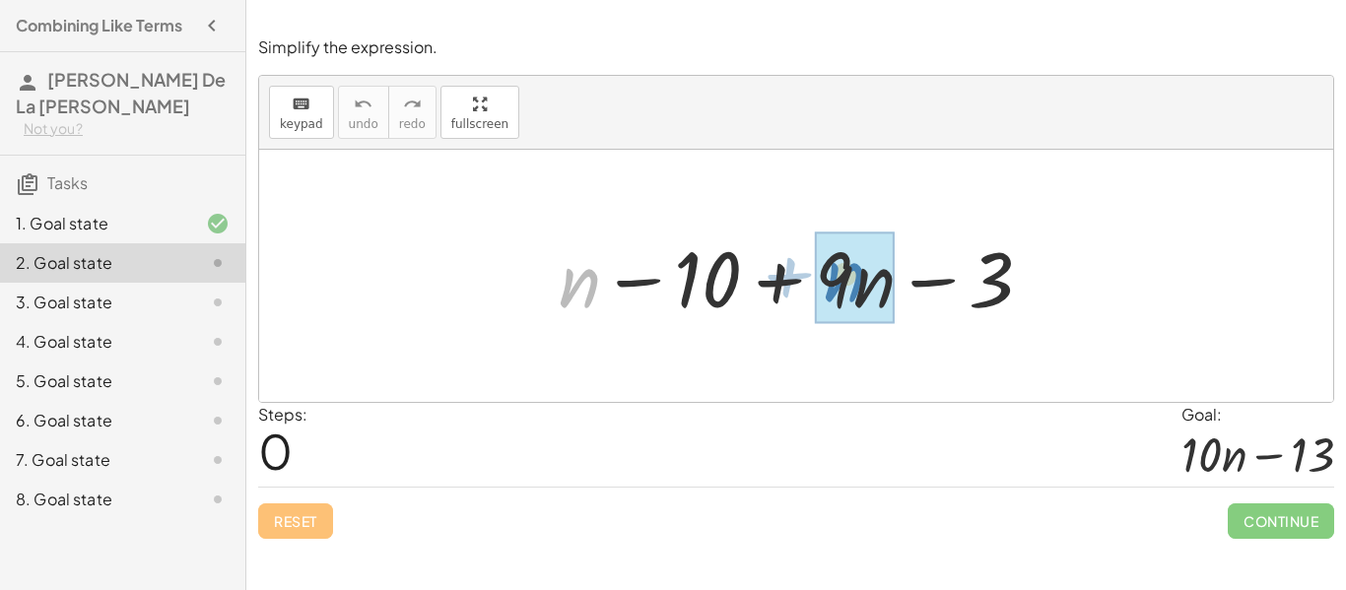
drag, startPoint x: 585, startPoint y: 295, endPoint x: 851, endPoint y: 289, distance: 265.2
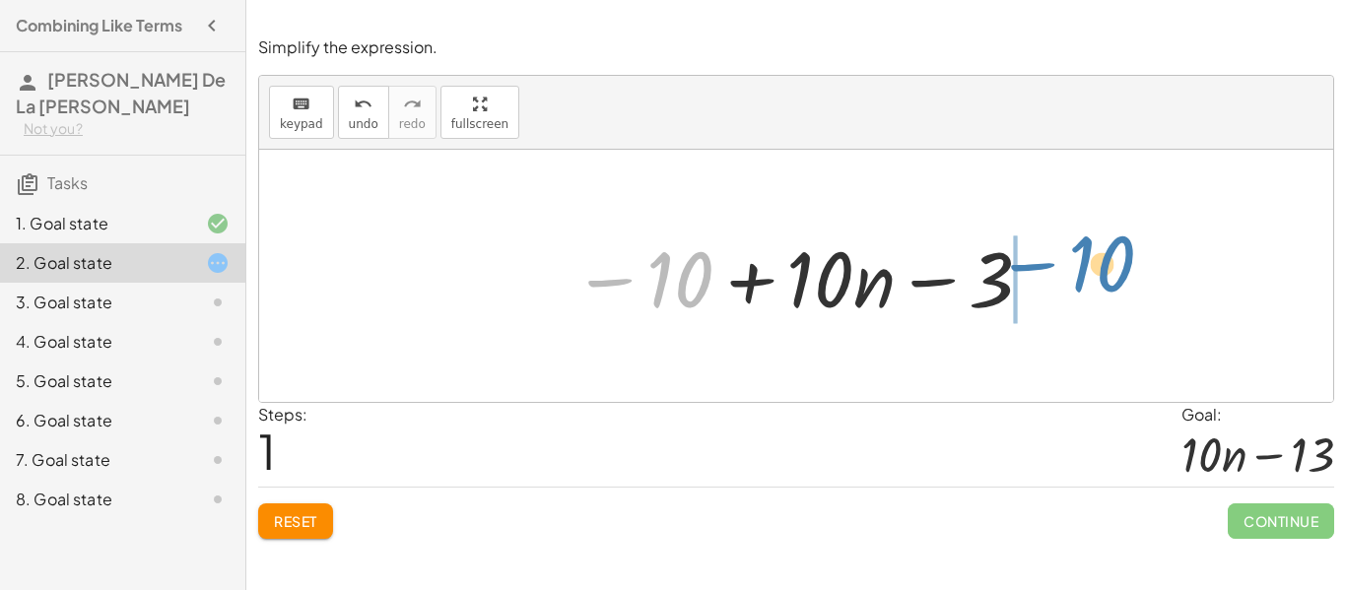
drag, startPoint x: 683, startPoint y: 276, endPoint x: 1106, endPoint y: 260, distance: 423.1
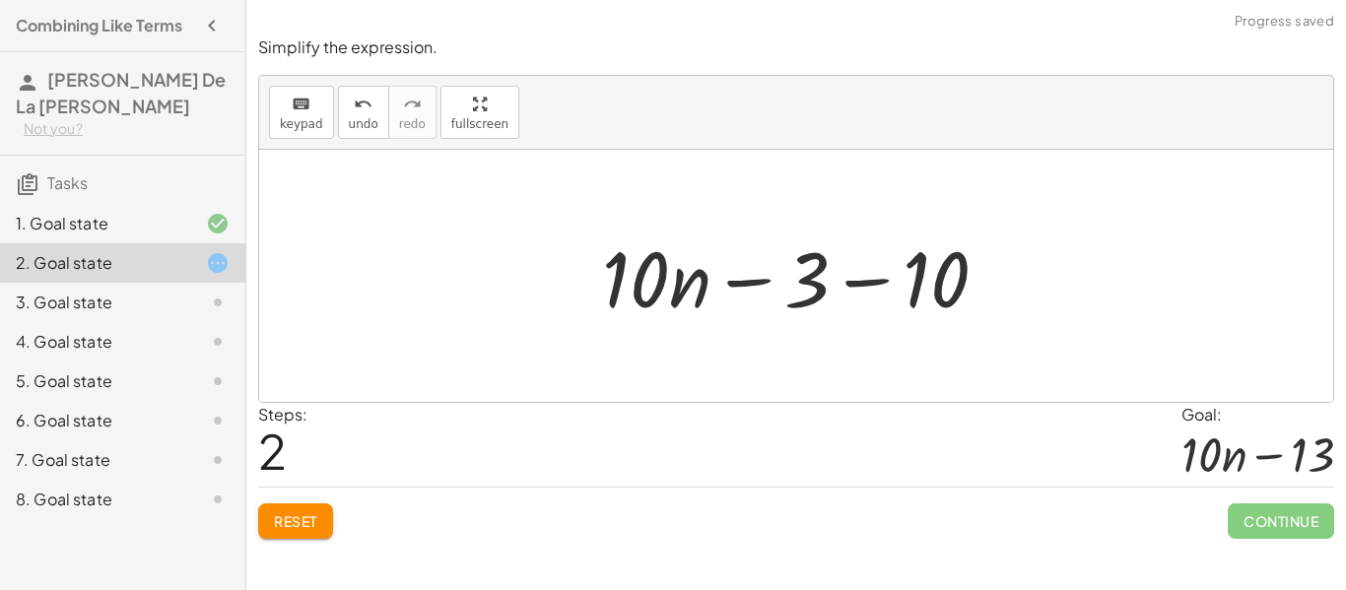
click at [866, 284] on div at bounding box center [803, 277] width 422 height 102
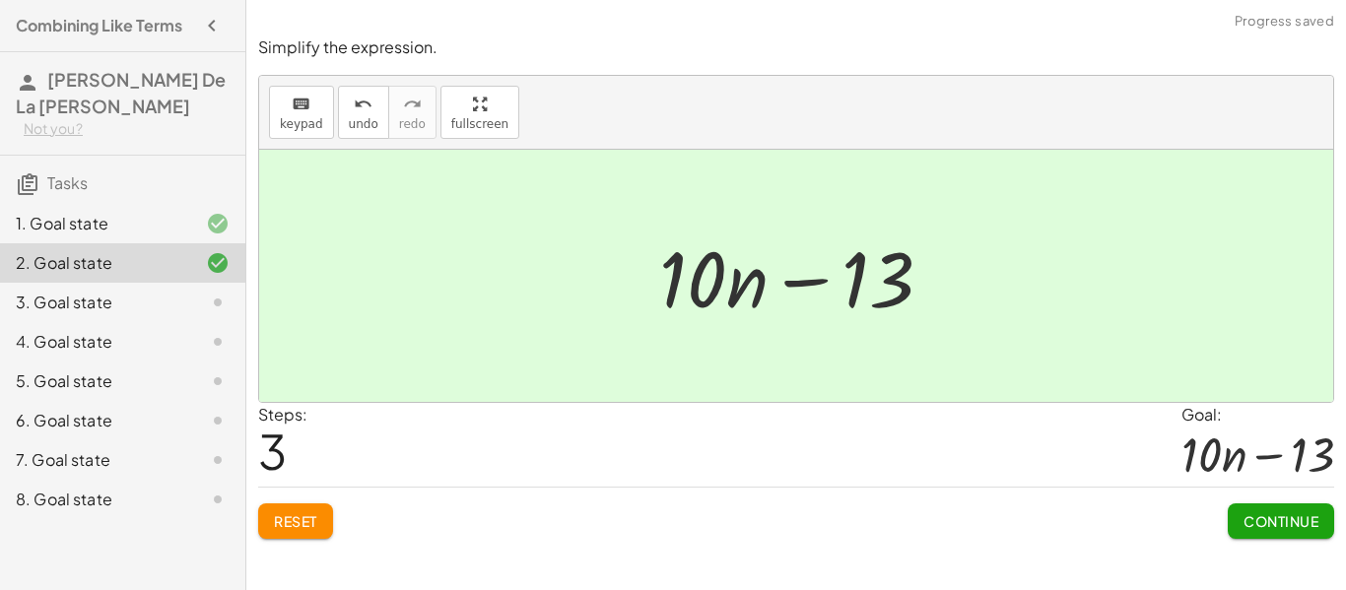
click at [1302, 522] on span "Continue" at bounding box center [1281, 522] width 75 height 18
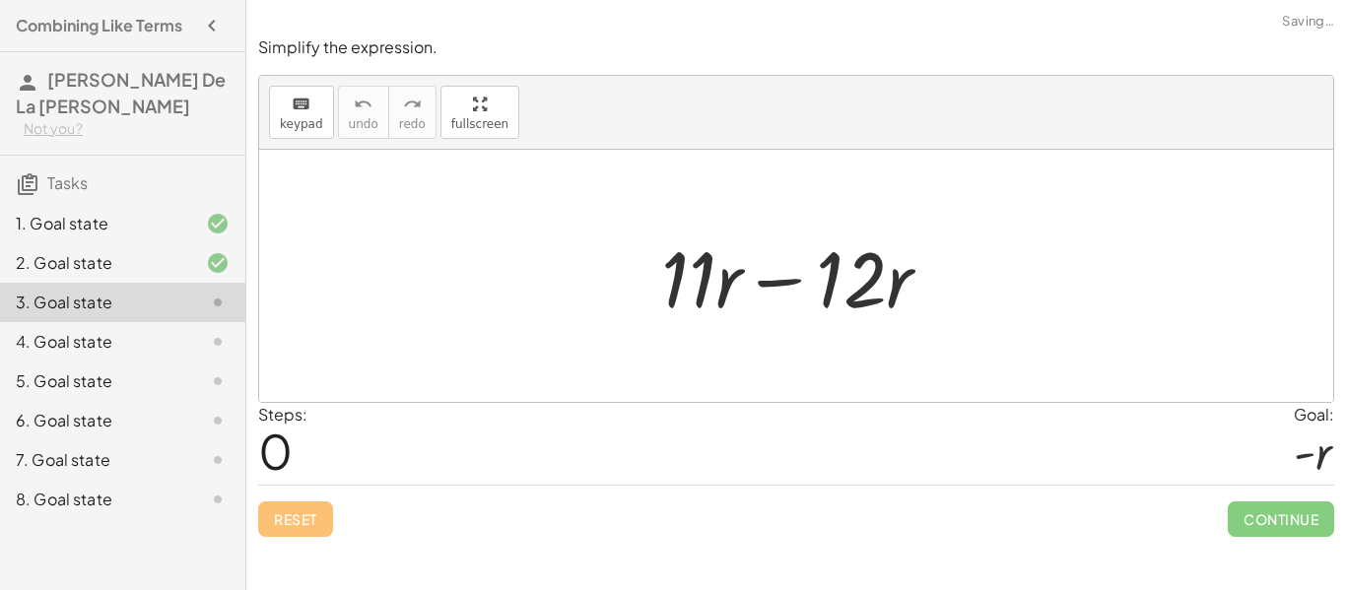
click at [774, 281] on div at bounding box center [804, 277] width 306 height 102
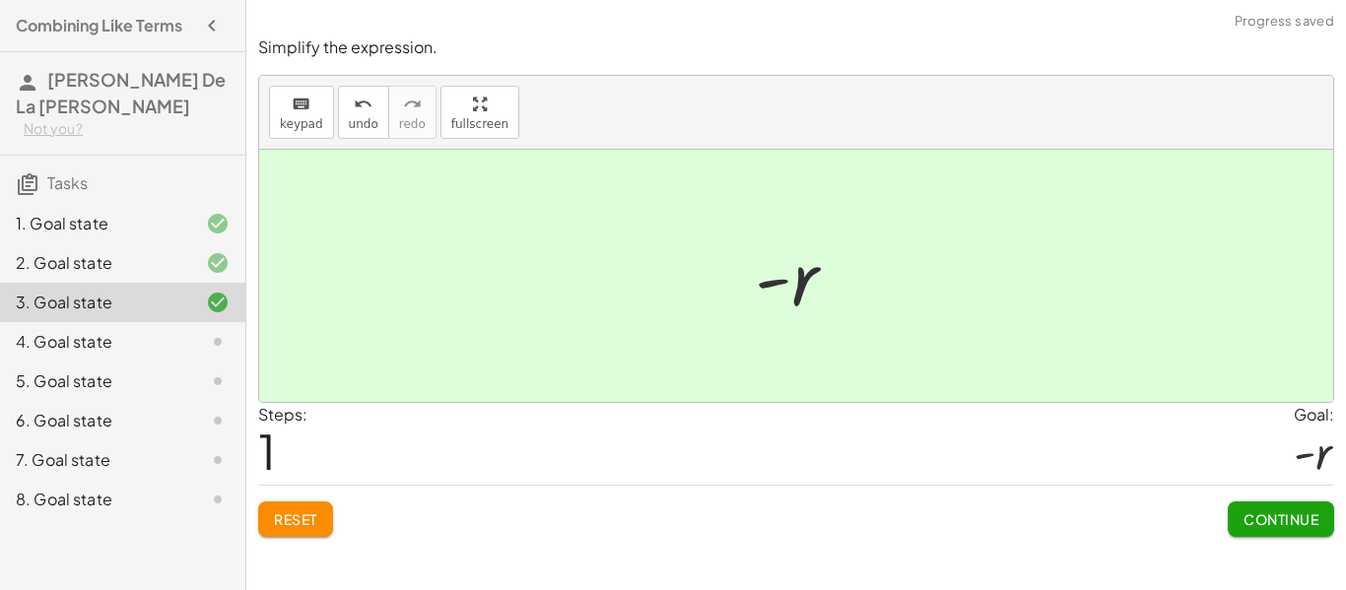
click at [1276, 522] on span "Continue" at bounding box center [1281, 520] width 75 height 18
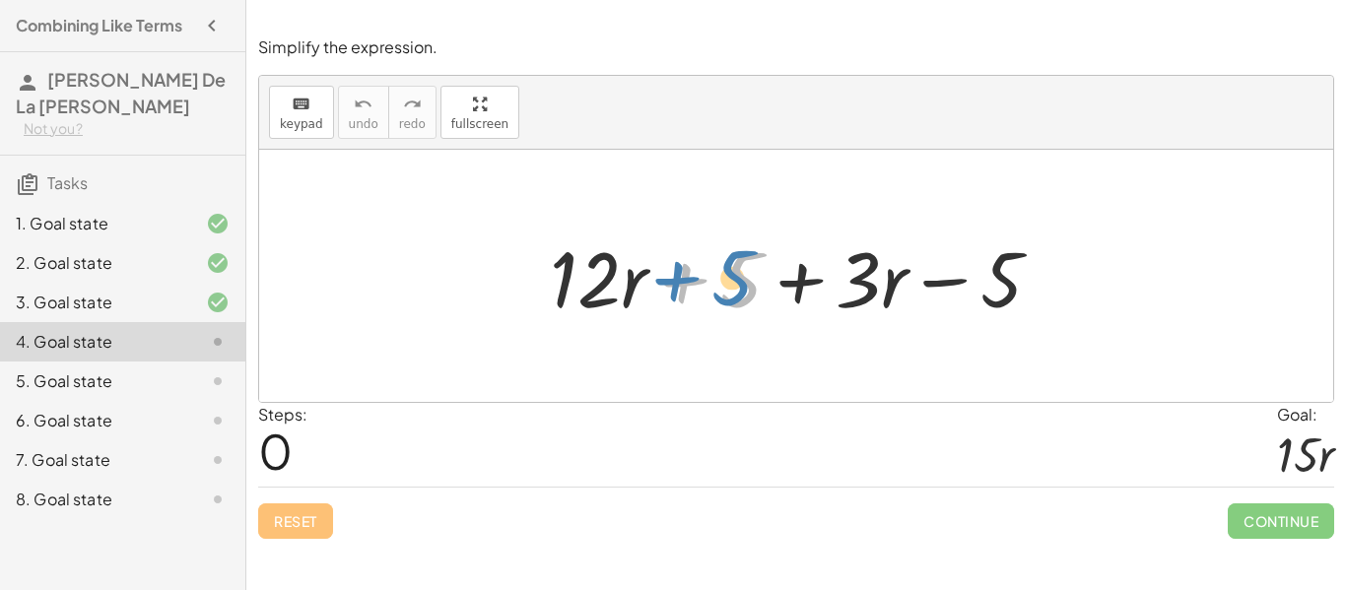
click at [741, 282] on div at bounding box center [803, 277] width 527 height 102
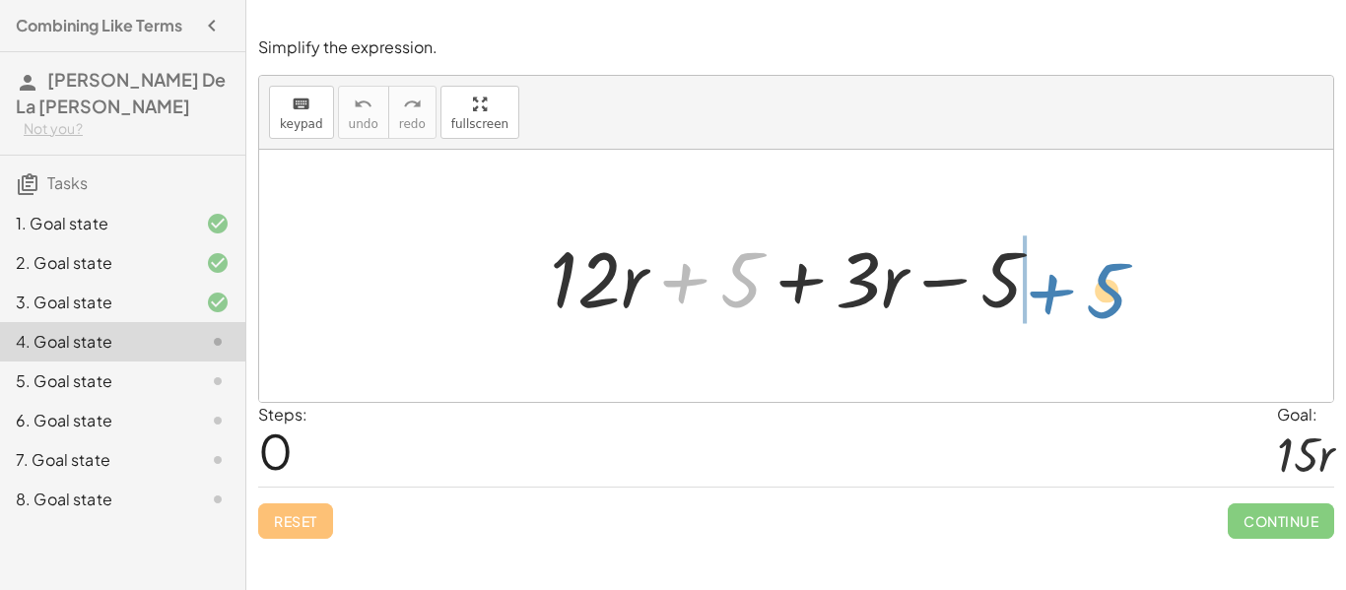
drag, startPoint x: 740, startPoint y: 282, endPoint x: 1101, endPoint y: 293, distance: 360.9
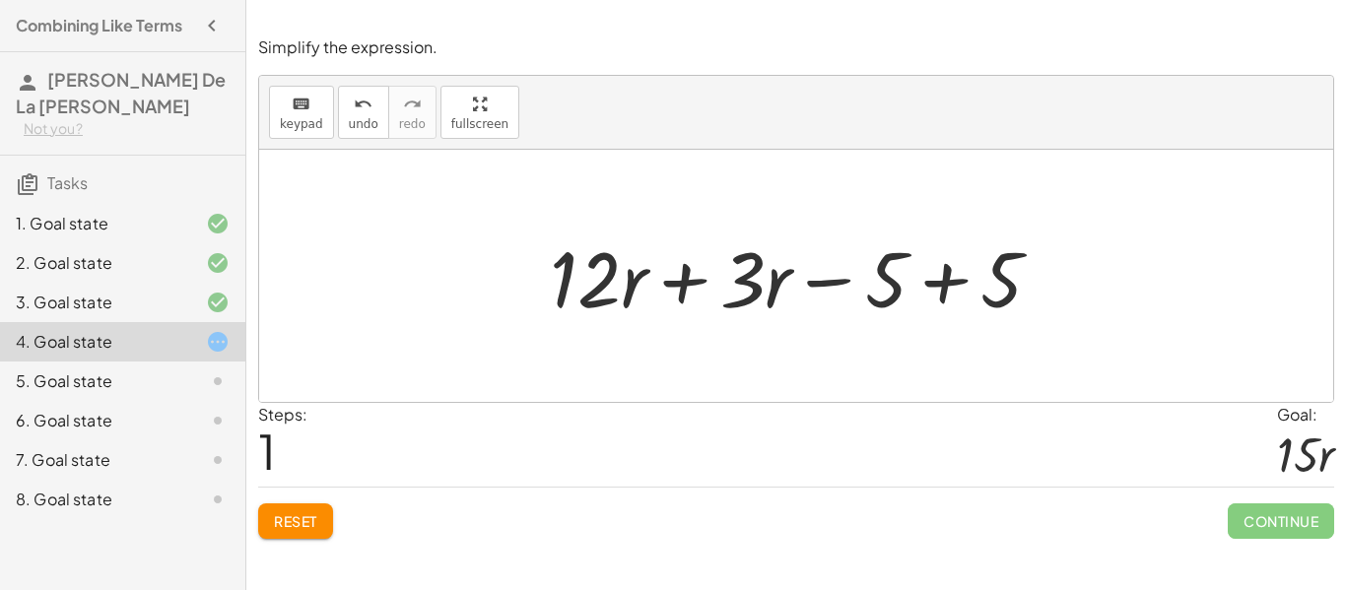
click at [943, 292] on div at bounding box center [803, 277] width 527 height 102
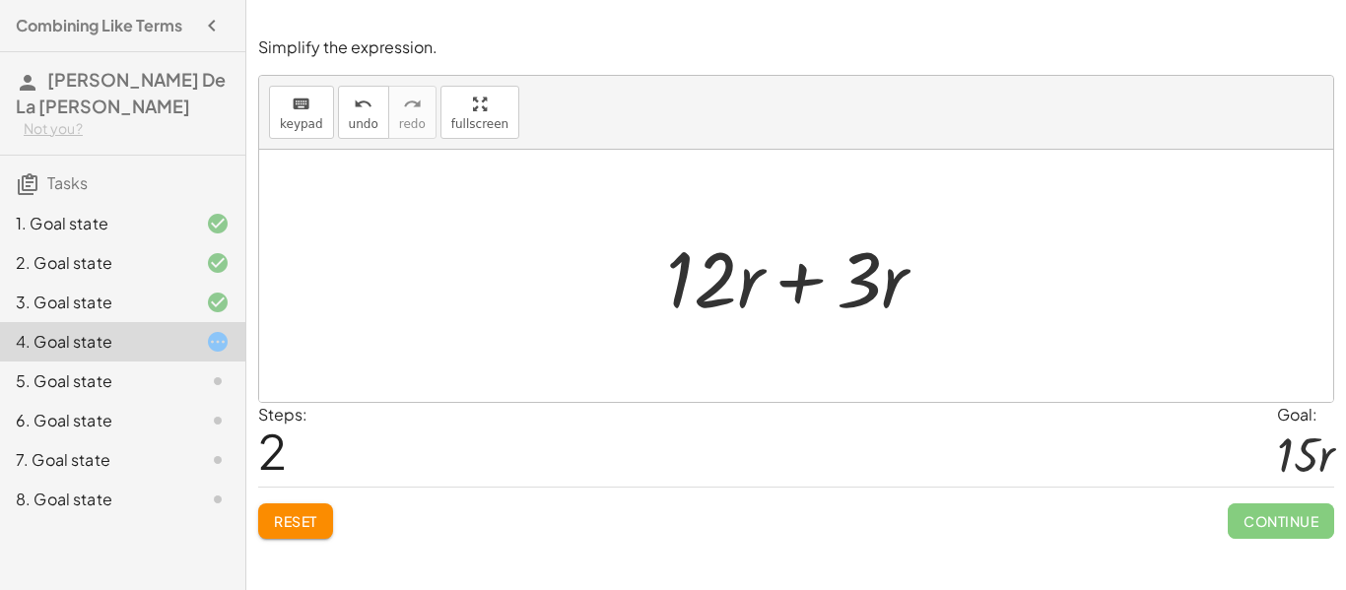
click at [794, 287] on div at bounding box center [804, 277] width 296 height 102
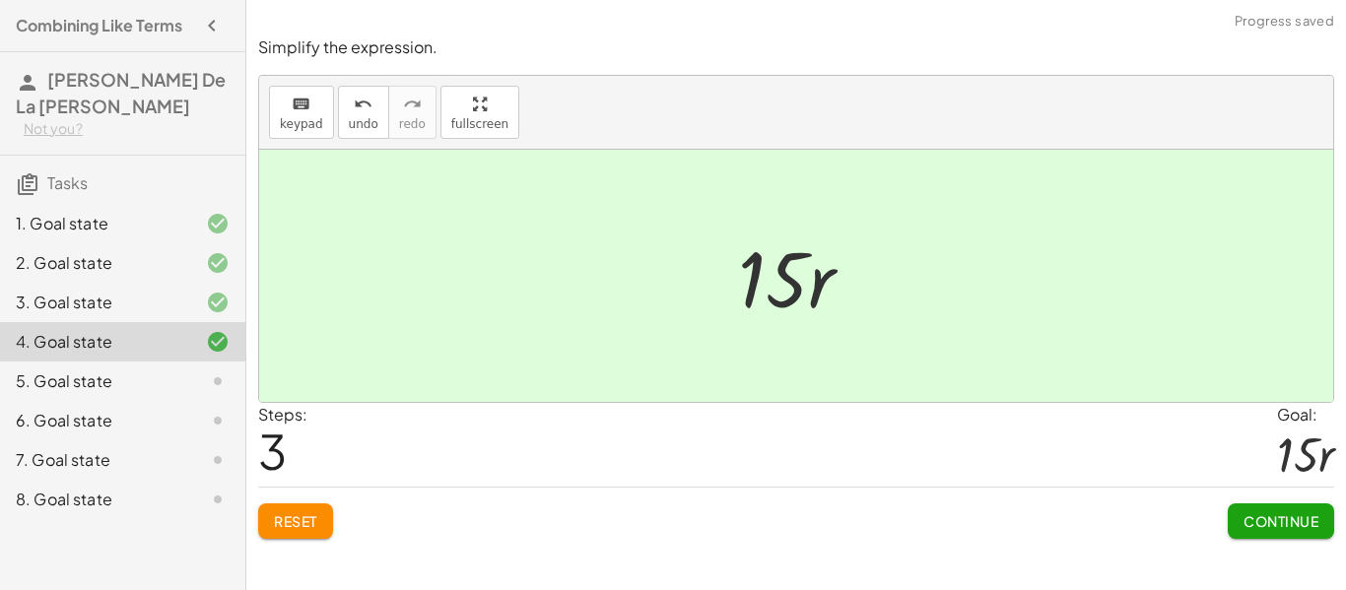
click at [1264, 514] on span "Continue" at bounding box center [1281, 522] width 75 height 18
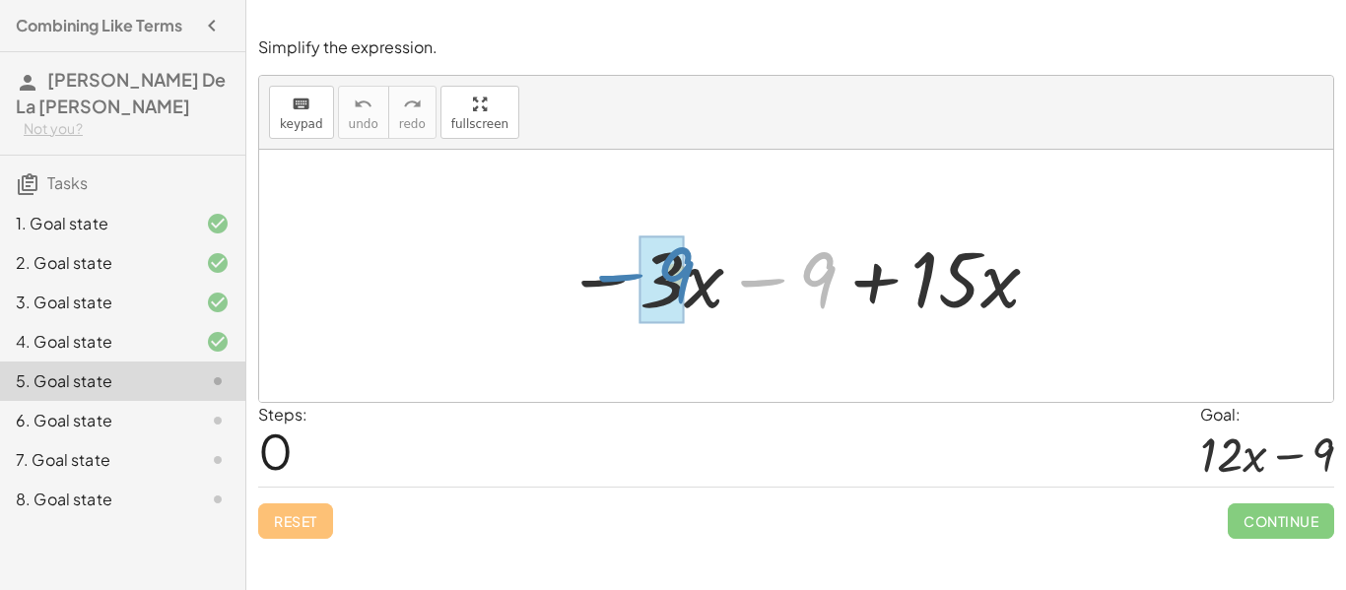
drag, startPoint x: 814, startPoint y: 279, endPoint x: 666, endPoint y: 278, distance: 147.8
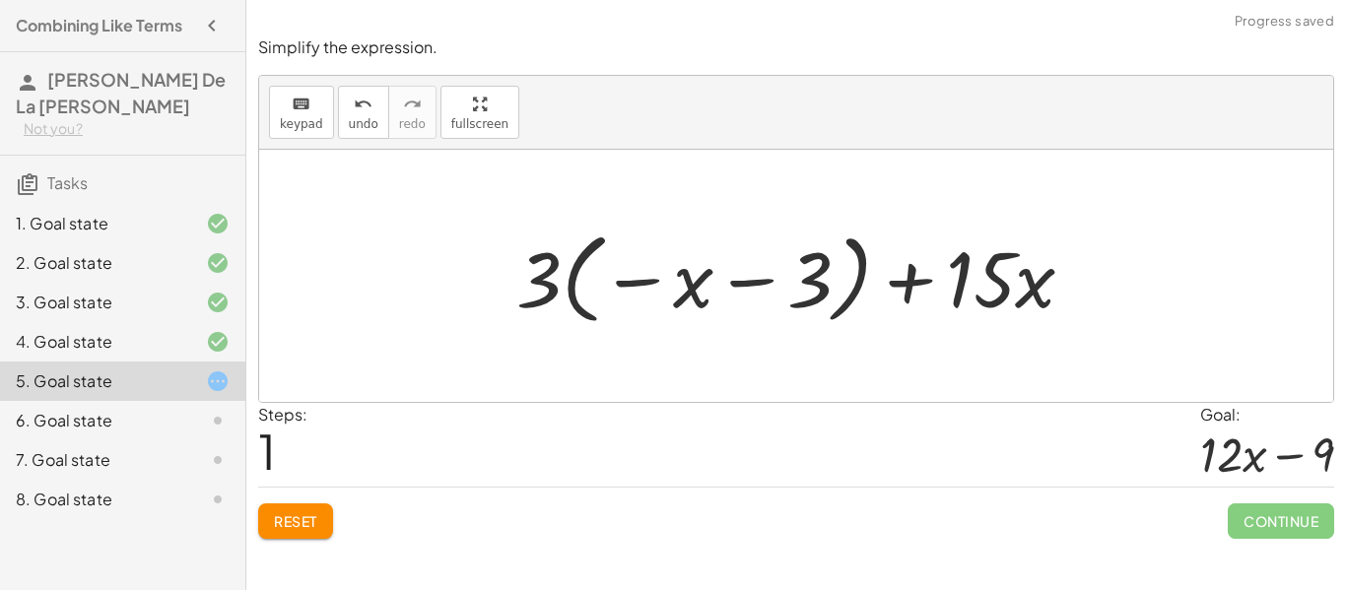
click at [284, 507] on button "Reset" at bounding box center [295, 521] width 75 height 35
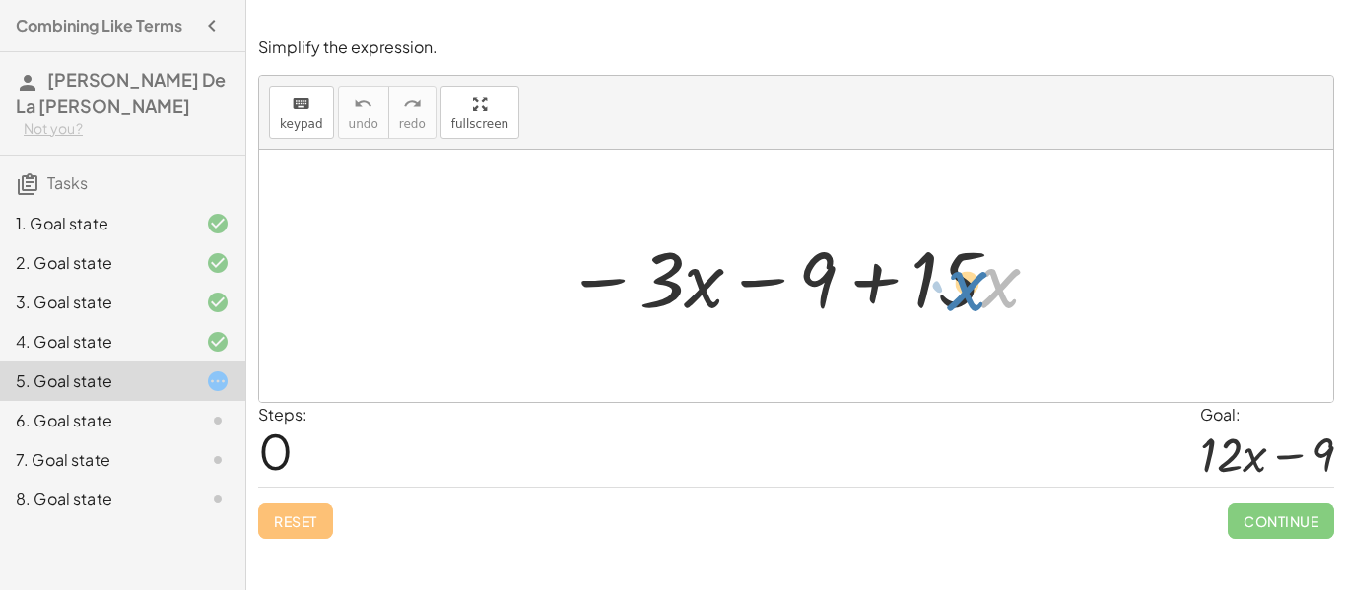
drag, startPoint x: 983, startPoint y: 290, endPoint x: 971, endPoint y: 295, distance: 12.8
click at [971, 295] on div at bounding box center [804, 277] width 496 height 102
drag, startPoint x: 669, startPoint y: 279, endPoint x: 697, endPoint y: 290, distance: 29.7
click at [697, 290] on div at bounding box center [804, 277] width 496 height 102
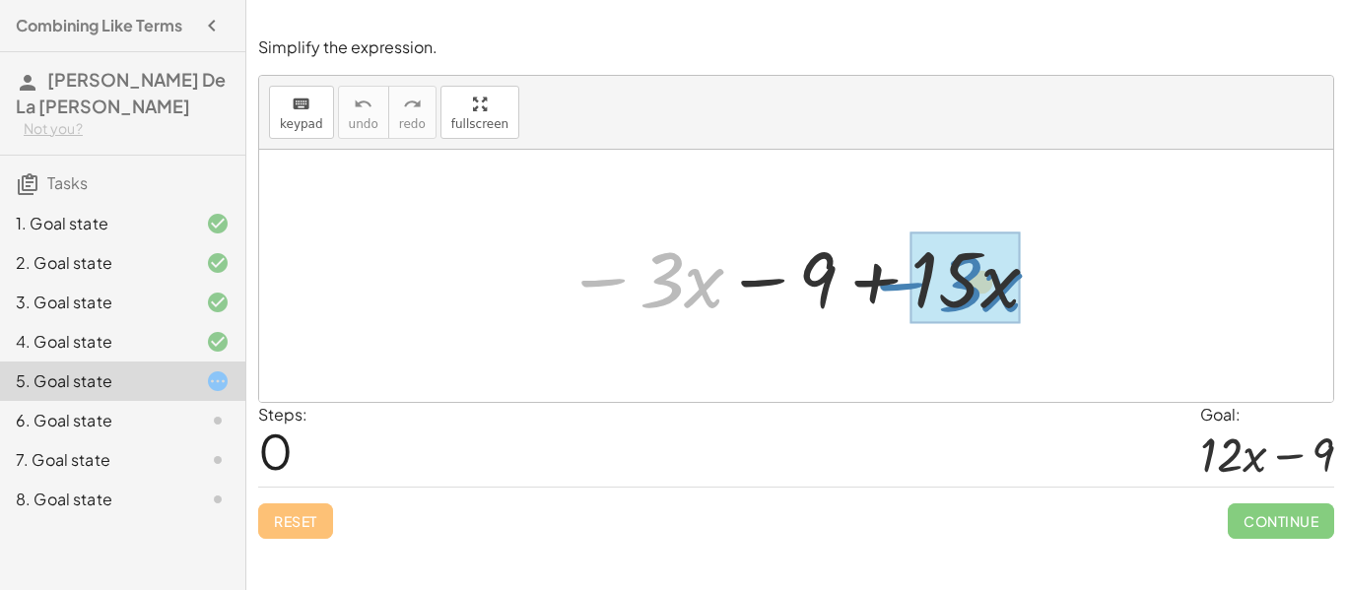
drag, startPoint x: 589, startPoint y: 280, endPoint x: 889, endPoint y: 284, distance: 299.7
click at [889, 284] on div at bounding box center [804, 277] width 496 height 102
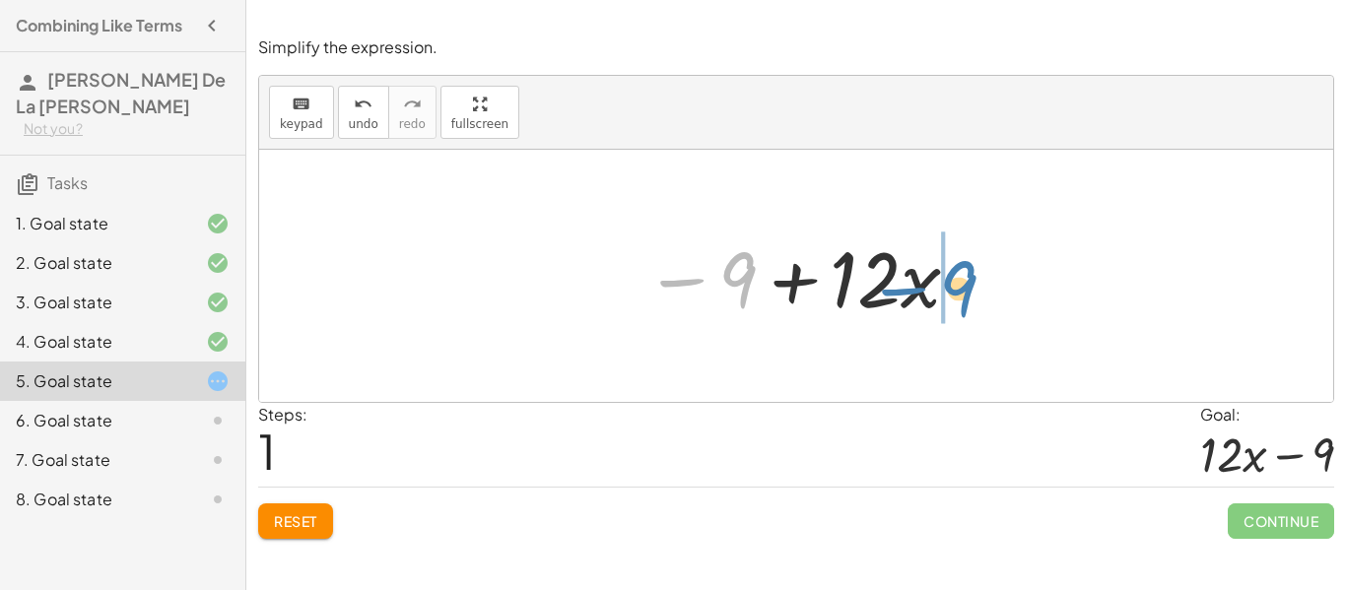
drag, startPoint x: 728, startPoint y: 280, endPoint x: 981, endPoint y: 290, distance: 252.5
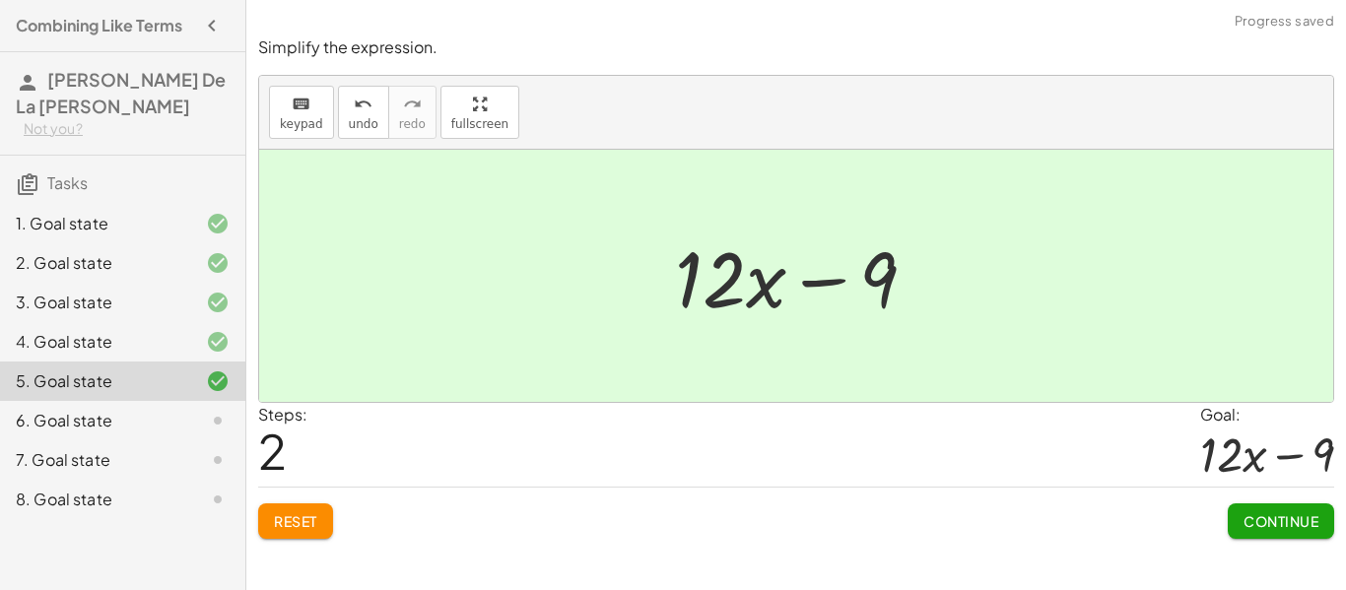
click at [1257, 514] on span "Continue" at bounding box center [1281, 522] width 75 height 18
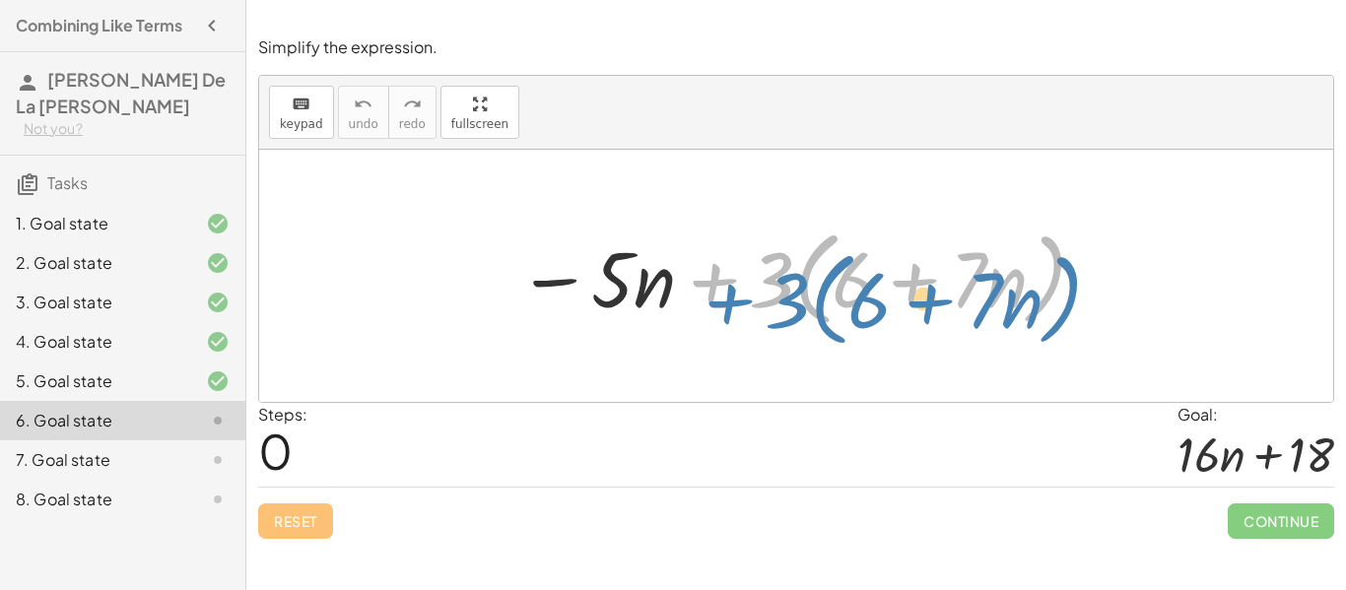
drag, startPoint x: 725, startPoint y: 283, endPoint x: 741, endPoint y: 304, distance: 26.0
click at [741, 304] on div at bounding box center [803, 276] width 591 height 113
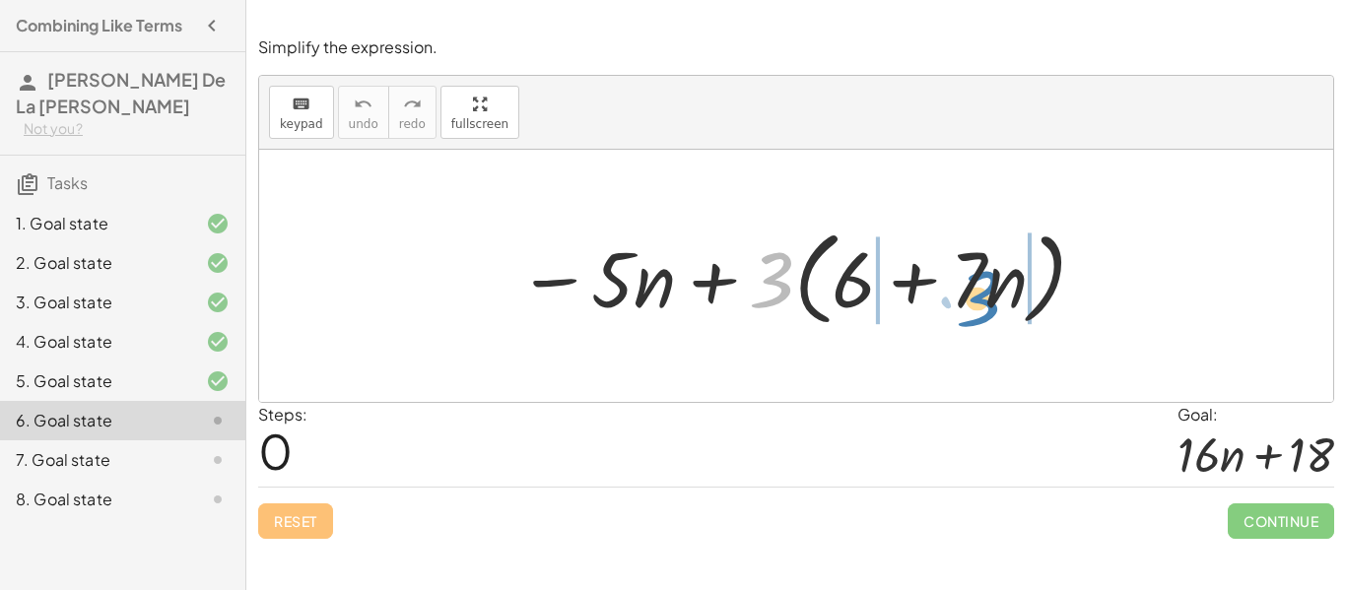
drag, startPoint x: 777, startPoint y: 278, endPoint x: 955, endPoint y: 287, distance: 178.6
click at [955, 287] on div at bounding box center [803, 276] width 591 height 113
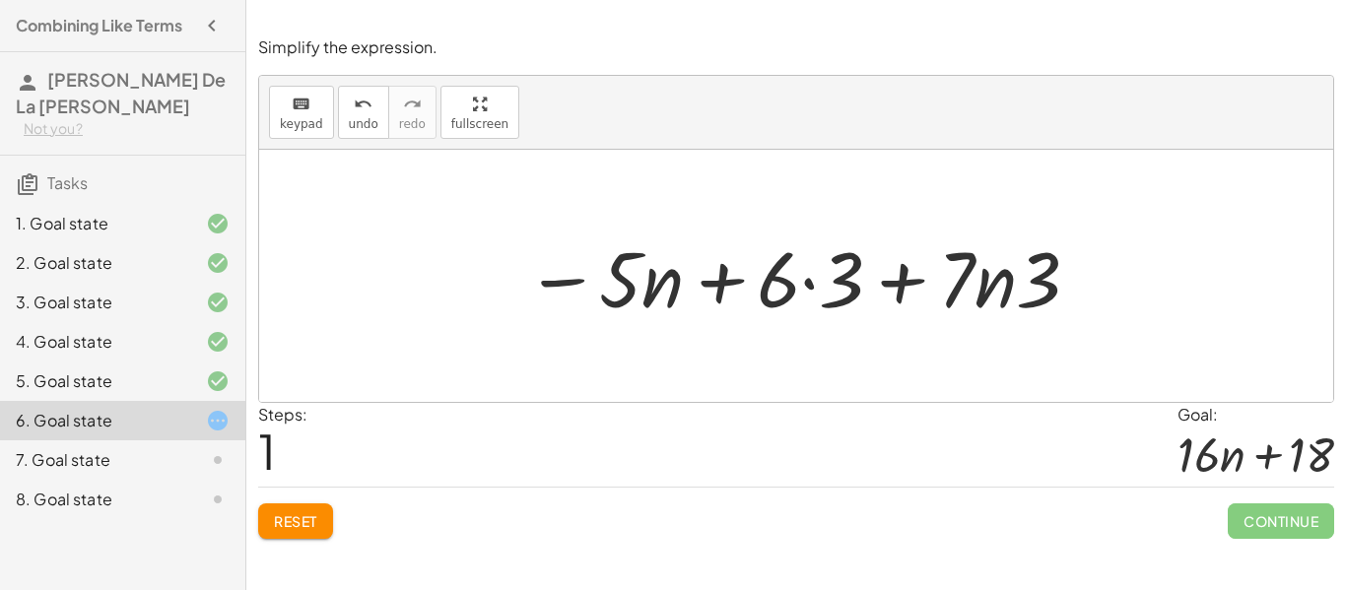
click at [804, 285] on div at bounding box center [804, 277] width 578 height 102
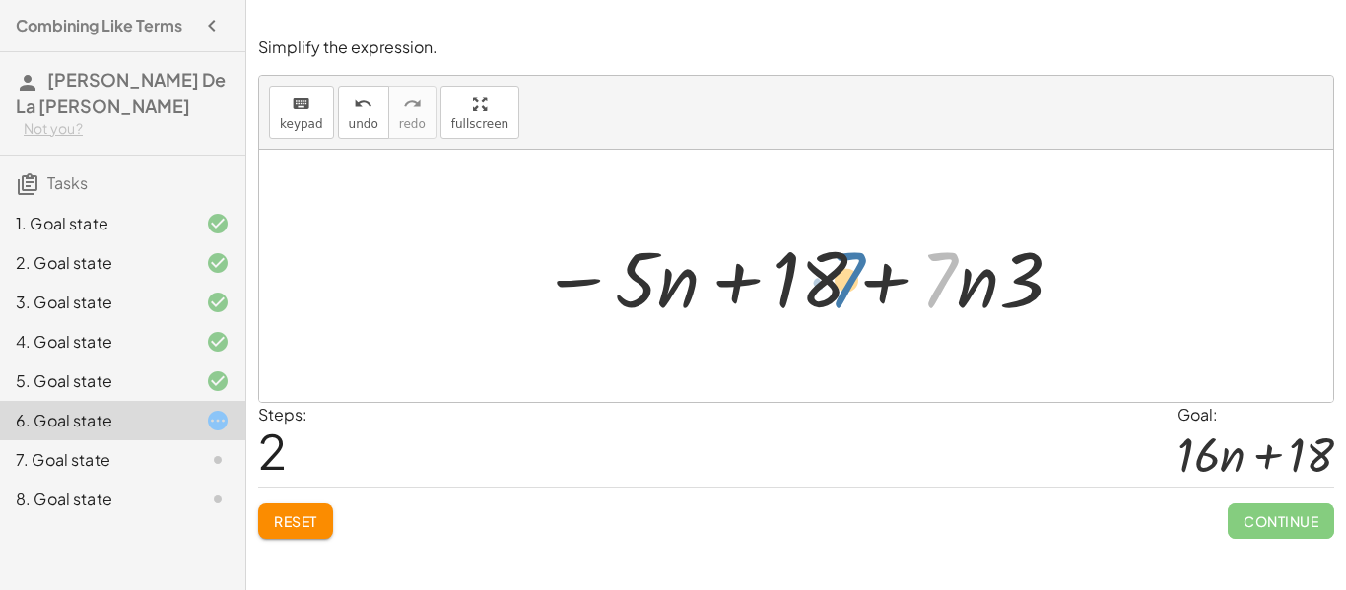
drag, startPoint x: 956, startPoint y: 270, endPoint x: 901, endPoint y: 271, distance: 55.2
click at [901, 271] on div at bounding box center [803, 277] width 544 height 102
drag, startPoint x: 987, startPoint y: 298, endPoint x: 956, endPoint y: 297, distance: 30.6
click at [956, 297] on div at bounding box center [803, 277] width 544 height 102
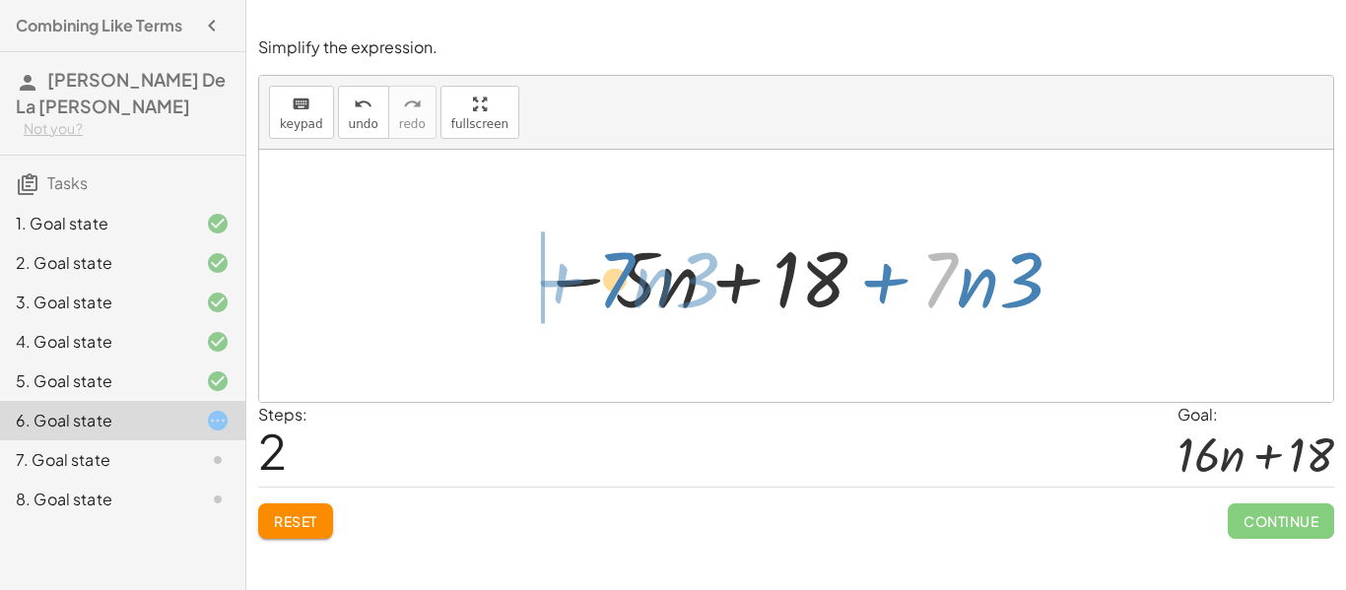
drag, startPoint x: 949, startPoint y: 263, endPoint x: 631, endPoint y: 260, distance: 318.4
click at [631, 260] on div at bounding box center [803, 277] width 544 height 102
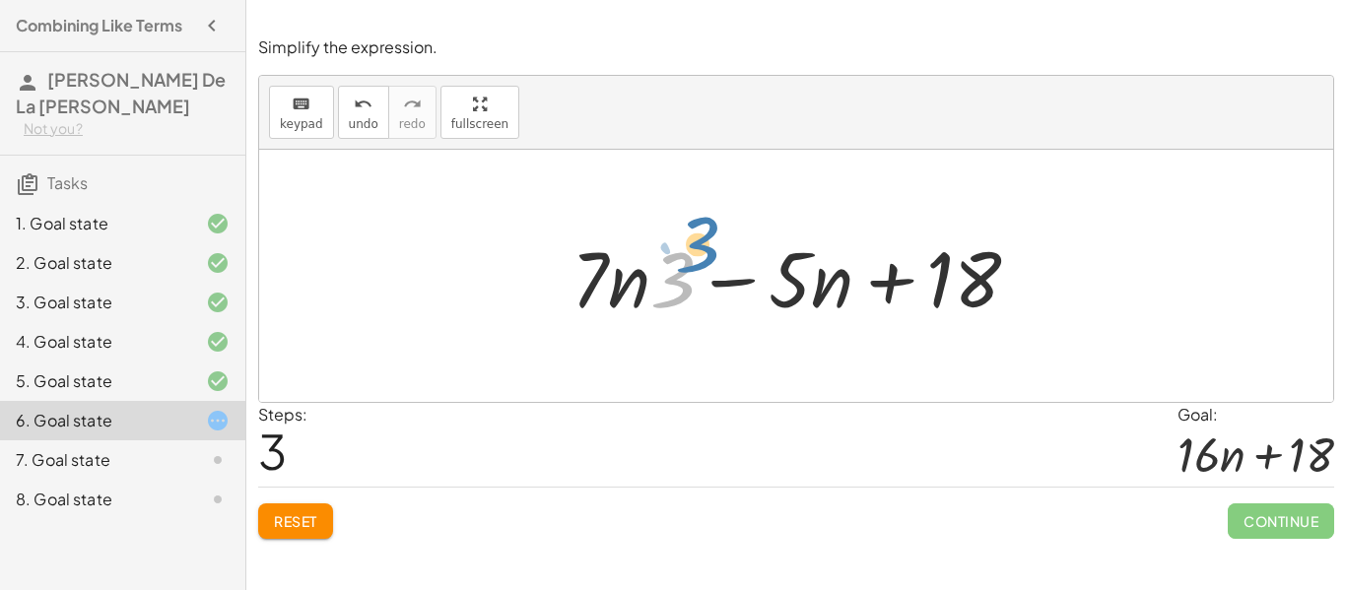
drag, startPoint x: 676, startPoint y: 275, endPoint x: 696, endPoint y: 245, distance: 35.5
click at [696, 245] on div at bounding box center [804, 277] width 484 height 102
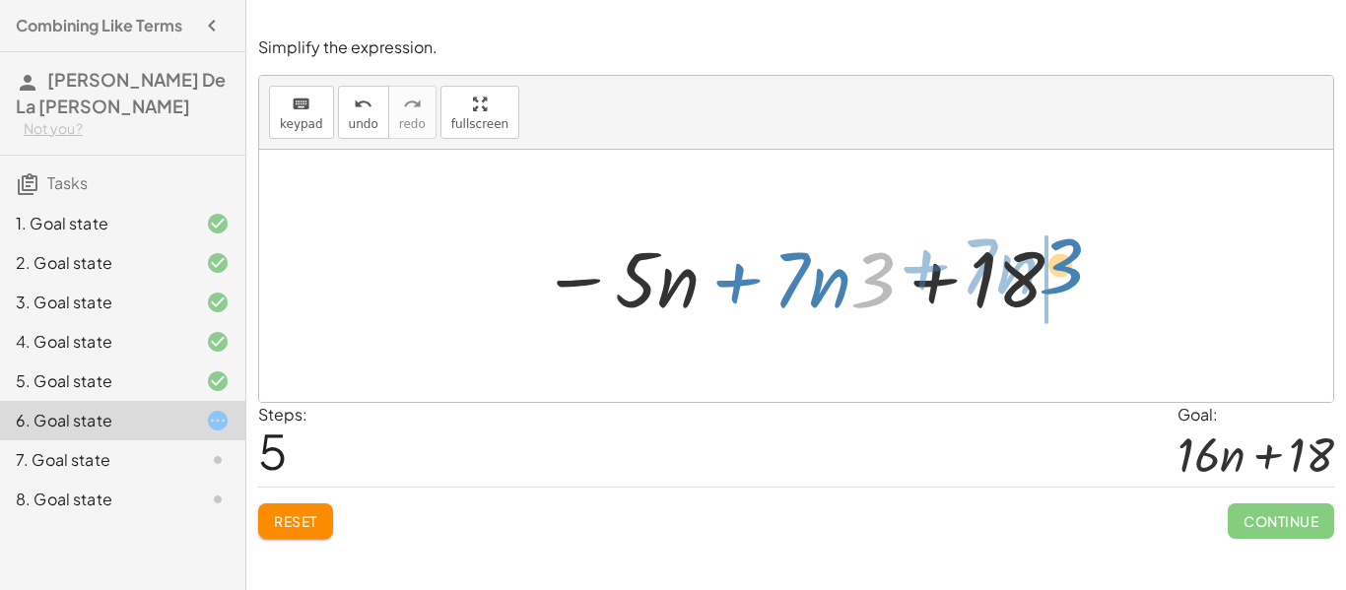
drag, startPoint x: 881, startPoint y: 263, endPoint x: 1085, endPoint y: 251, distance: 204.4
click at [1085, 251] on div "− · 5 · n + · 3 · ( + 6 + · 7 · n ) − · 5 · n + · 6 · 3 + · 7 · n · 3 − · 5 · n…" at bounding box center [796, 276] width 1074 height 252
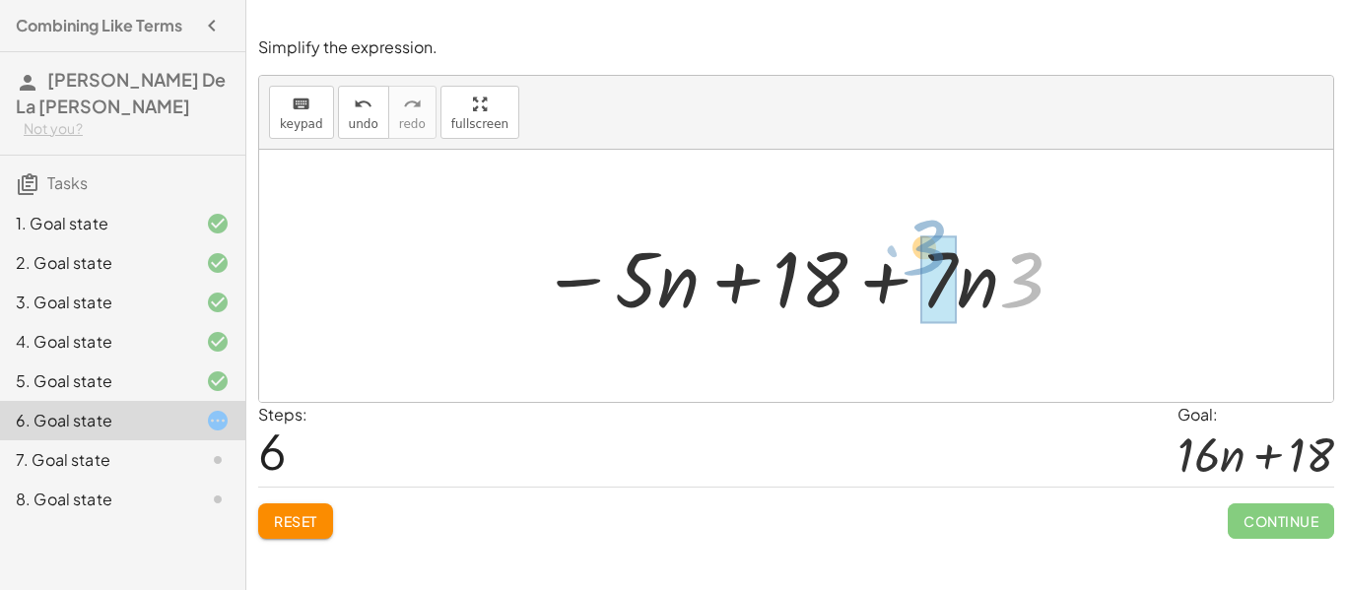
drag, startPoint x: 1030, startPoint y: 276, endPoint x: 931, endPoint y: 243, distance: 103.8
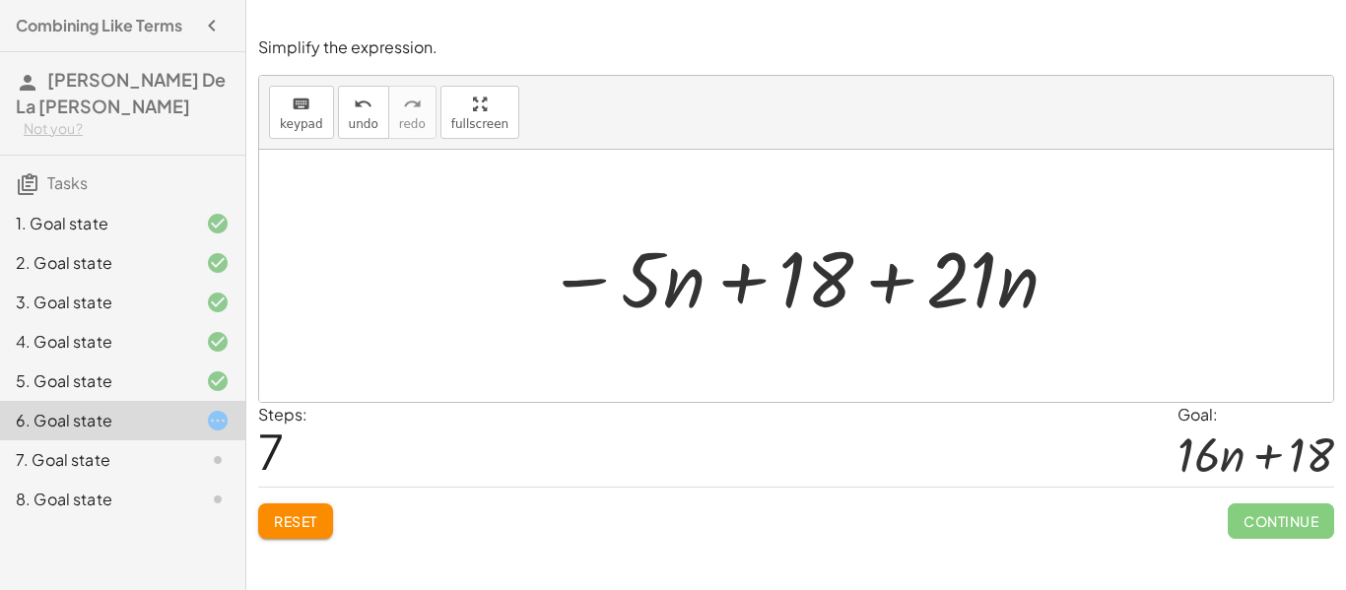
click at [319, 523] on button "Reset" at bounding box center [295, 521] width 75 height 35
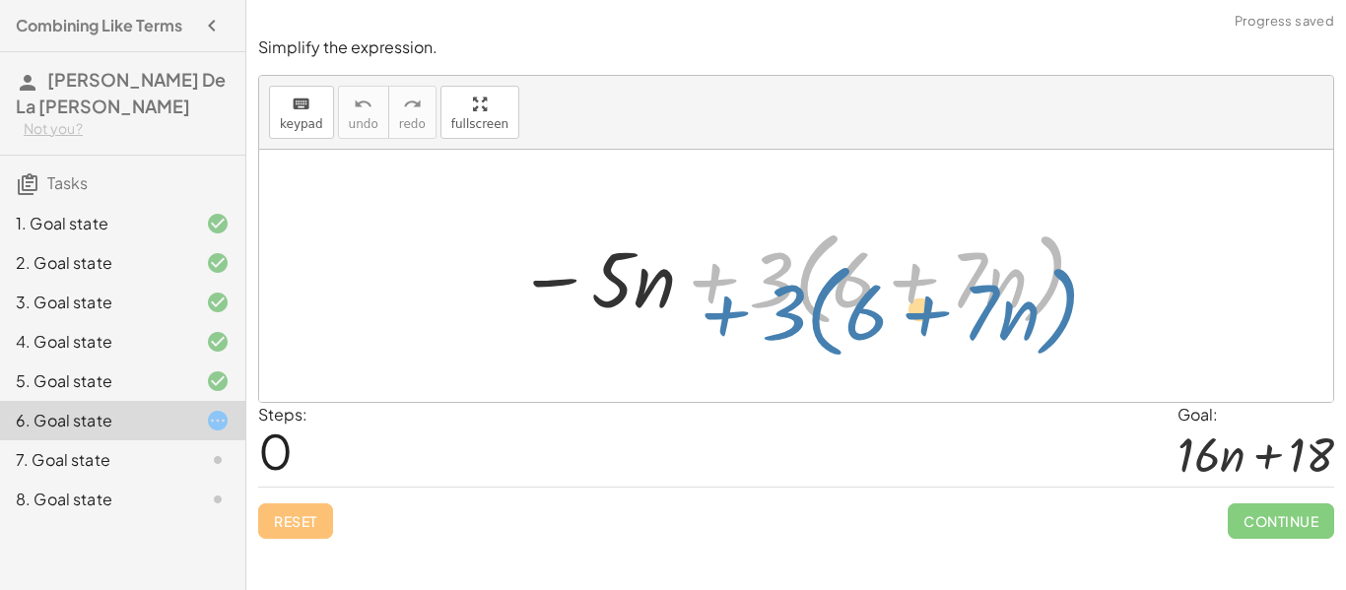
drag, startPoint x: 718, startPoint y: 288, endPoint x: 731, endPoint y: 317, distance: 32.6
click at [731, 317] on div at bounding box center [803, 276] width 591 height 113
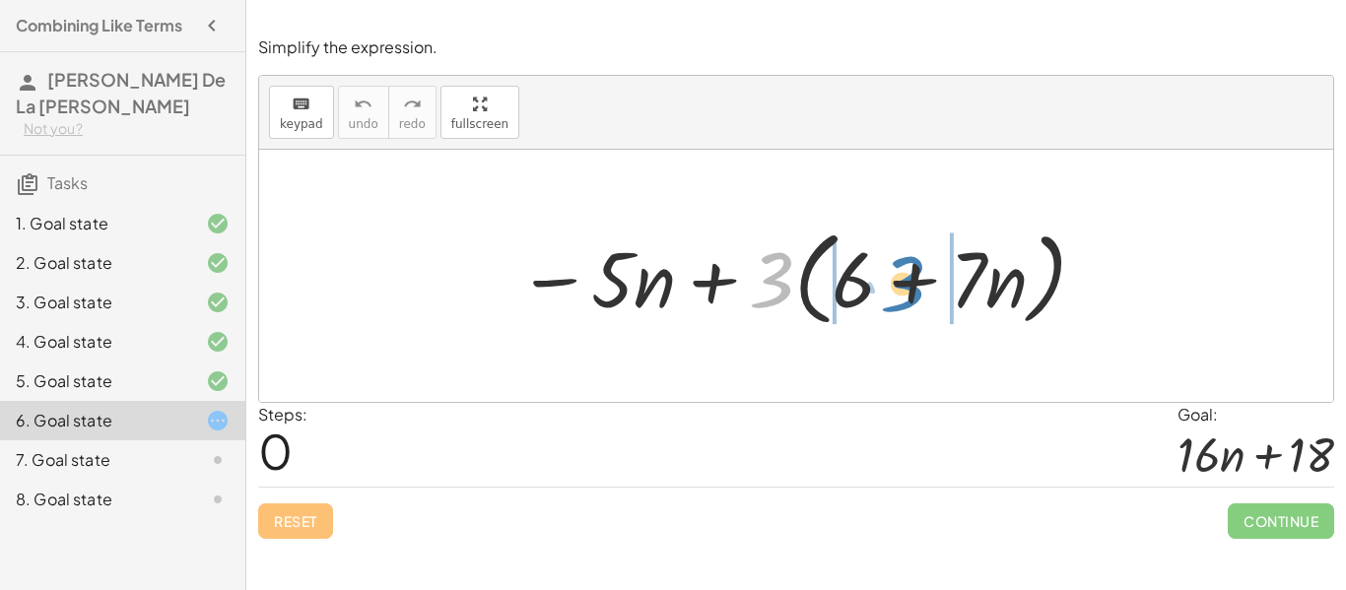
drag, startPoint x: 780, startPoint y: 268, endPoint x: 908, endPoint y: 272, distance: 128.2
click at [908, 272] on div at bounding box center [803, 276] width 591 height 113
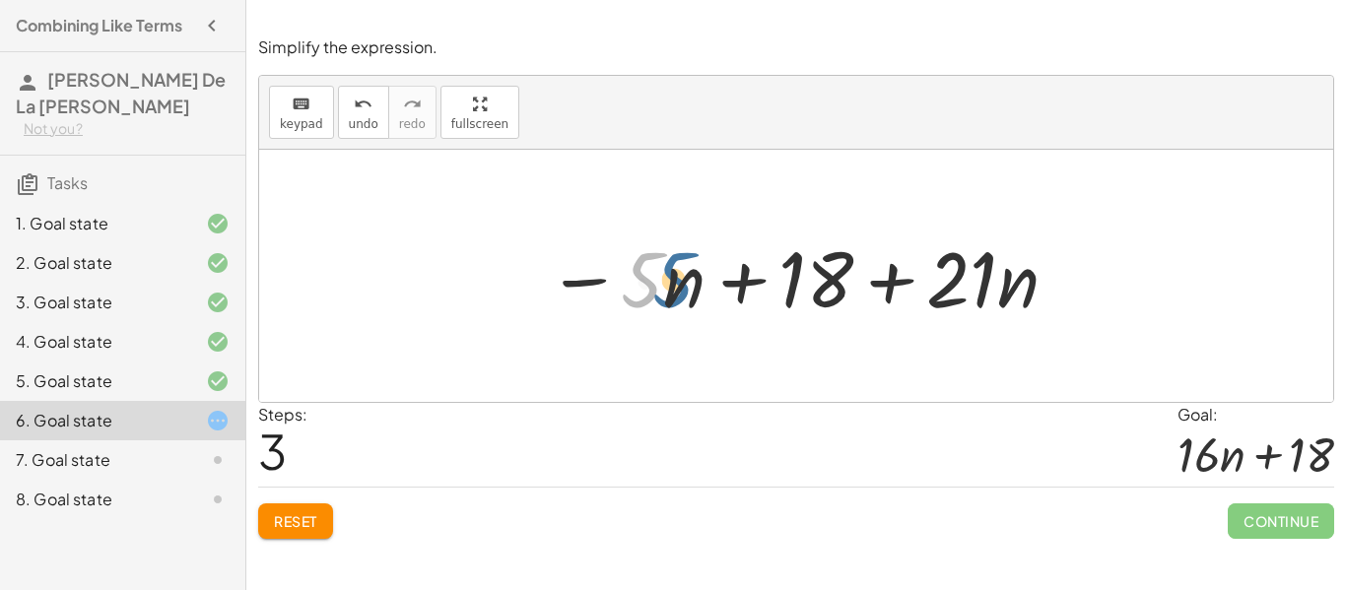
drag, startPoint x: 646, startPoint y: 293, endPoint x: 683, endPoint y: 293, distance: 37.5
click at [683, 293] on div at bounding box center [803, 277] width 533 height 102
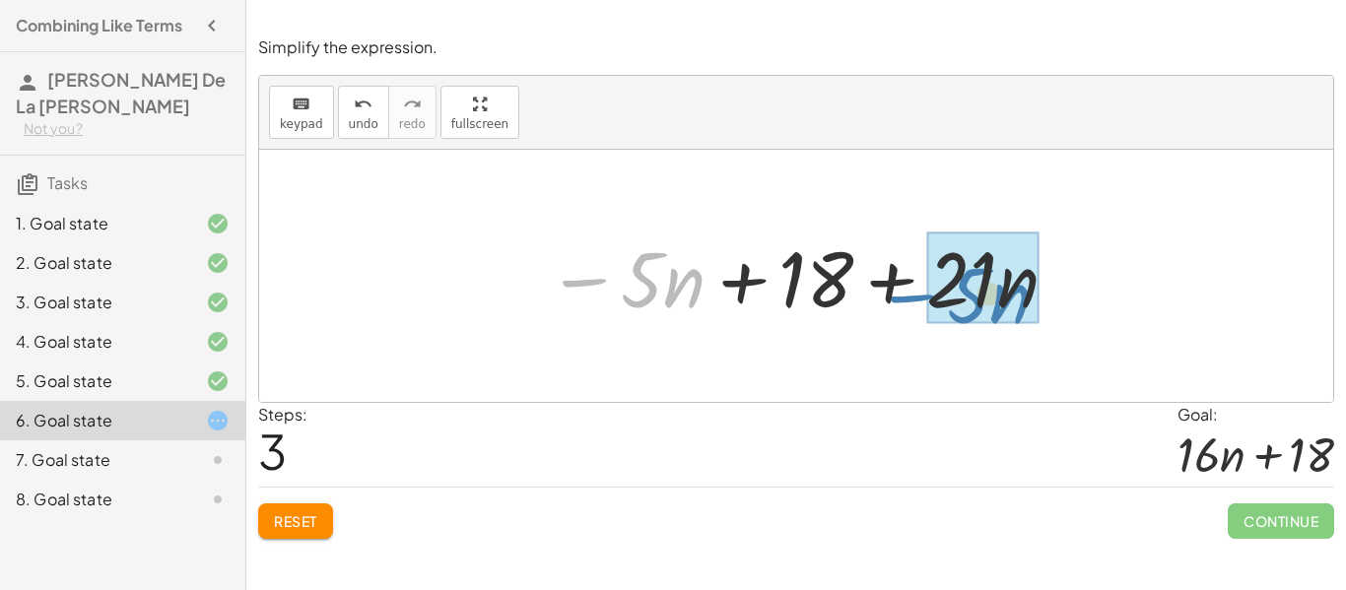
drag, startPoint x: 584, startPoint y: 288, endPoint x: 912, endPoint y: 304, distance: 327.6
click at [912, 304] on div at bounding box center [803, 277] width 533 height 102
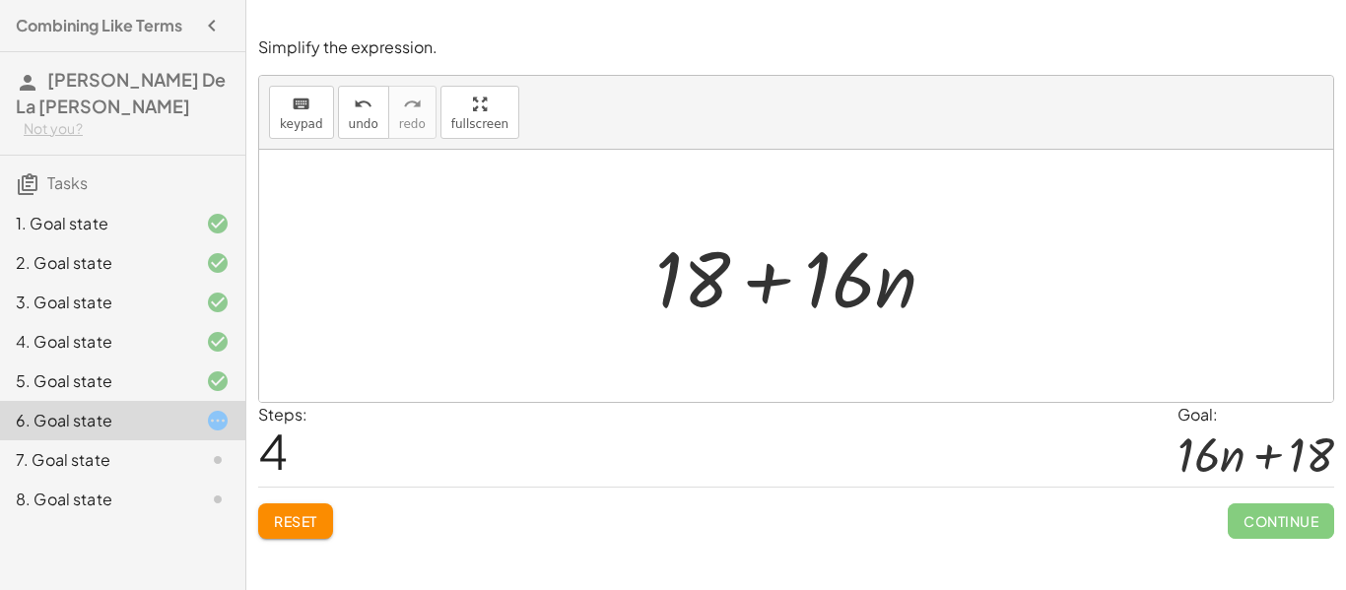
click at [860, 296] on div at bounding box center [803, 277] width 315 height 102
click at [895, 356] on div "− · 5 · n + · 3 · ( + 6 + · 7 · n ) − · 5 · n + · 3 · 6 + · 3 · 7 · n − · 5 · n…" at bounding box center [796, 276] width 1074 height 252
drag, startPoint x: 854, startPoint y: 311, endPoint x: 853, endPoint y: 296, distance: 15.8
click at [853, 296] on div at bounding box center [803, 277] width 315 height 102
drag, startPoint x: 895, startPoint y: 298, endPoint x: 878, endPoint y: 298, distance: 16.8
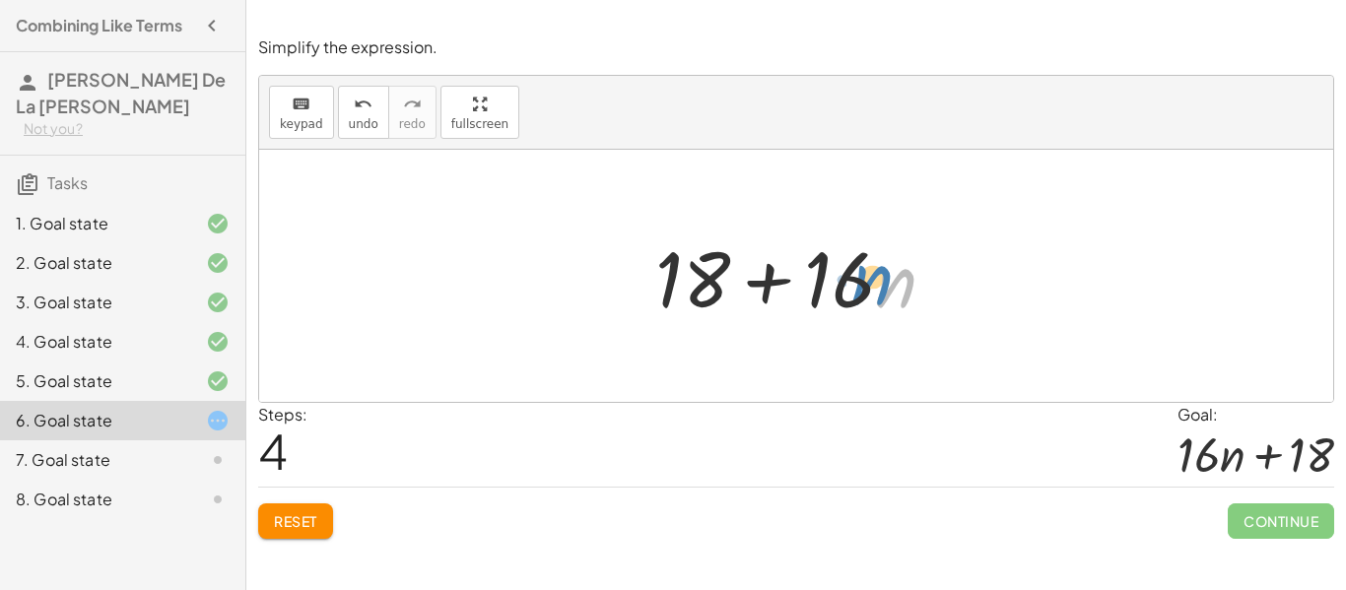
click at [878, 298] on div at bounding box center [803, 277] width 315 height 102
drag, startPoint x: 809, startPoint y: 297, endPoint x: 808, endPoint y: 281, distance: 15.8
click at [808, 281] on div at bounding box center [803, 277] width 315 height 102
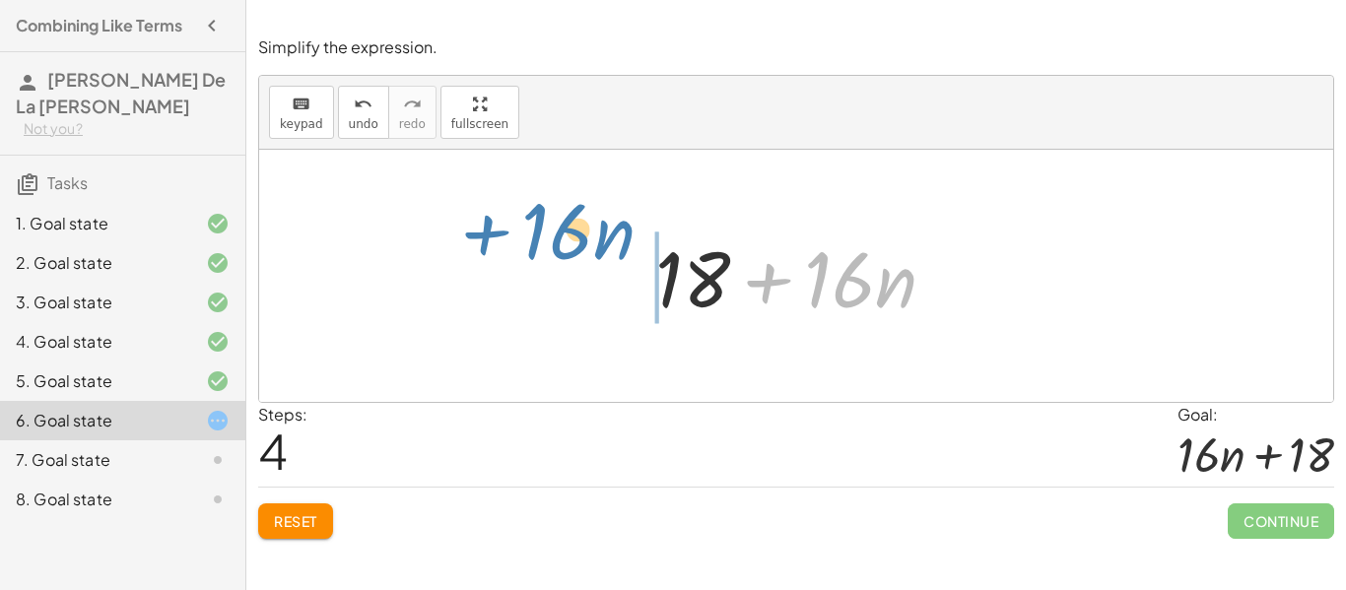
drag, startPoint x: 764, startPoint y: 290, endPoint x: 488, endPoint y: 250, distance: 278.8
click at [488, 250] on div "− · 5 · n + · 3 · ( + 6 + · 7 · n ) − · 5 · n + · 3 · 6 + · 3 · 7 · n − · 5 · n…" at bounding box center [796, 276] width 1074 height 252
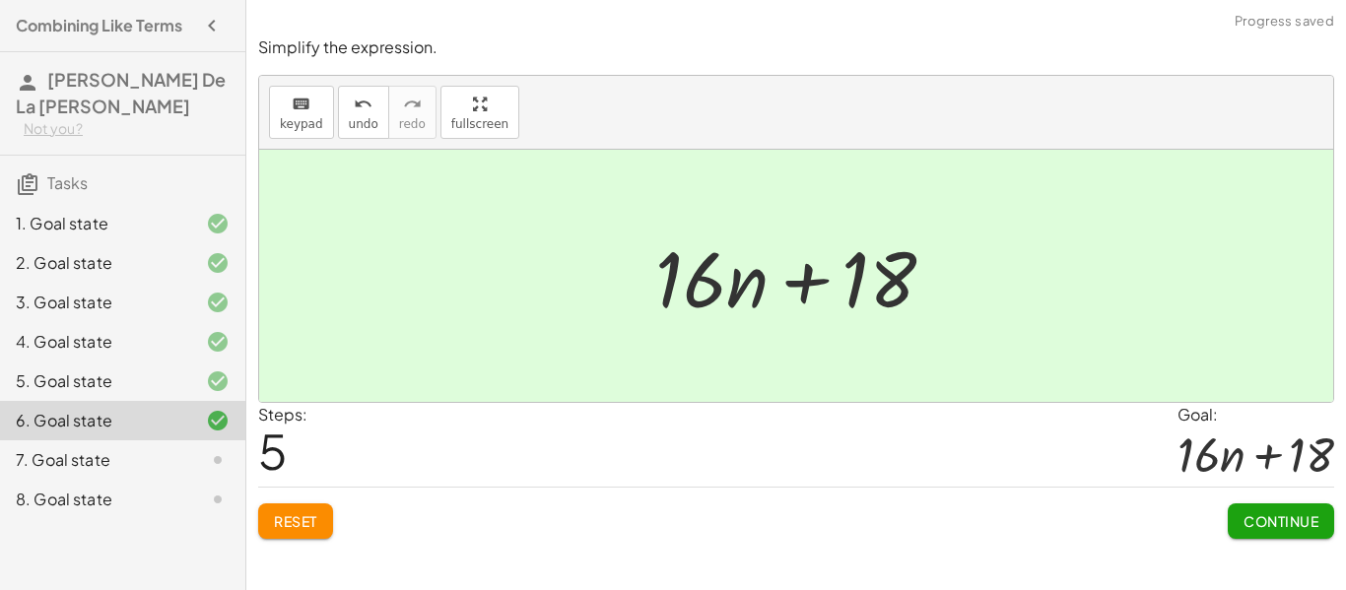
click at [1248, 515] on span "Continue" at bounding box center [1281, 522] width 75 height 18
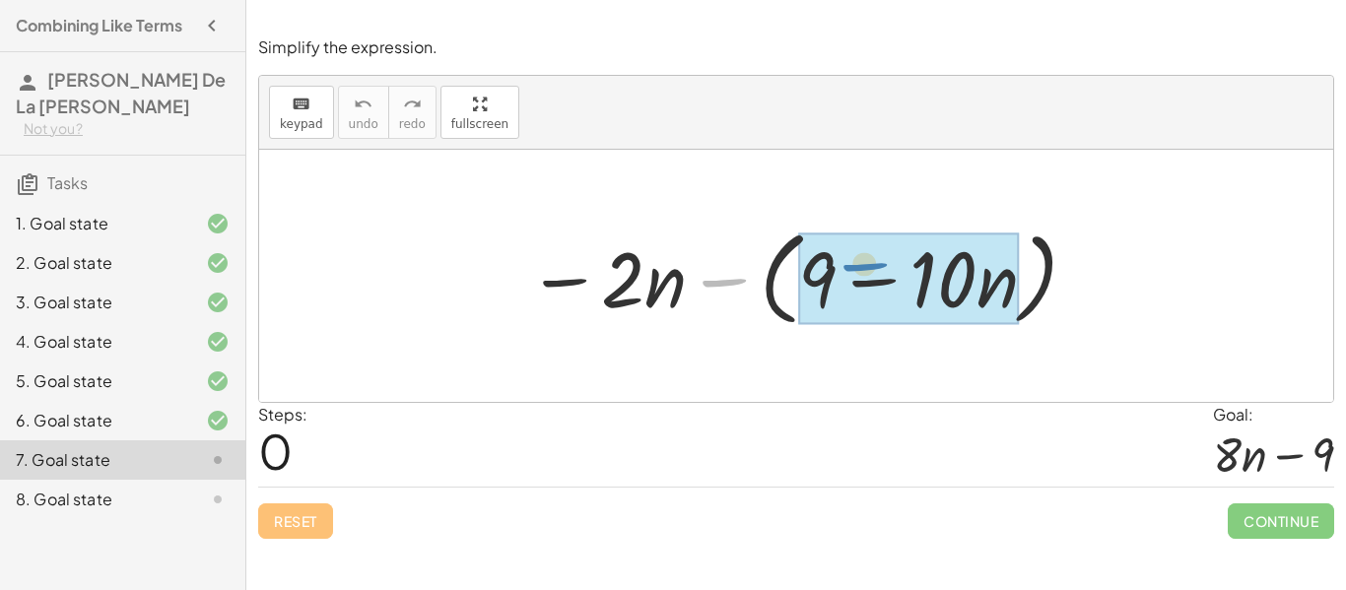
drag, startPoint x: 715, startPoint y: 286, endPoint x: 858, endPoint y: 283, distance: 143.9
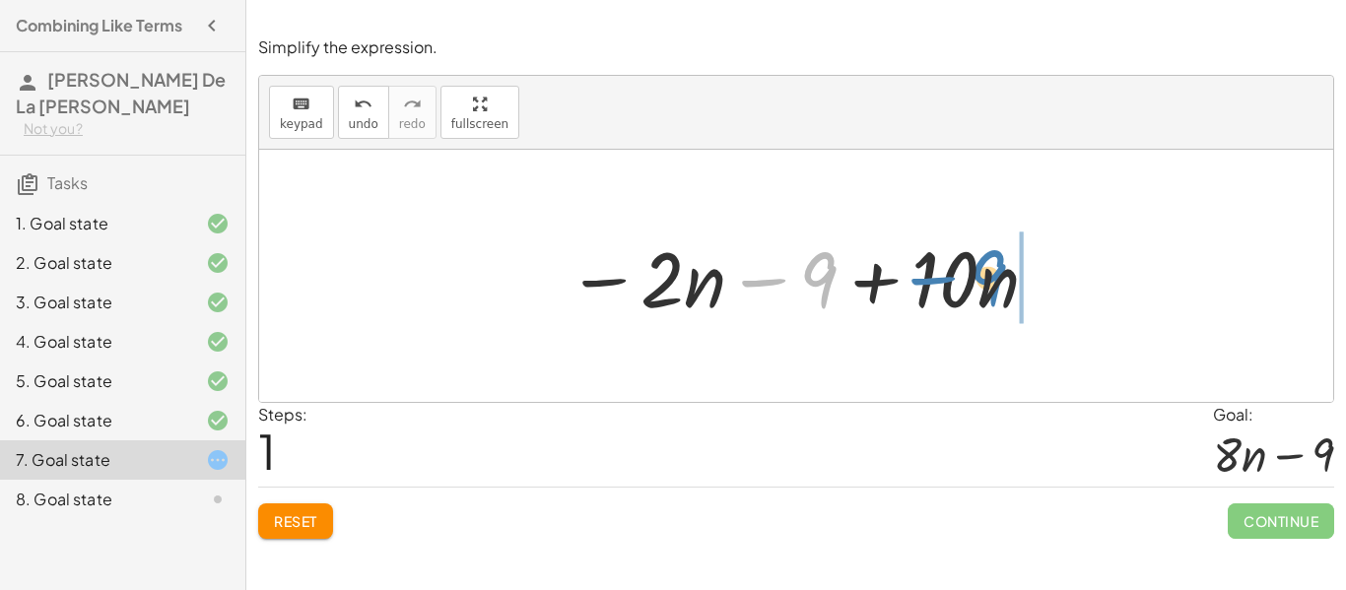
drag, startPoint x: 770, startPoint y: 278, endPoint x: 939, endPoint y: 276, distance: 169.5
click at [939, 276] on div at bounding box center [804, 277] width 495 height 102
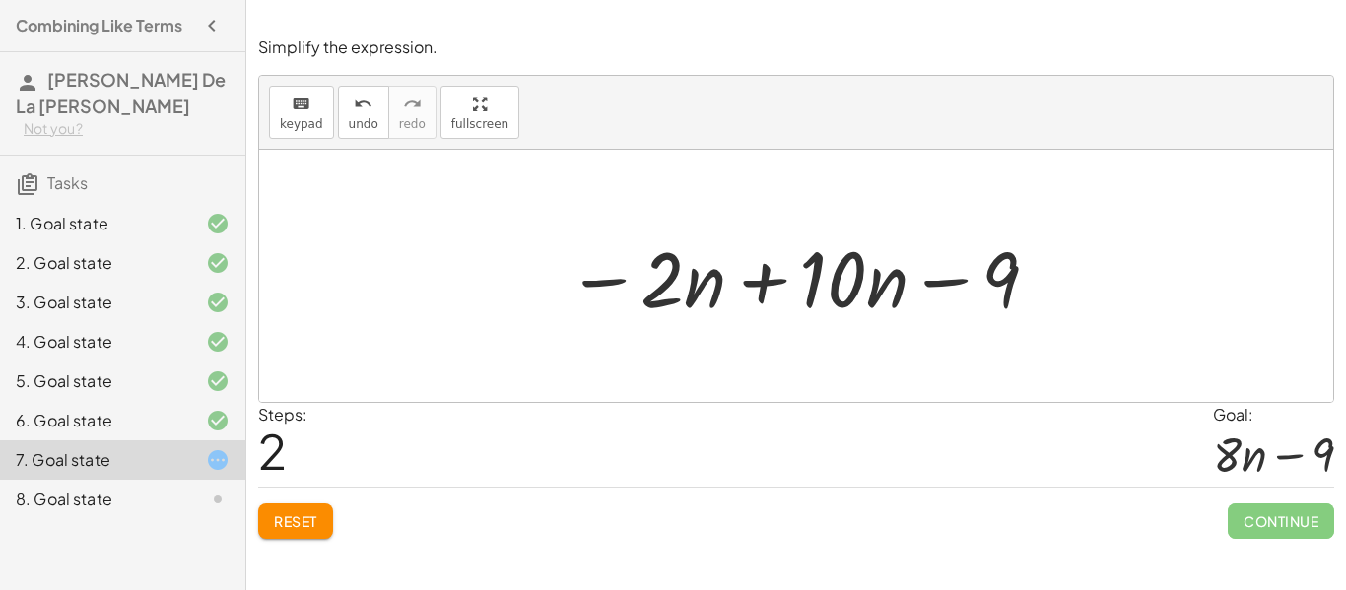
click at [751, 286] on div at bounding box center [804, 277] width 495 height 102
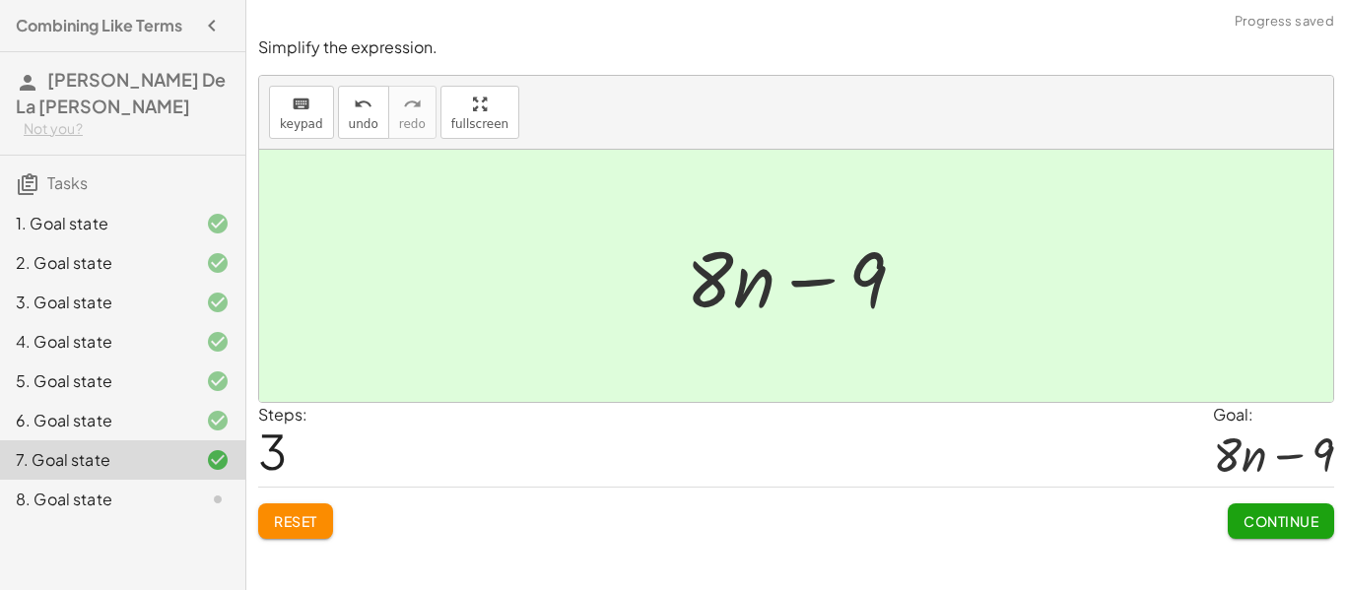
click at [1244, 509] on button "Continue" at bounding box center [1281, 521] width 106 height 35
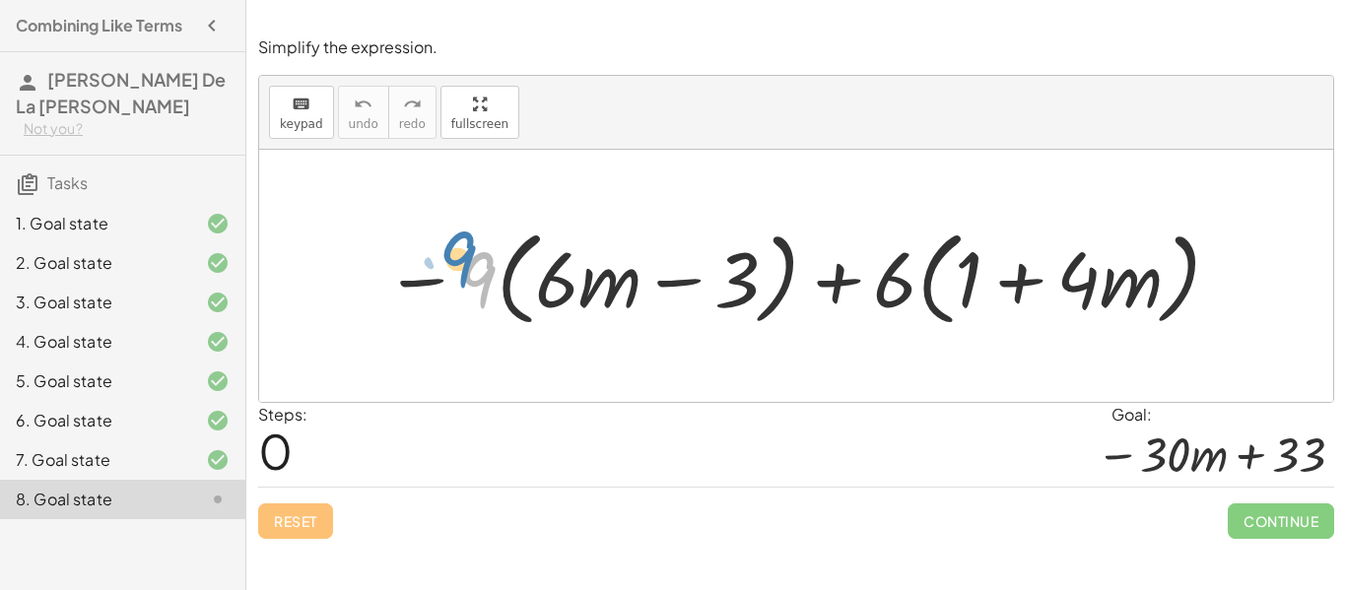
drag, startPoint x: 479, startPoint y: 269, endPoint x: 469, endPoint y: 265, distance: 10.6
click at [469, 265] on div at bounding box center [804, 276] width 858 height 113
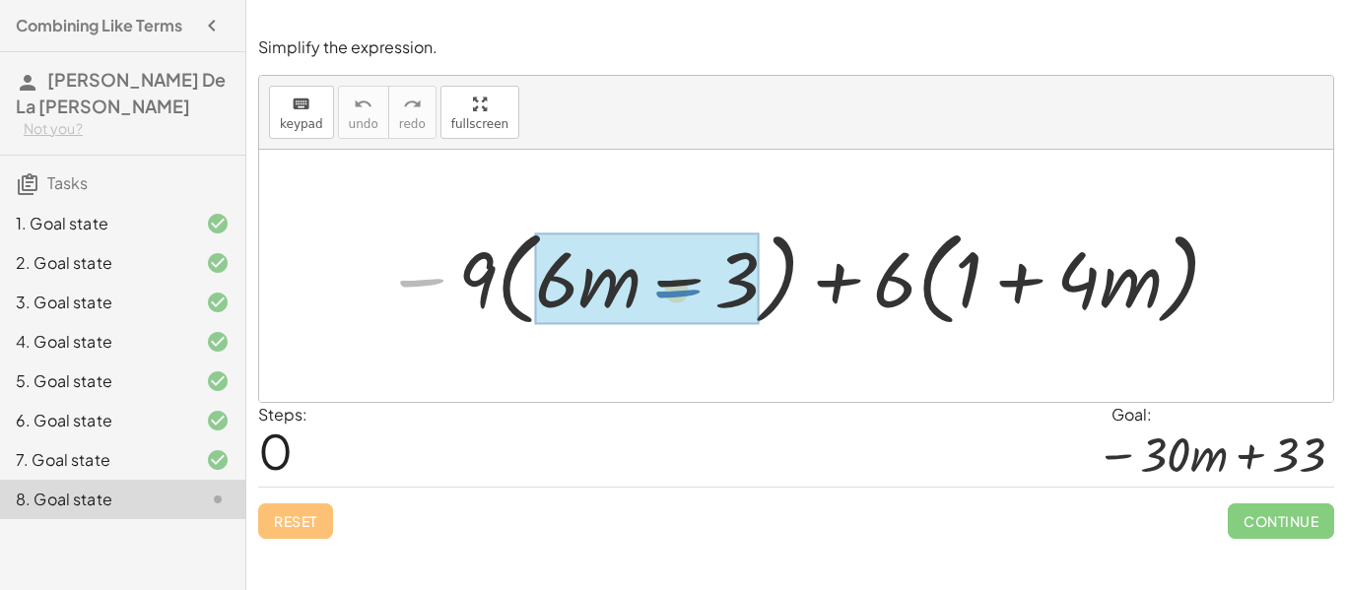
drag, startPoint x: 417, startPoint y: 281, endPoint x: 679, endPoint y: 292, distance: 262.4
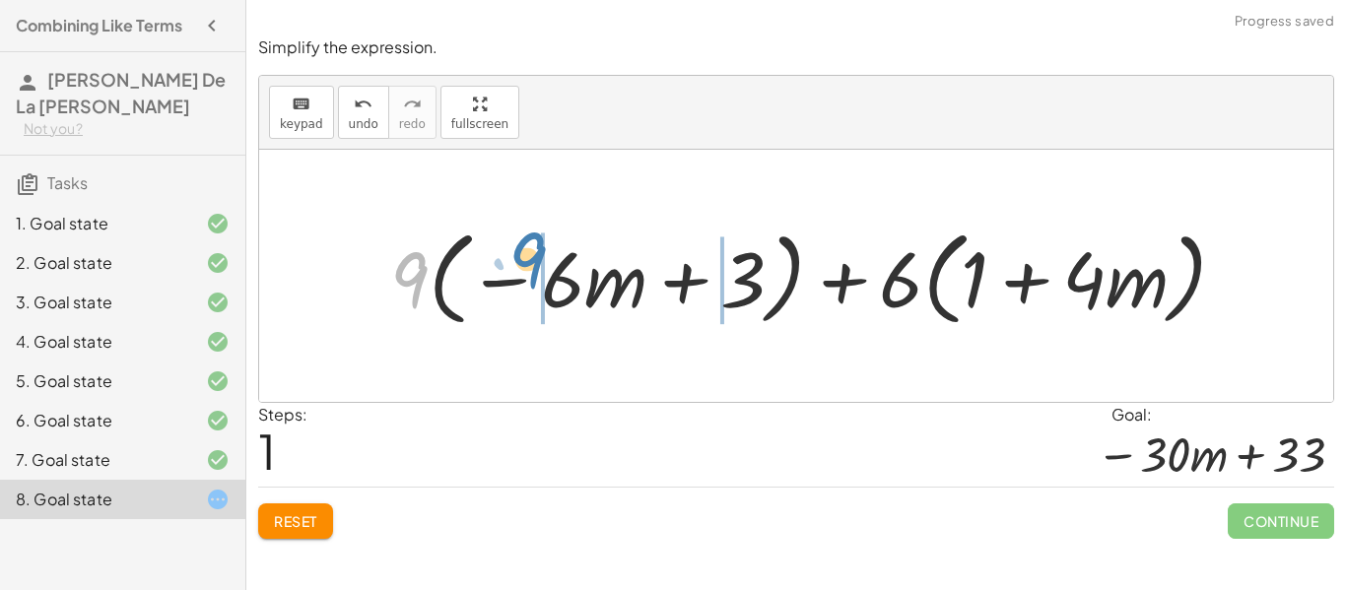
drag, startPoint x: 404, startPoint y: 292, endPoint x: 522, endPoint y: 282, distance: 118.7
click at [522, 282] on div at bounding box center [816, 276] width 872 height 113
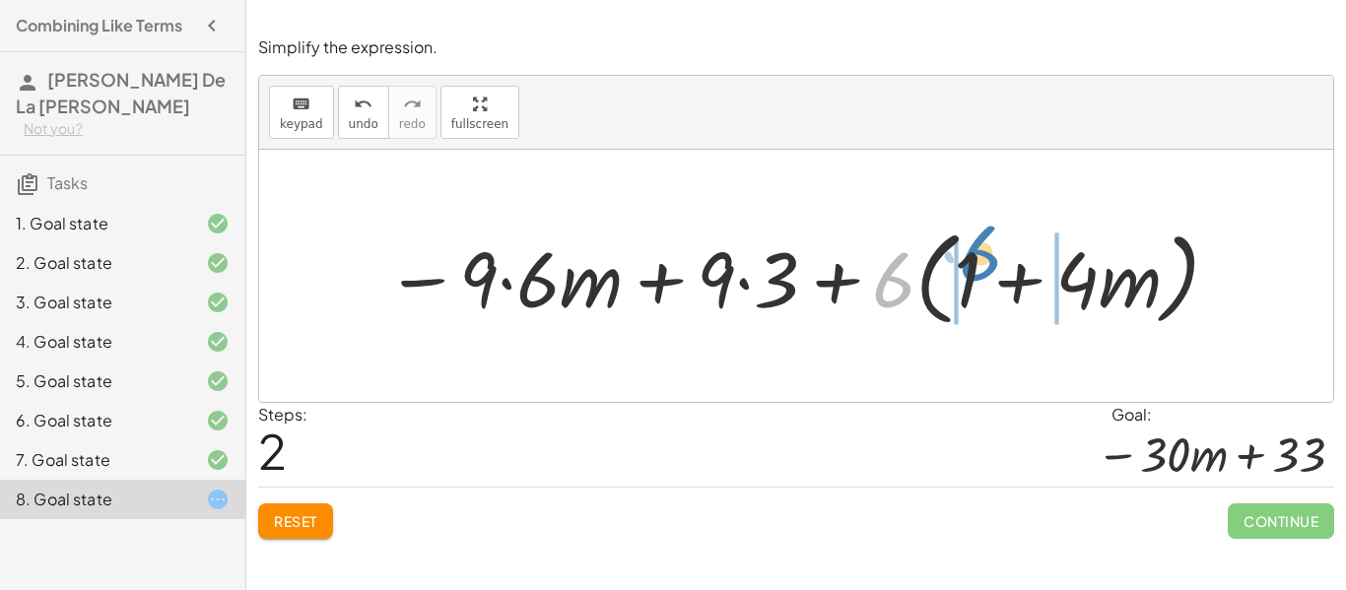
drag, startPoint x: 898, startPoint y: 286, endPoint x: 985, endPoint y: 259, distance: 90.7
click at [985, 259] on div at bounding box center [804, 276] width 856 height 113
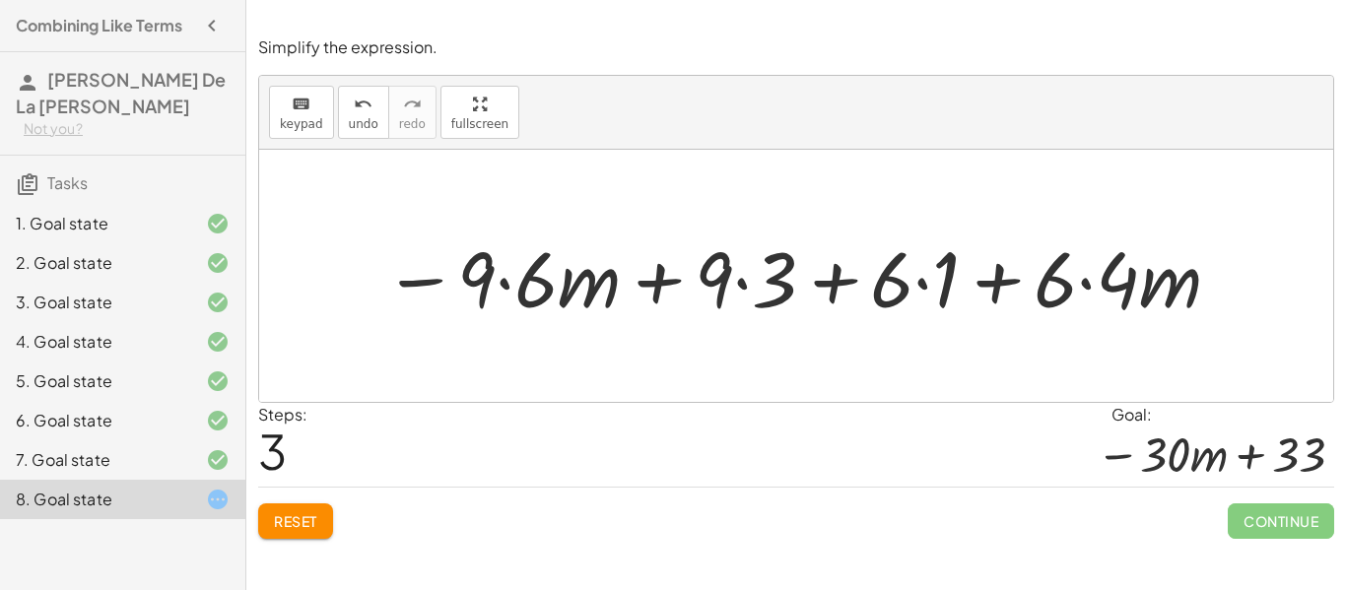
click at [1075, 280] on div at bounding box center [804, 277] width 860 height 102
click at [1086, 282] on div at bounding box center [804, 277] width 860 height 102
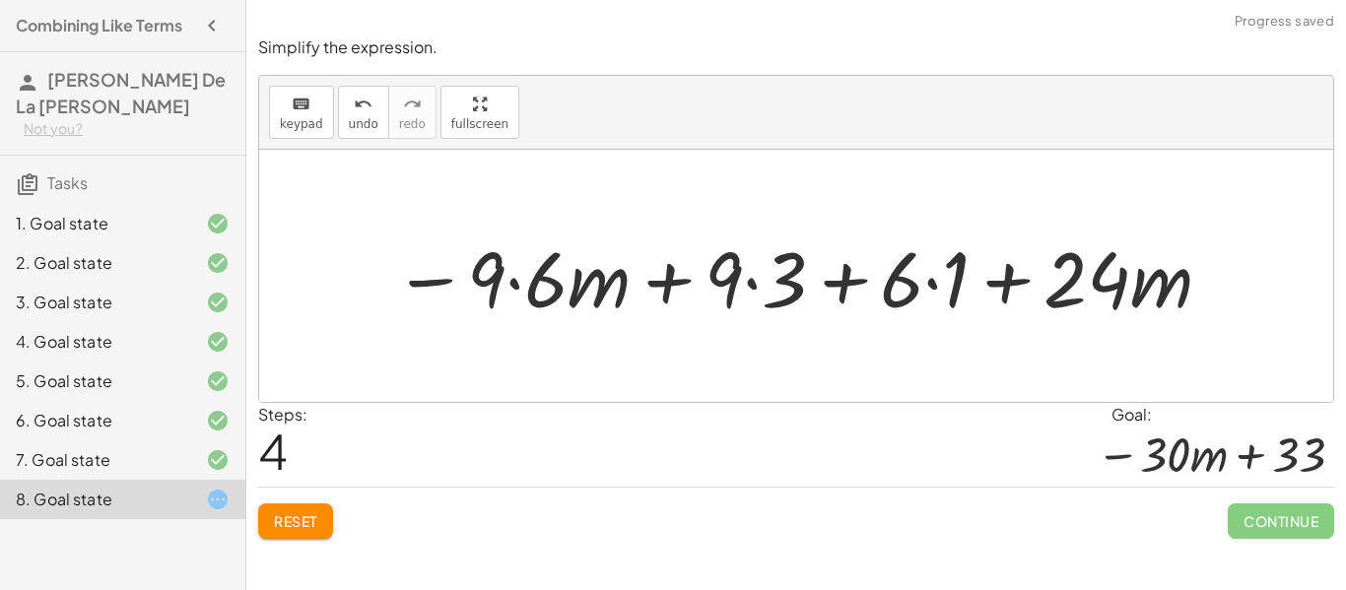
click at [512, 285] on div at bounding box center [803, 277] width 841 height 102
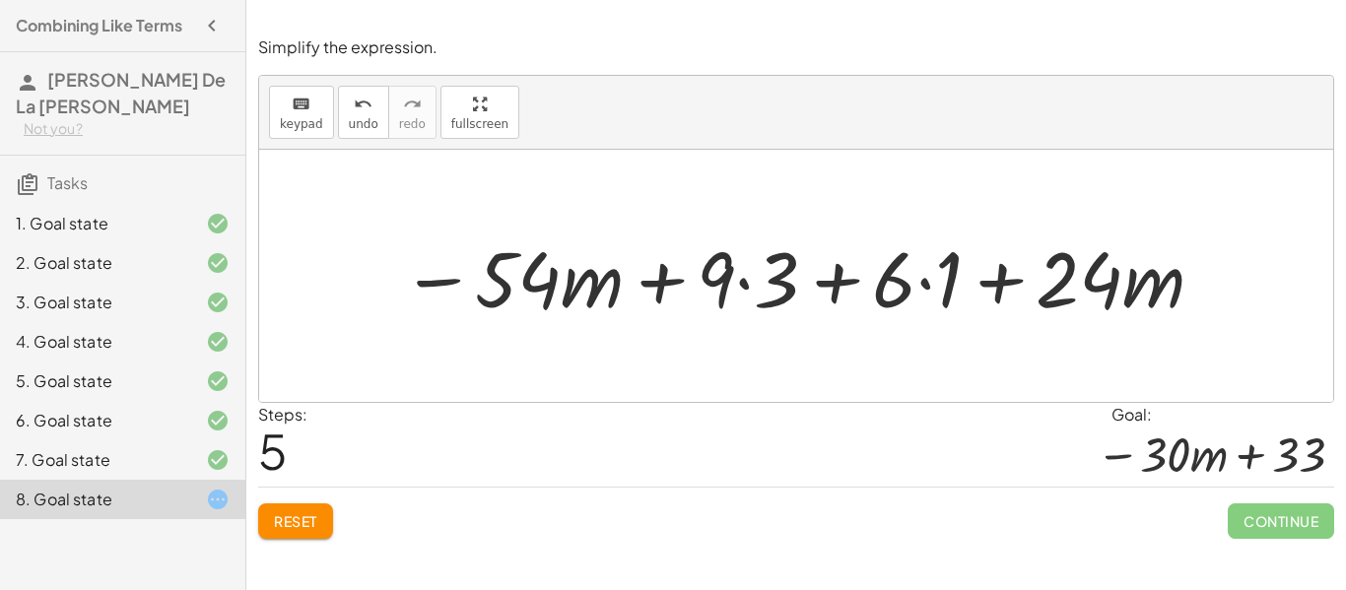
click at [742, 281] on div at bounding box center [804, 277] width 826 height 102
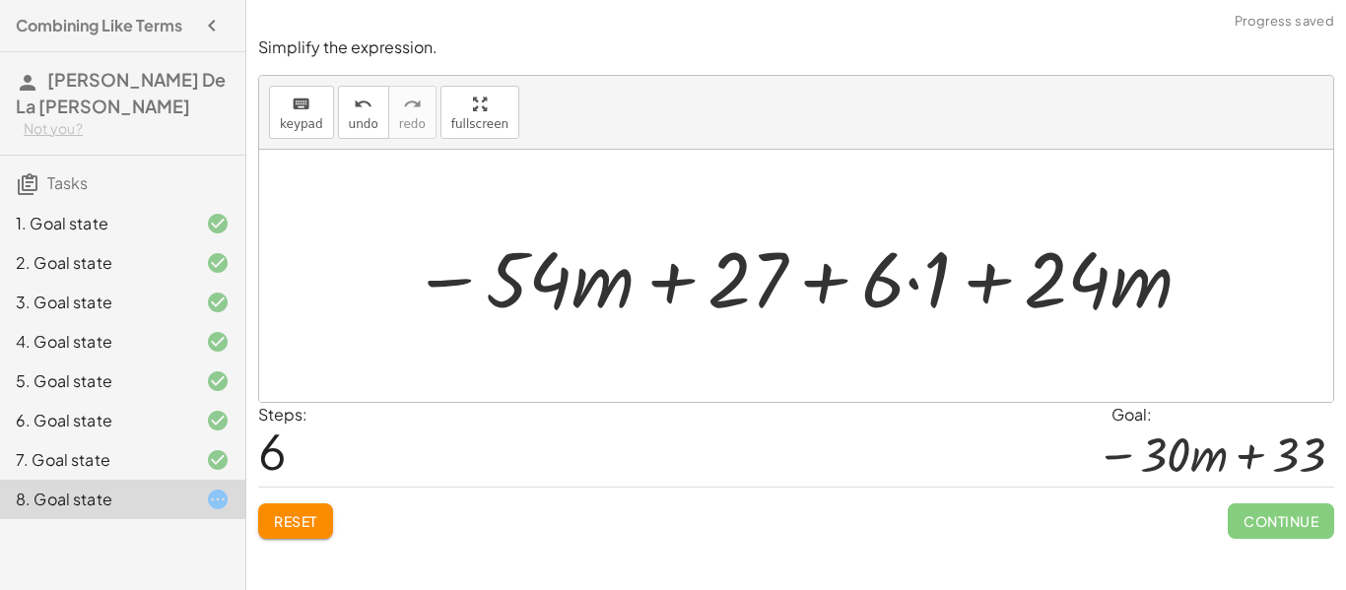
click at [908, 282] on div at bounding box center [803, 277] width 803 height 102
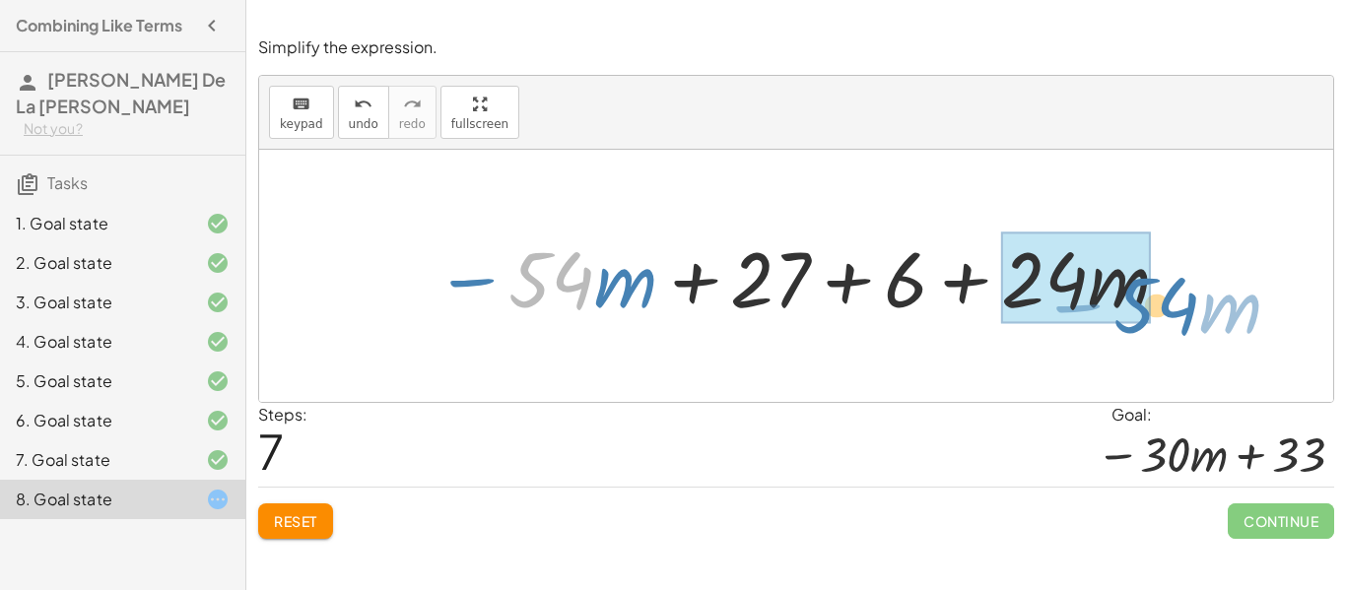
drag, startPoint x: 560, startPoint y: 285, endPoint x: 1166, endPoint y: 310, distance: 606.7
click at [1166, 310] on div at bounding box center [803, 277] width 757 height 102
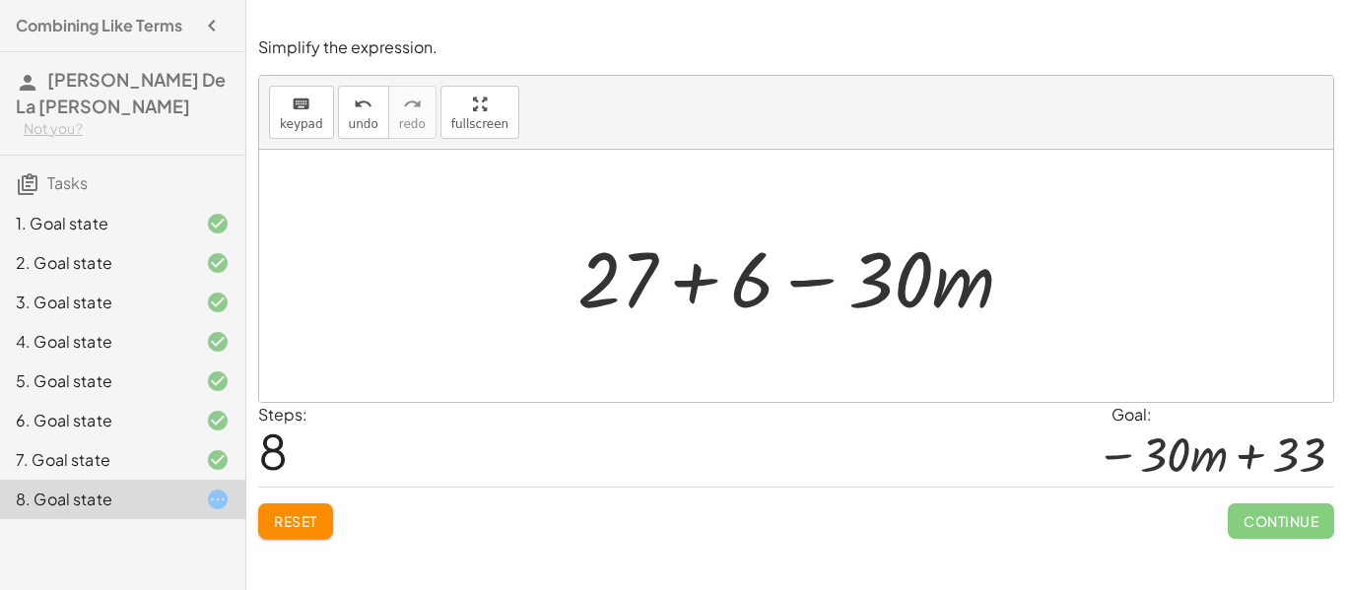
click at [638, 269] on div at bounding box center [804, 277] width 472 height 102
click at [696, 283] on div at bounding box center [804, 277] width 472 height 102
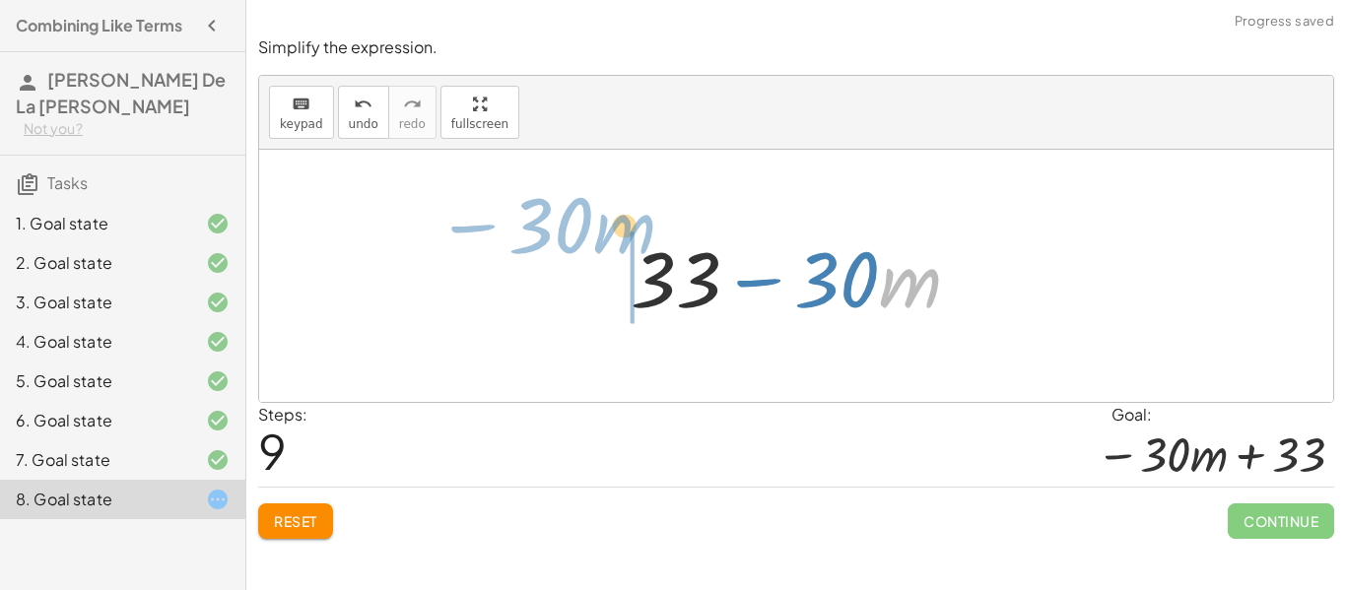
drag, startPoint x: 893, startPoint y: 276, endPoint x: 556, endPoint y: 248, distance: 338.2
click at [556, 248] on div "− · 9 · ( + · 6 · m − 3 ) + · 6 · ( + 1 + · 4 · m ) + · 9 · ( − · 6 · m + 3 ) +…" at bounding box center [796, 276] width 1074 height 252
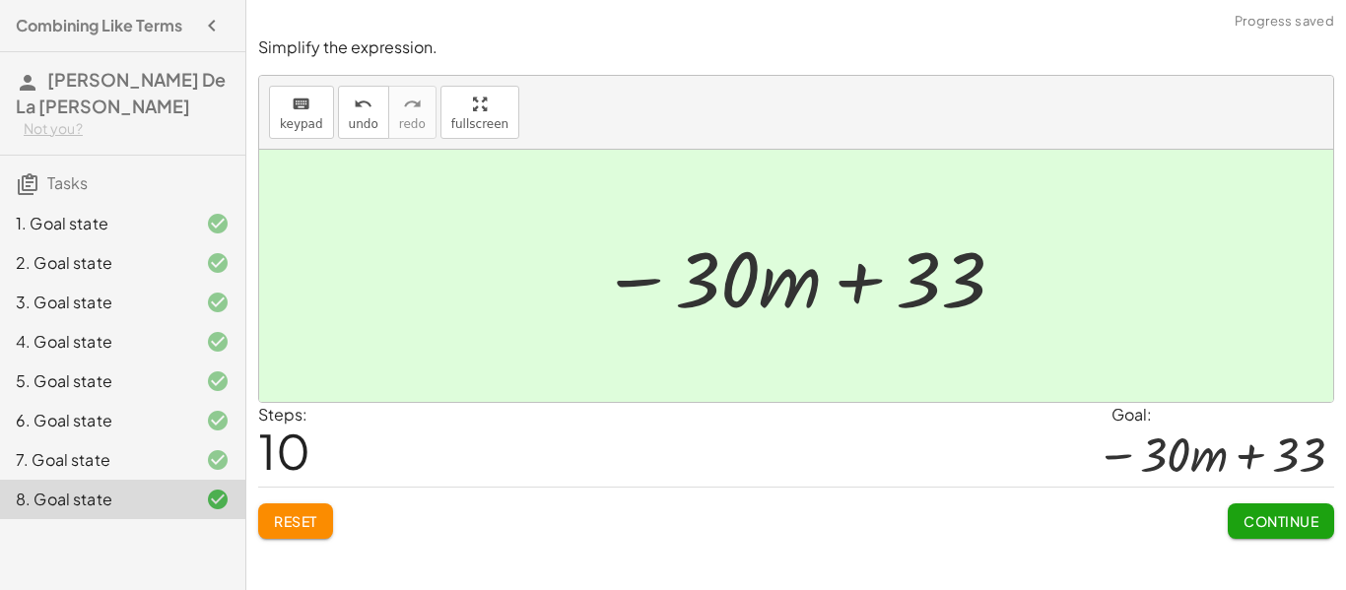
click at [1276, 533] on button "Continue" at bounding box center [1281, 521] width 106 height 35
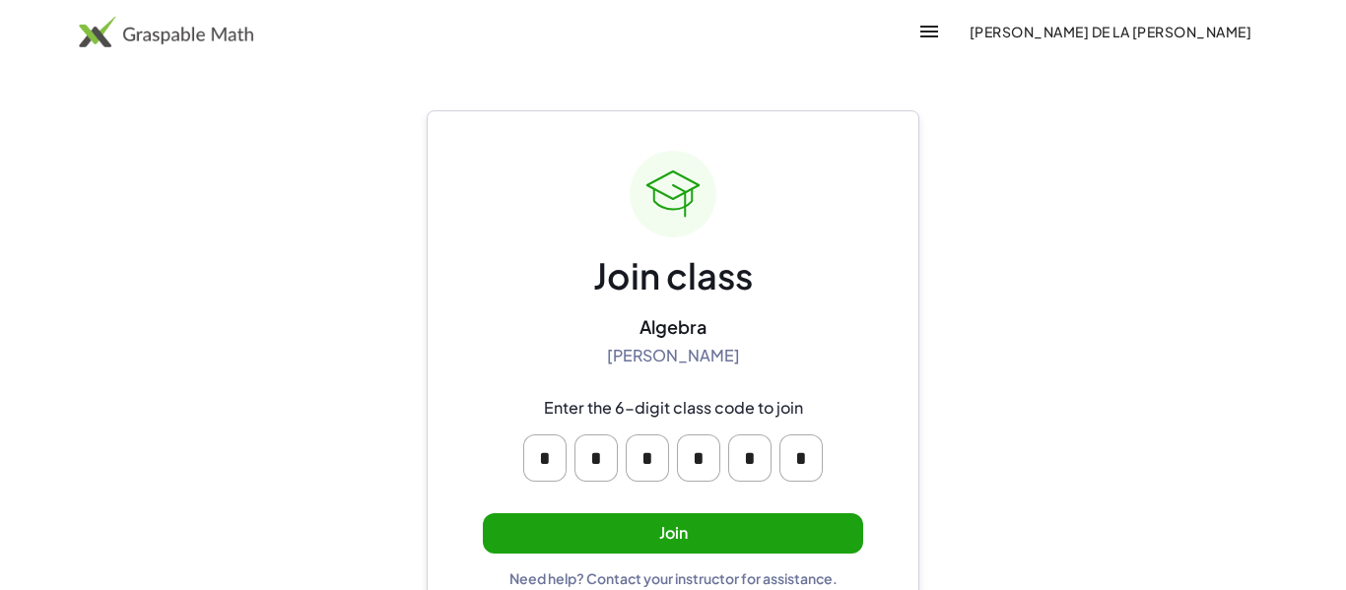
click at [609, 516] on button "Join" at bounding box center [673, 534] width 380 height 40
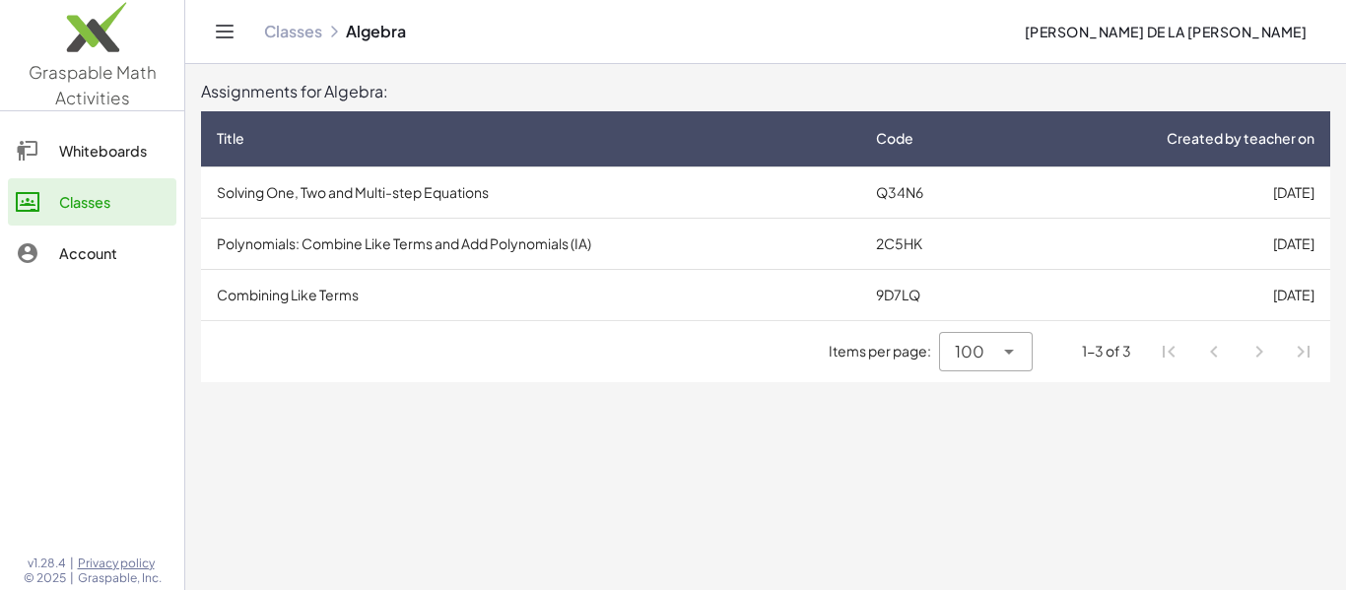
click at [919, 243] on td "2C5HK" at bounding box center [933, 243] width 146 height 51
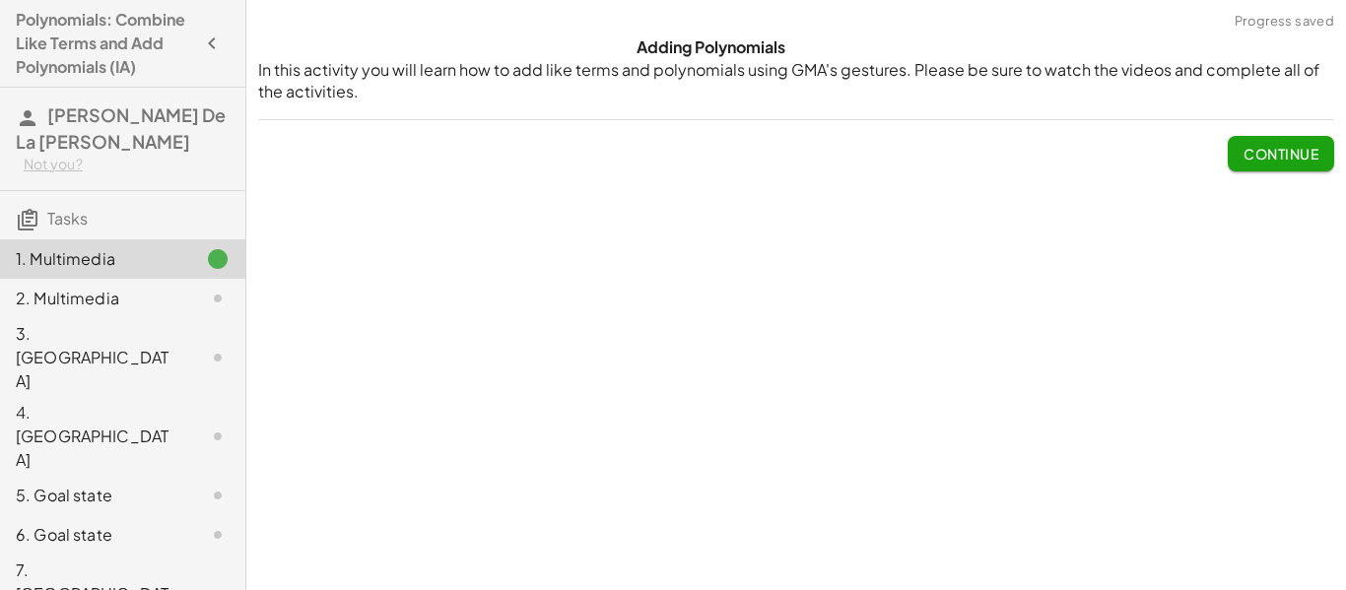
click at [1298, 154] on span "Continue" at bounding box center [1281, 154] width 75 height 18
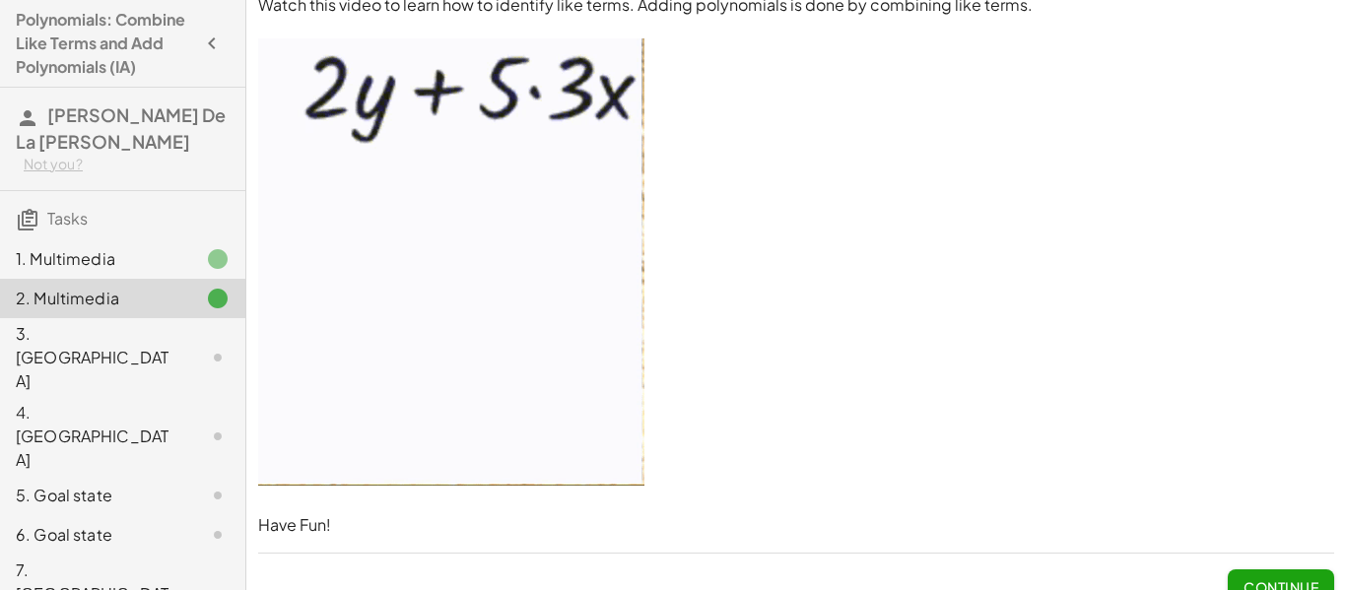
scroll to position [44, 0]
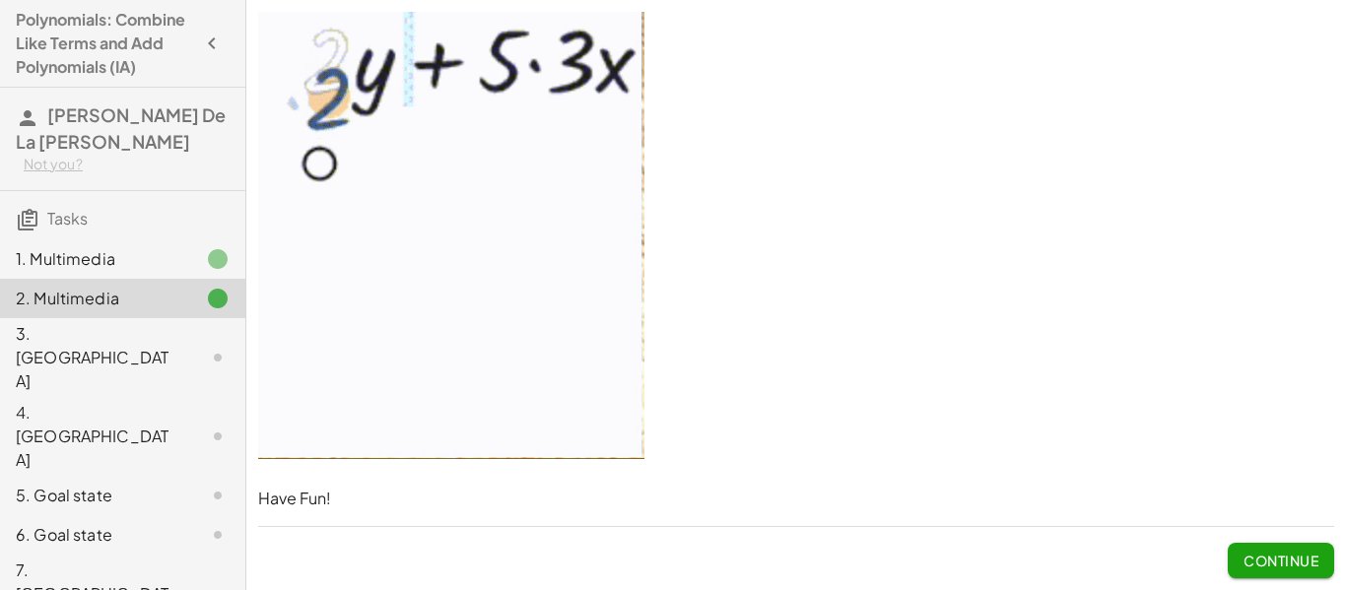
click at [1289, 568] on span "Continue" at bounding box center [1281, 561] width 75 height 18
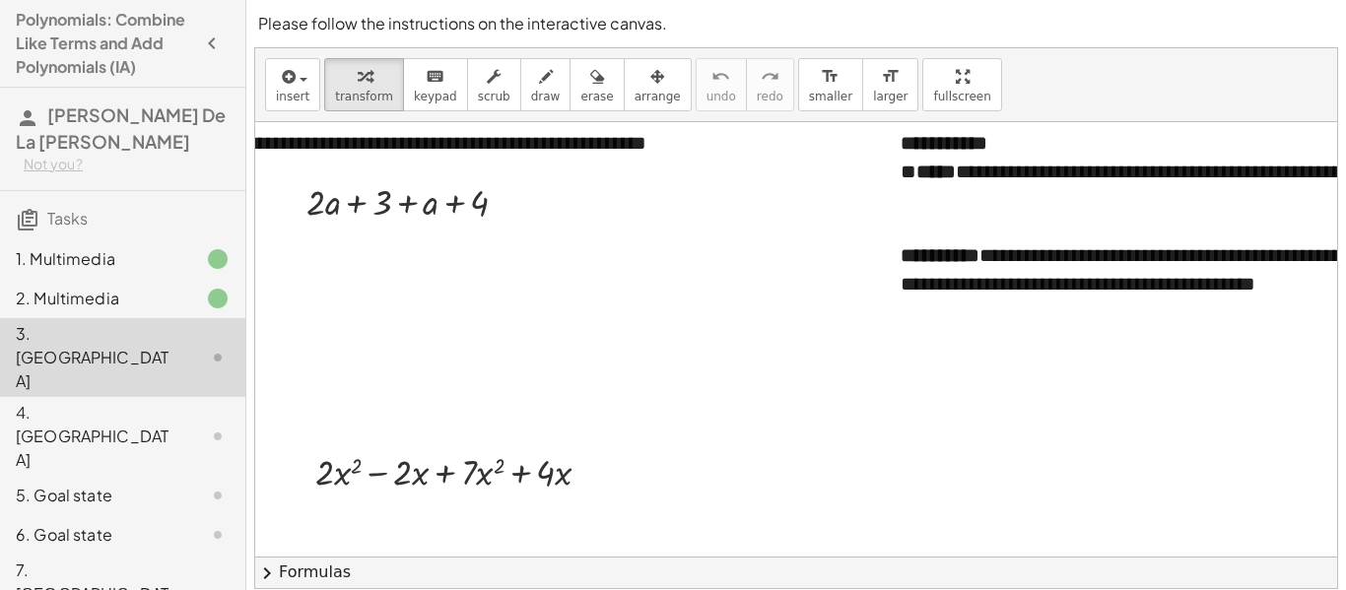
scroll to position [0, 31]
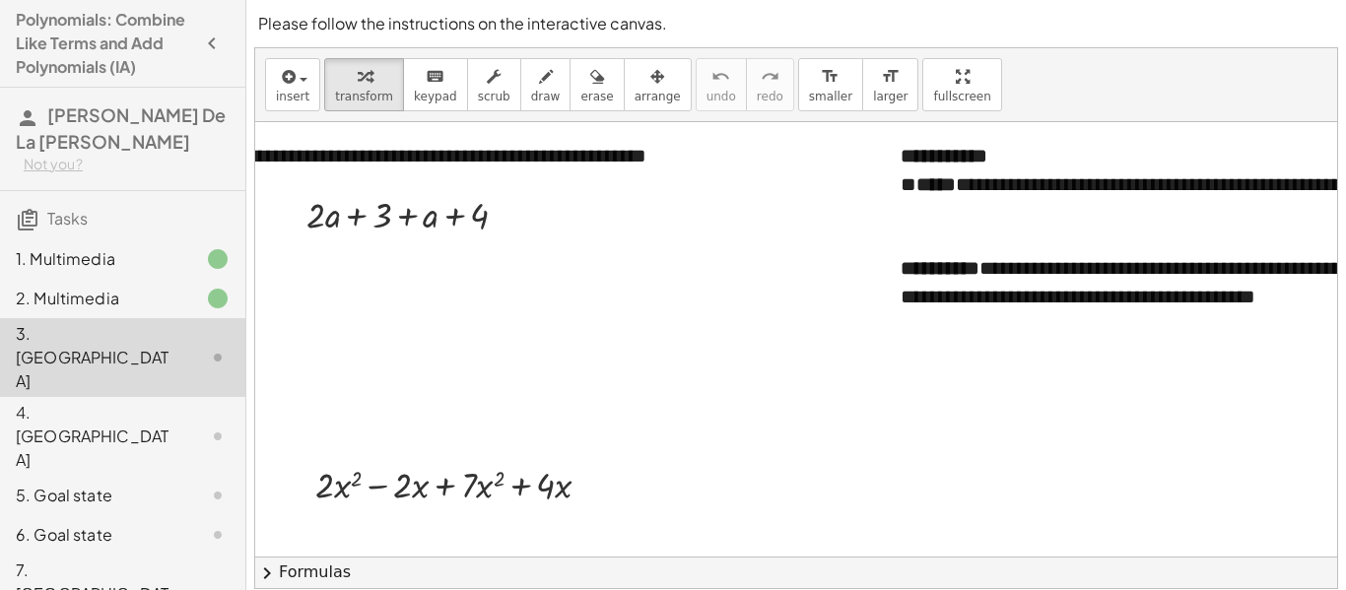
click at [226, 425] on icon at bounding box center [218, 437] width 24 height 24
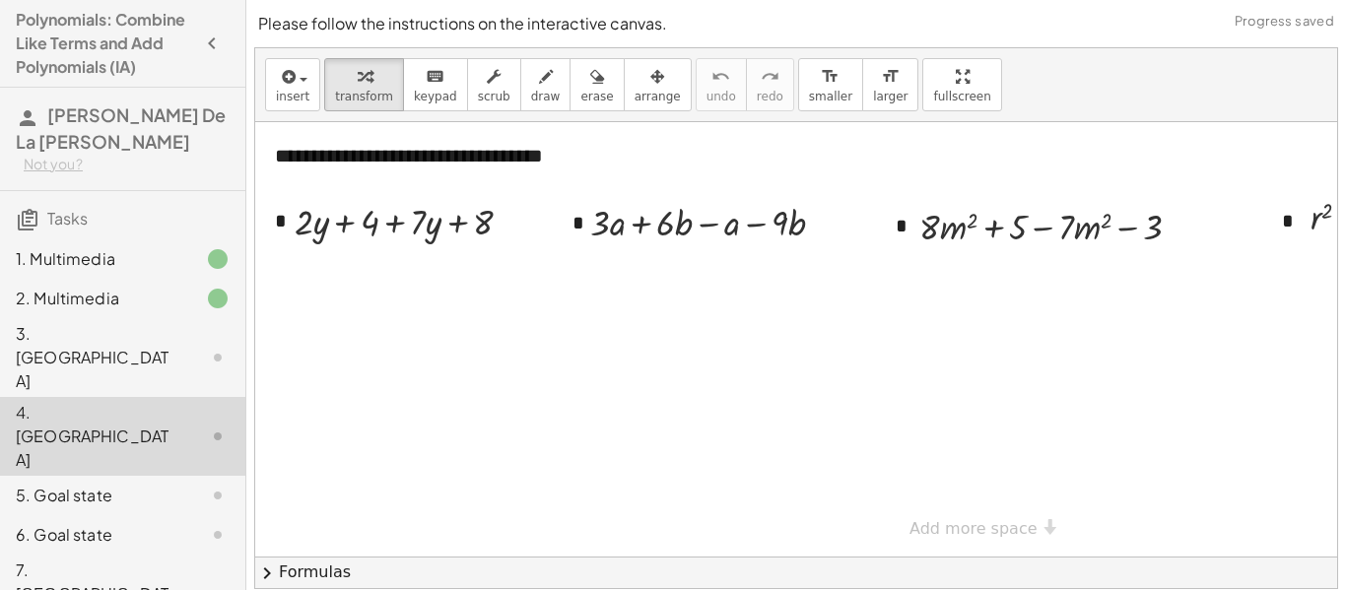
click at [212, 346] on icon at bounding box center [218, 358] width 24 height 24
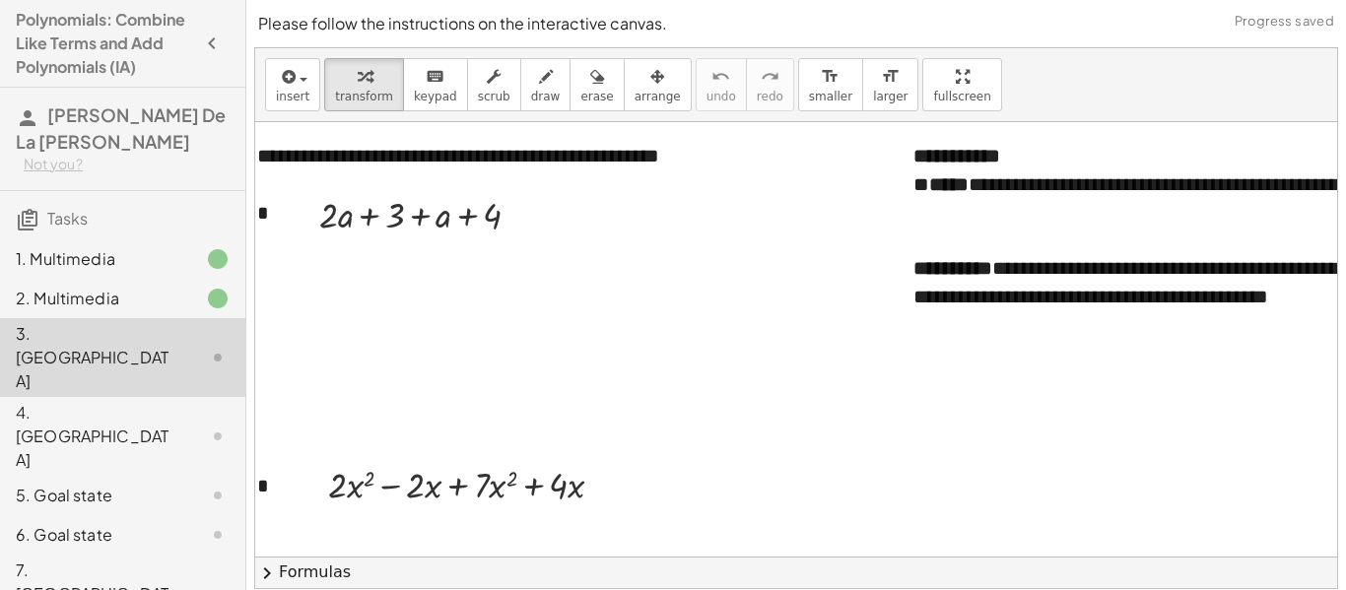
scroll to position [2, 4]
